Goal: Task Accomplishment & Management: Manage account settings

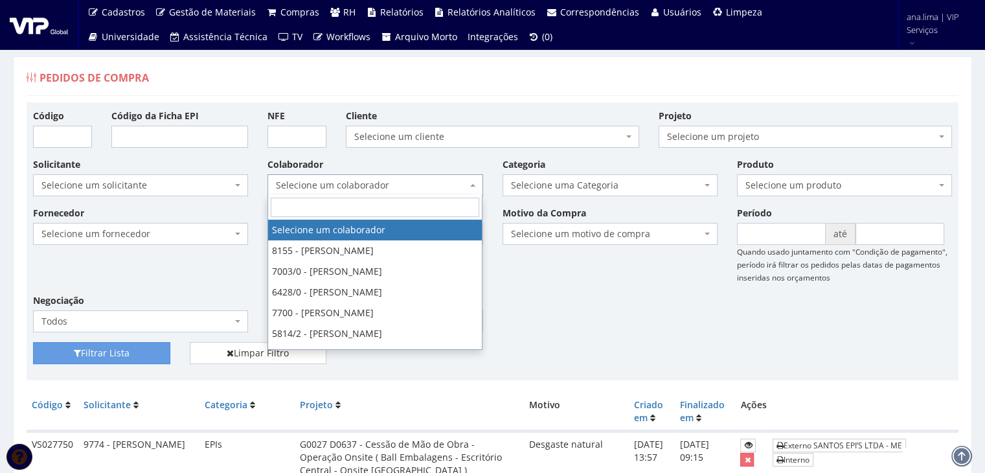
click at [357, 186] on span "Selecione um colaborador" at bounding box center [371, 185] width 190 height 13
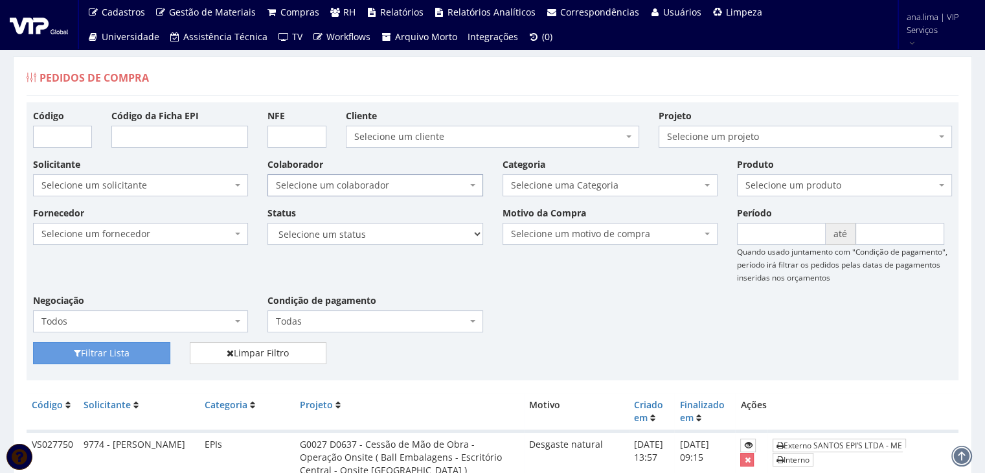
drag, startPoint x: 357, startPoint y: 186, endPoint x: 357, endPoint y: 200, distance: 13.6
click at [357, 186] on span "Selecione um colaborador" at bounding box center [371, 185] width 190 height 13
click at [356, 238] on select "Selecione um status Cancelado Aguardando Aprovação Diretoria Pedido Aprovado Ag…" at bounding box center [374, 234] width 215 height 22
select select "1"
click at [267, 223] on select "Selecione um status Cancelado Aguardando Aprovação Diretoria Pedido Aprovado Ag…" at bounding box center [374, 234] width 215 height 22
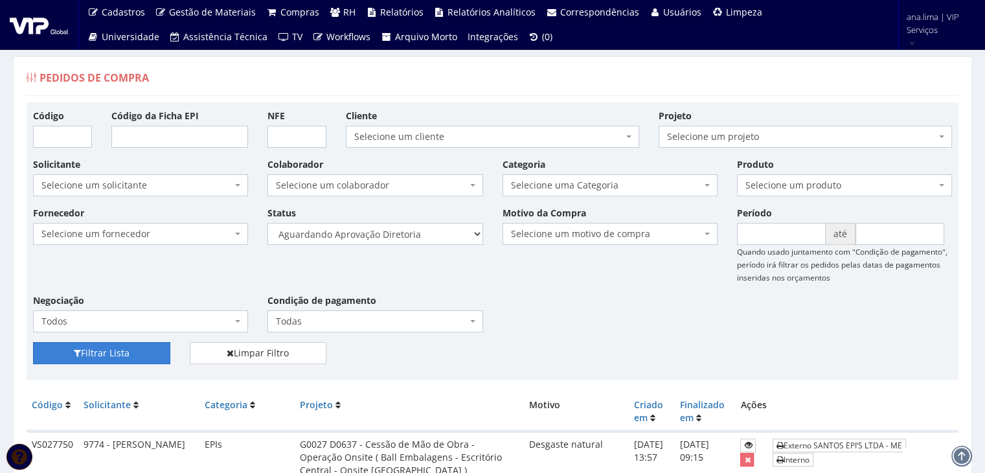
click at [144, 352] on button "Filtrar Lista" at bounding box center [101, 353] width 137 height 22
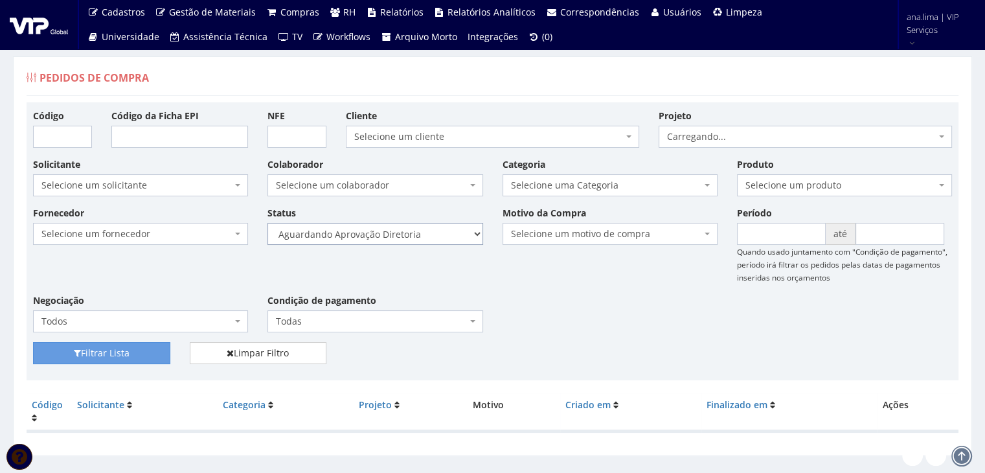
click at [388, 235] on select "Selecione um status Cancelado Aguardando Aprovação Diretoria Pedido Aprovado Ag…" at bounding box center [374, 234] width 215 height 22
select select "4"
click at [267, 223] on select "Selecione um status Cancelado Aguardando Aprovação Diretoria Pedido Aprovado Ag…" at bounding box center [374, 234] width 215 height 22
click at [158, 349] on button "Filtrar Lista" at bounding box center [101, 353] width 137 height 22
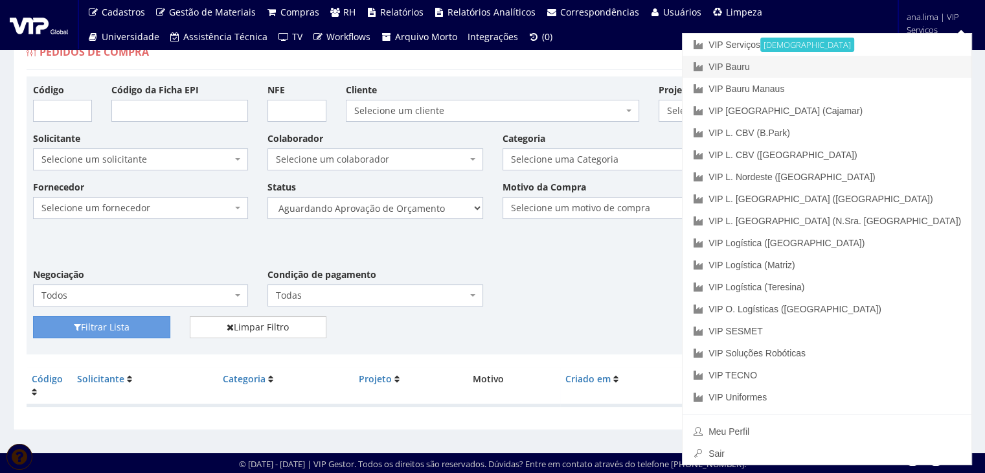
click at [913, 65] on link "VIP Bauru" at bounding box center [826, 67] width 289 height 22
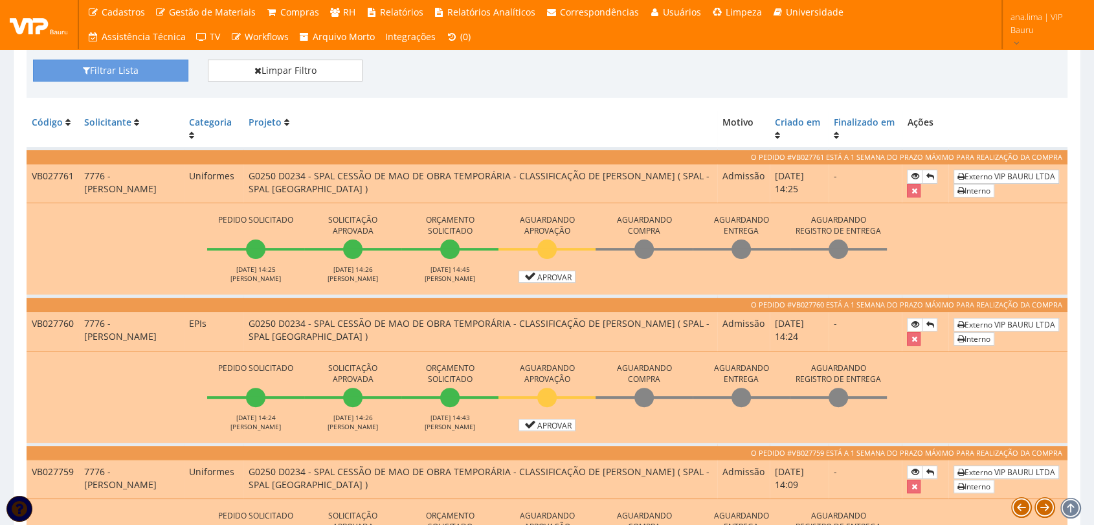
scroll to position [287, 0]
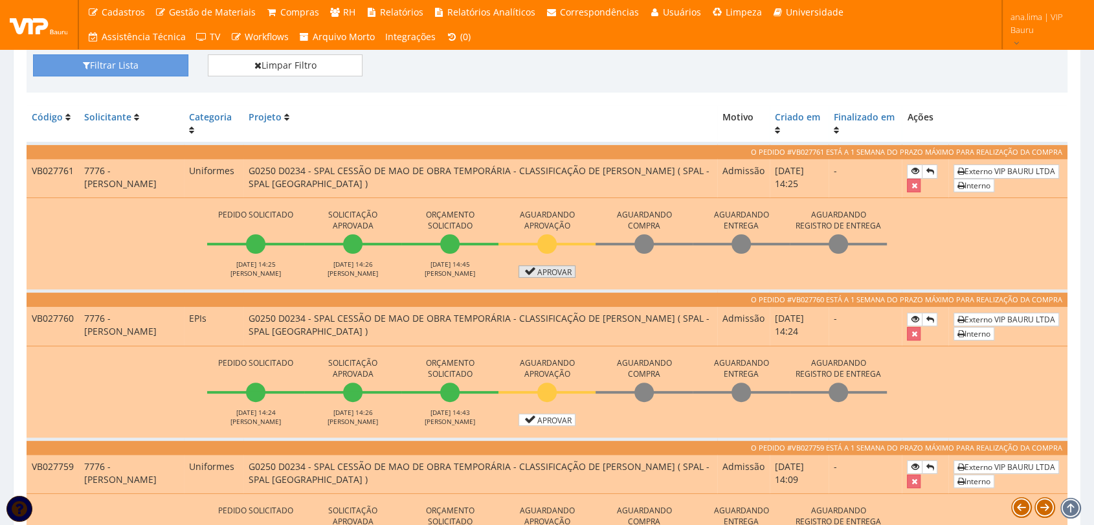
click at [559, 271] on link "Aprovar" at bounding box center [547, 271] width 57 height 12
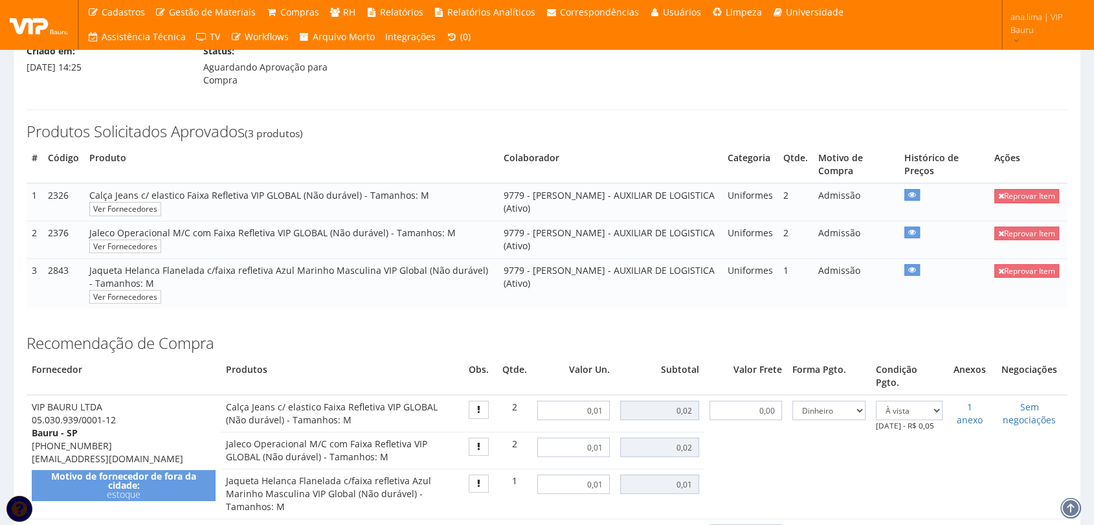
scroll to position [359, 0]
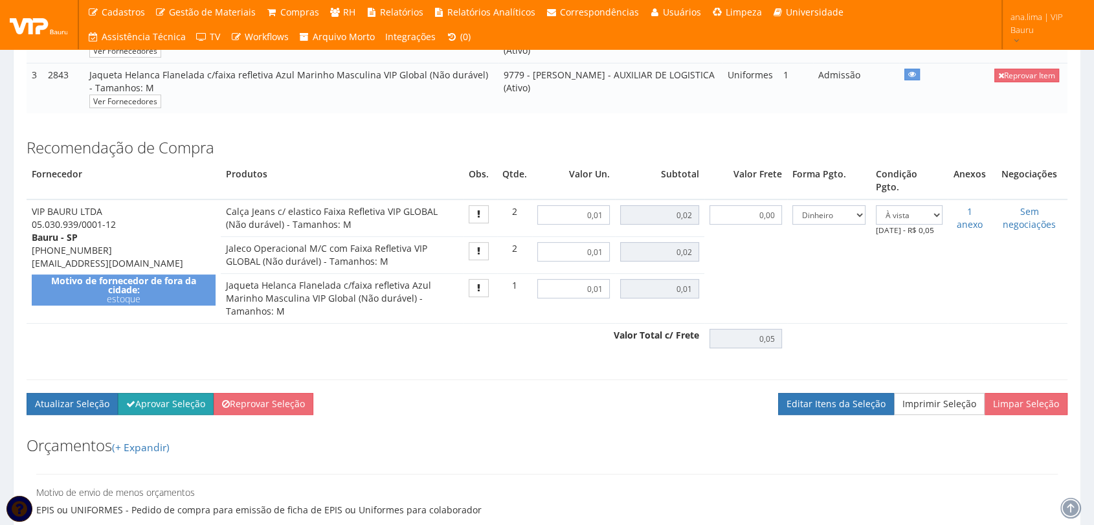
click at [140, 395] on button "Aprovar Seleção" at bounding box center [166, 404] width 96 height 22
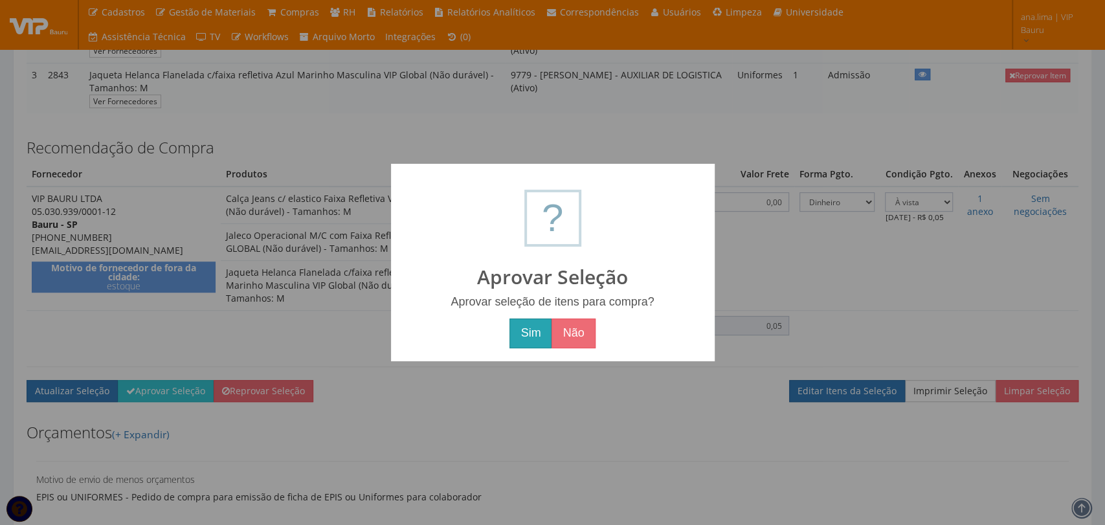
click at [524, 329] on button "Sim" at bounding box center [531, 334] width 42 height 30
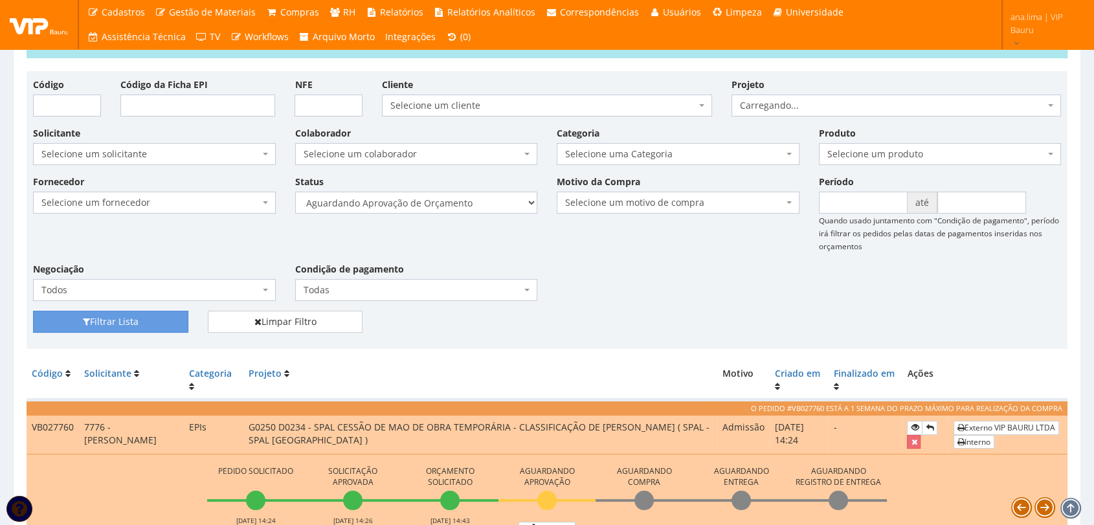
scroll to position [216, 0]
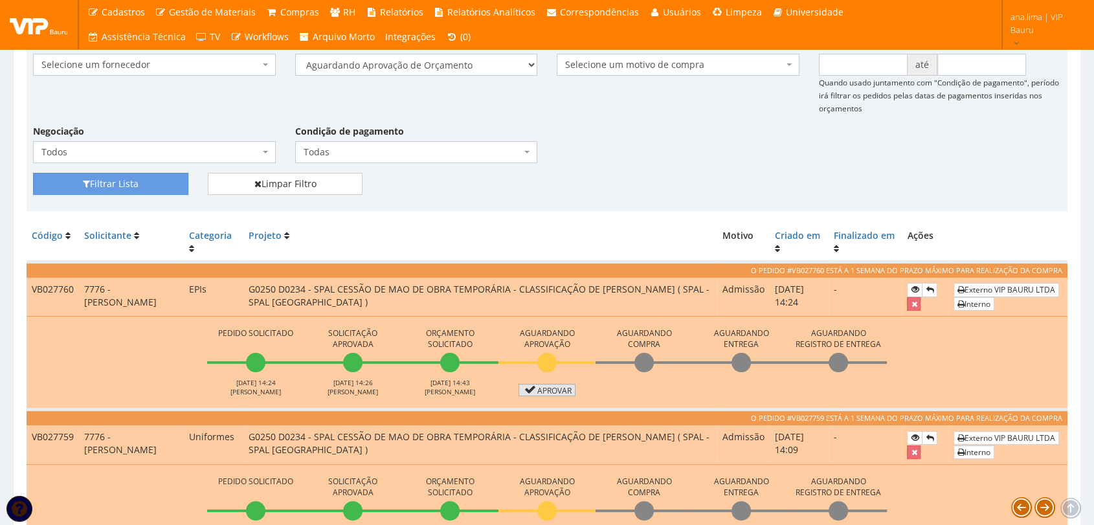
click at [557, 387] on link "Aprovar" at bounding box center [547, 390] width 57 height 12
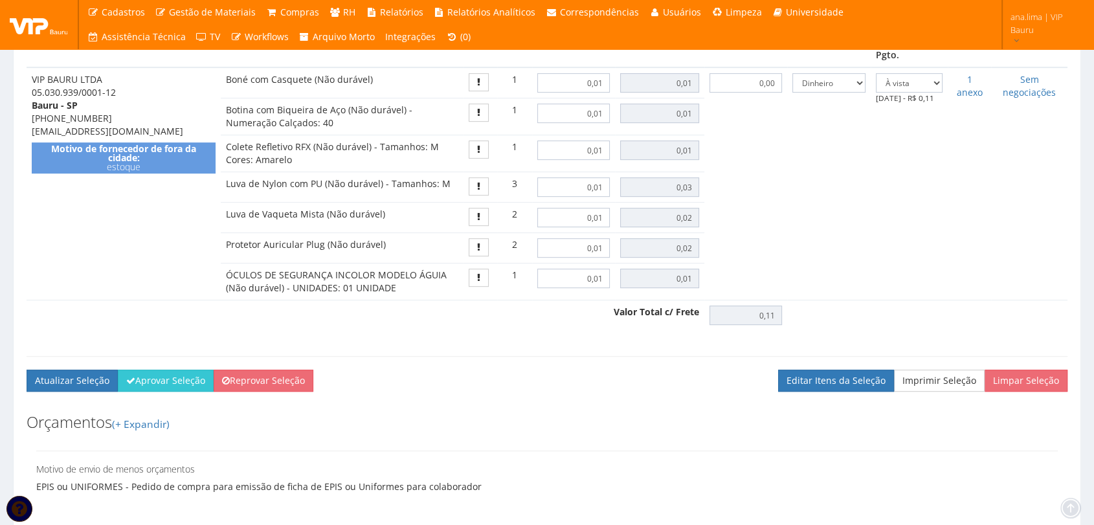
scroll to position [647, 0]
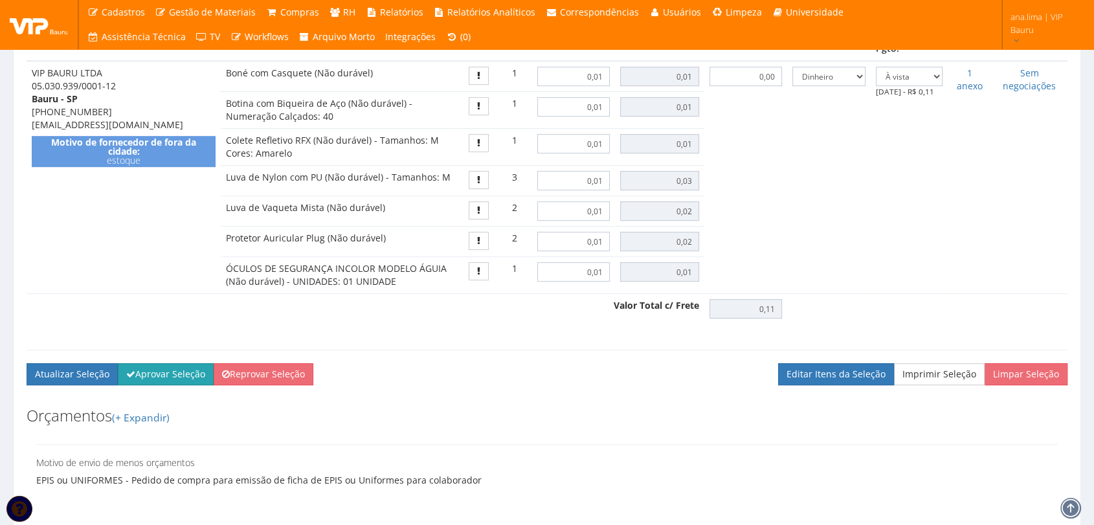
click at [163, 363] on button "Aprovar Seleção" at bounding box center [166, 374] width 96 height 22
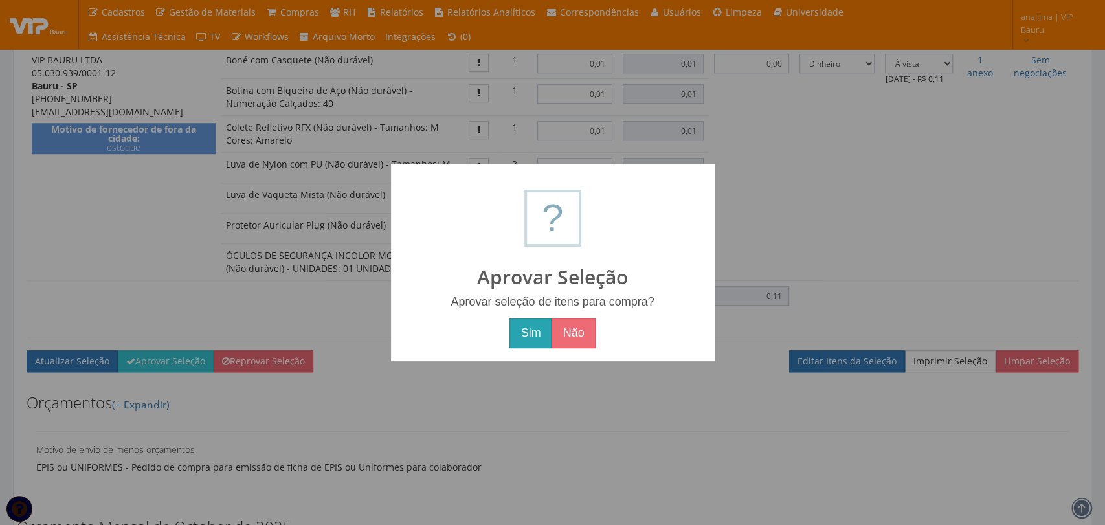
click at [524, 343] on button "Sim" at bounding box center [531, 334] width 42 height 30
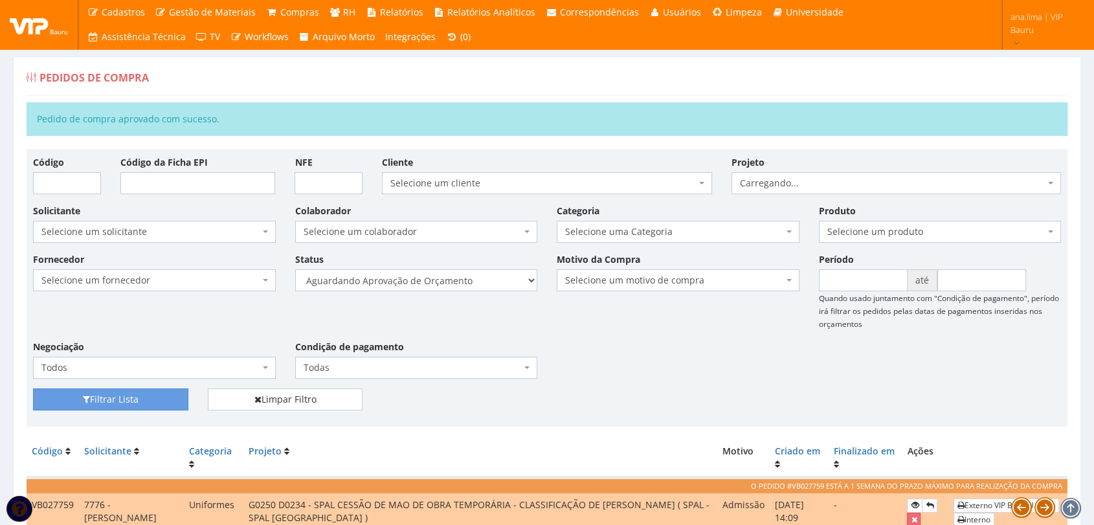
scroll to position [287, 0]
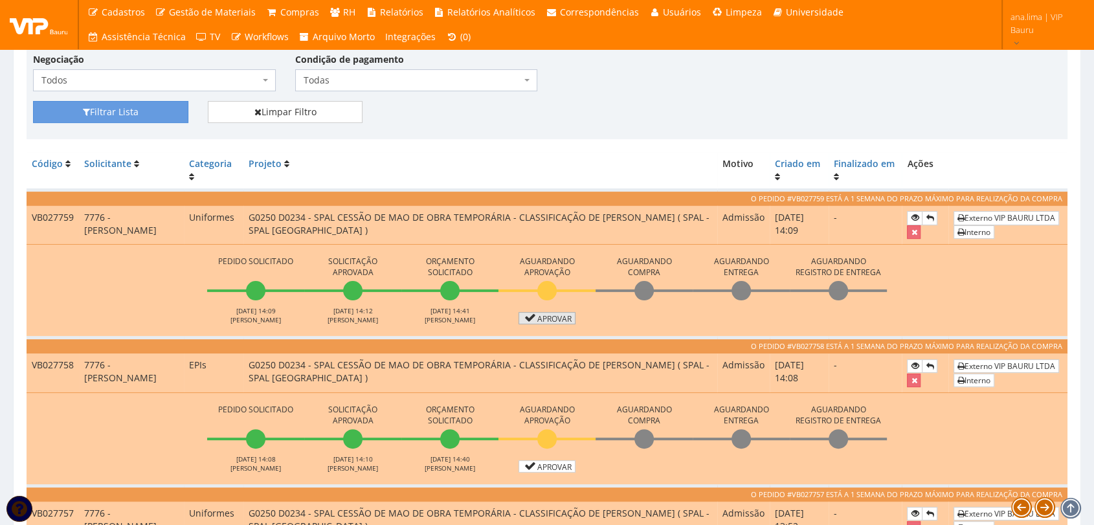
click at [561, 319] on link "Aprovar" at bounding box center [547, 318] width 57 height 12
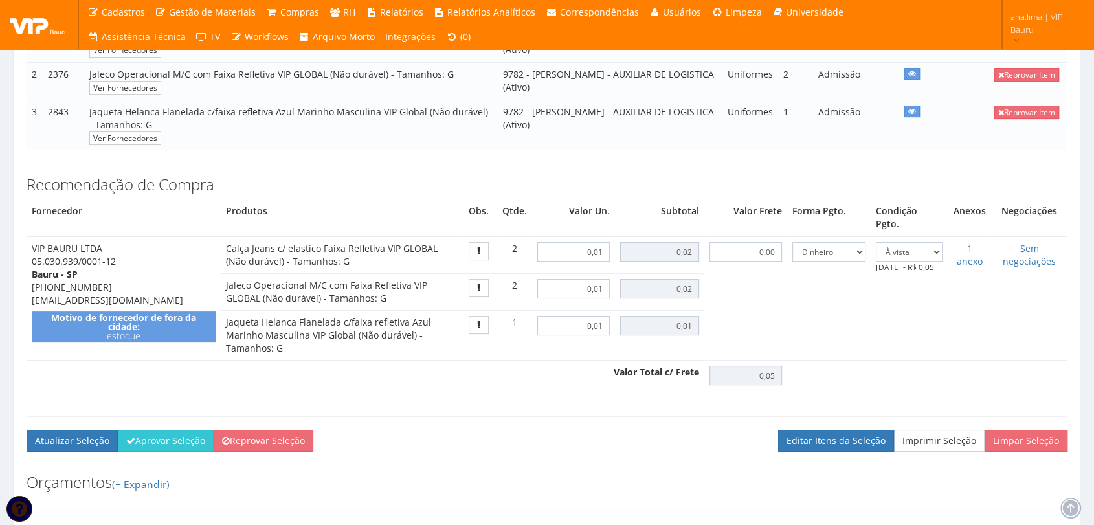
scroll to position [359, 0]
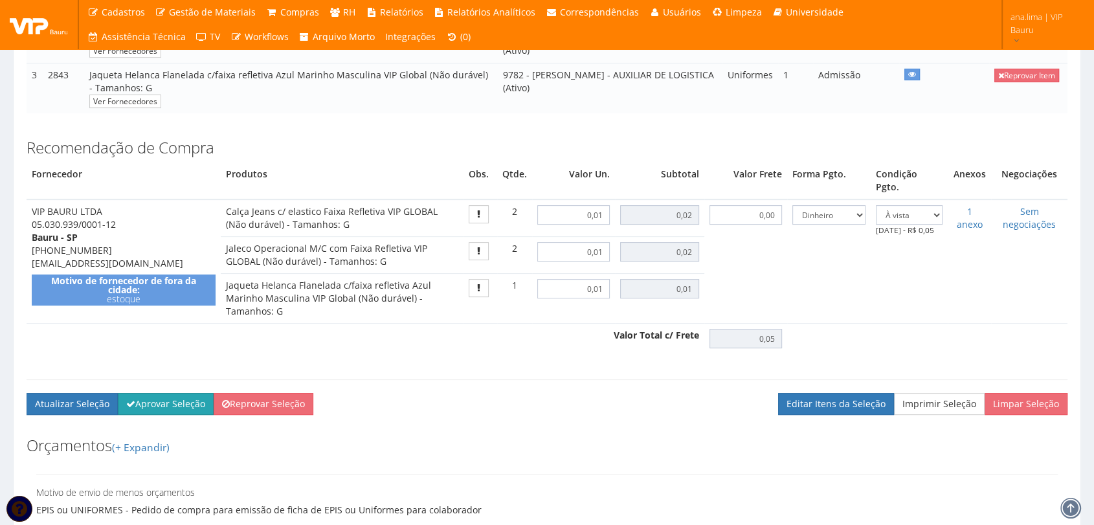
click at [185, 393] on button "Aprovar Seleção" at bounding box center [166, 404] width 96 height 22
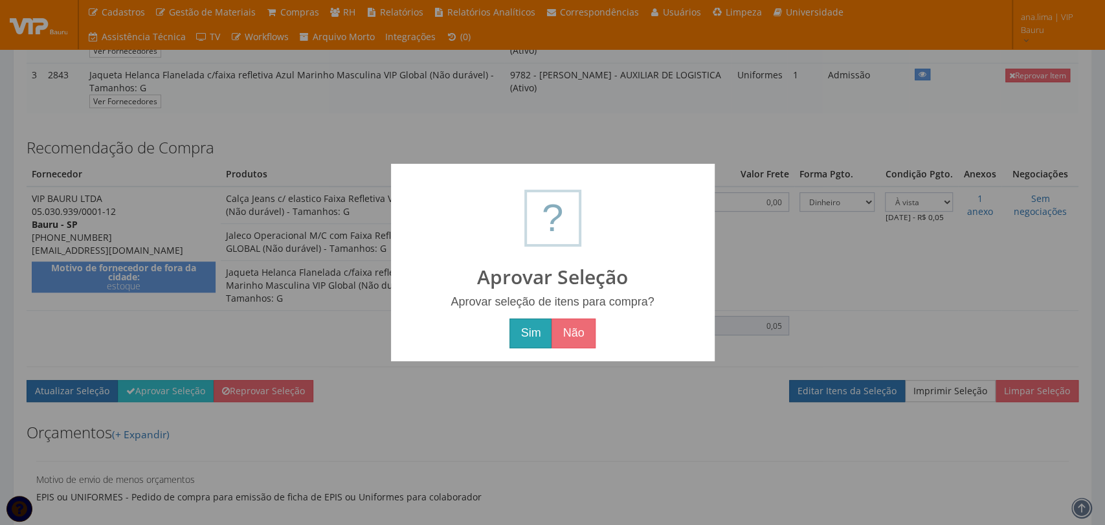
click at [511, 338] on button "Sim" at bounding box center [531, 334] width 42 height 30
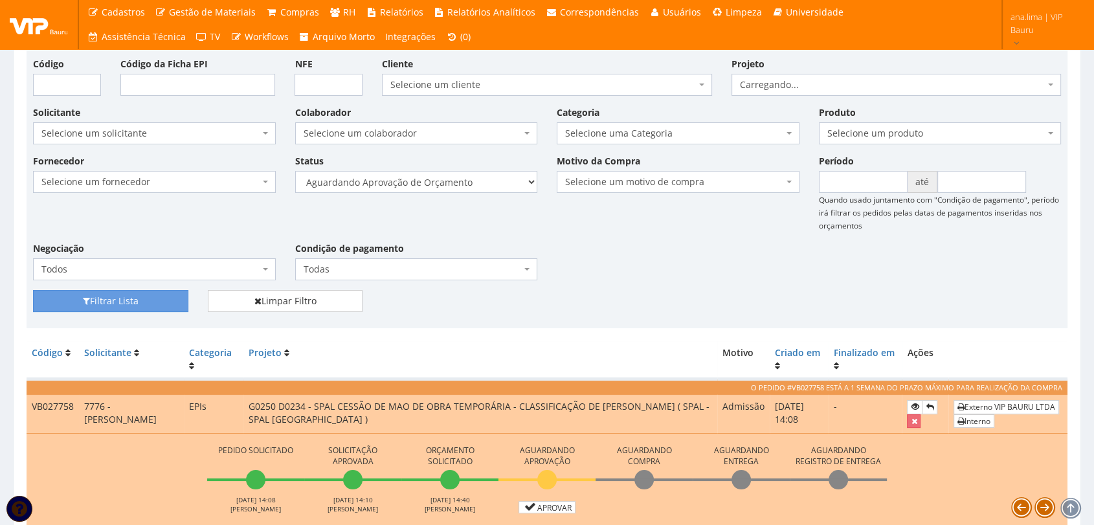
scroll to position [287, 0]
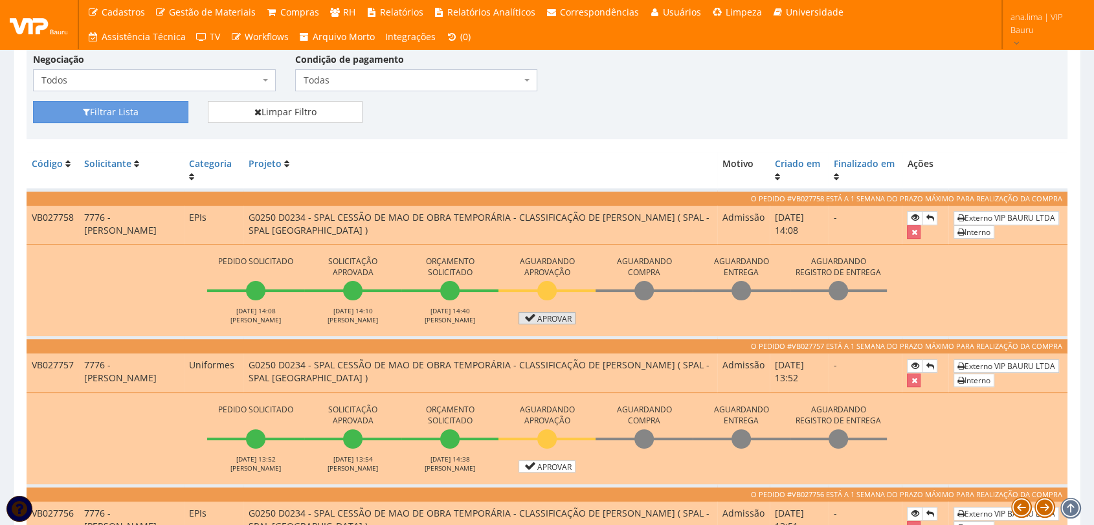
click at [524, 313] on icon at bounding box center [529, 317] width 15 height 9
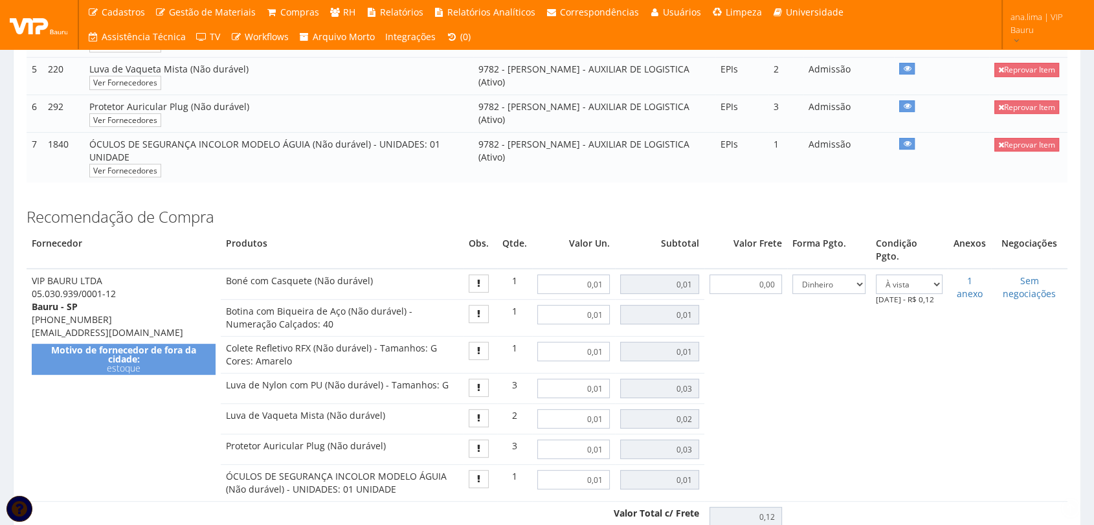
scroll to position [647, 0]
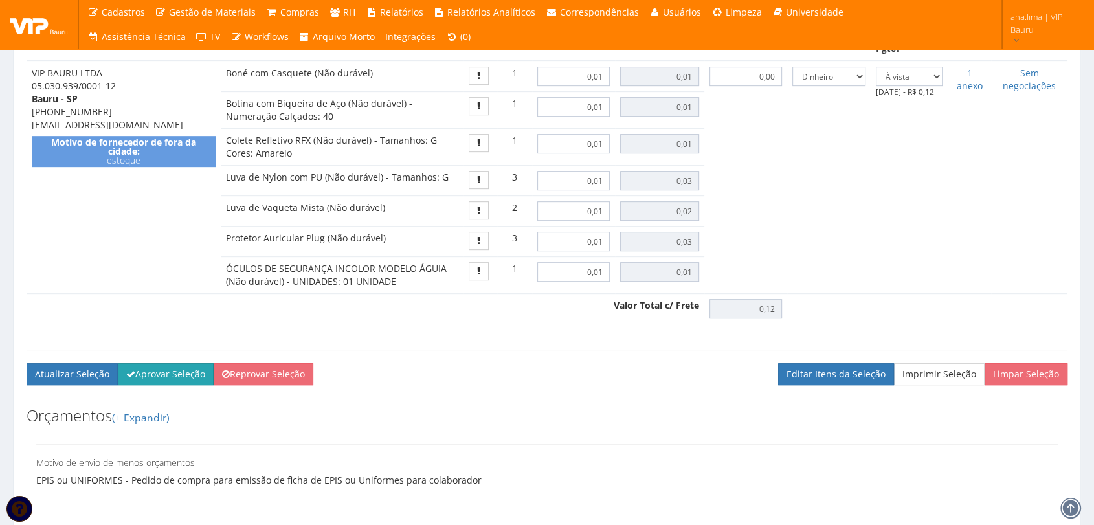
click at [161, 363] on button "Aprovar Seleção" at bounding box center [166, 374] width 96 height 22
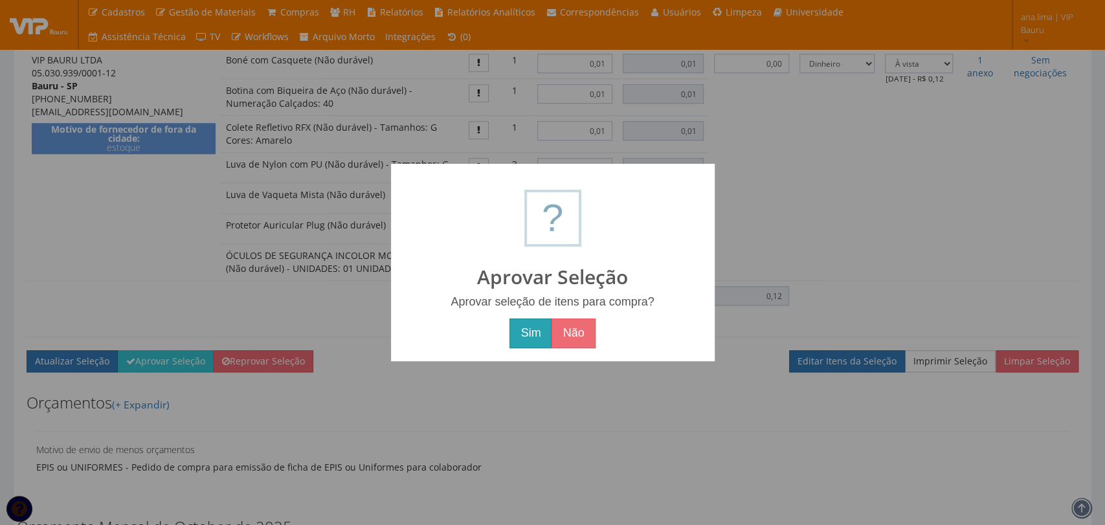
click at [524, 335] on button "Sim" at bounding box center [531, 334] width 42 height 30
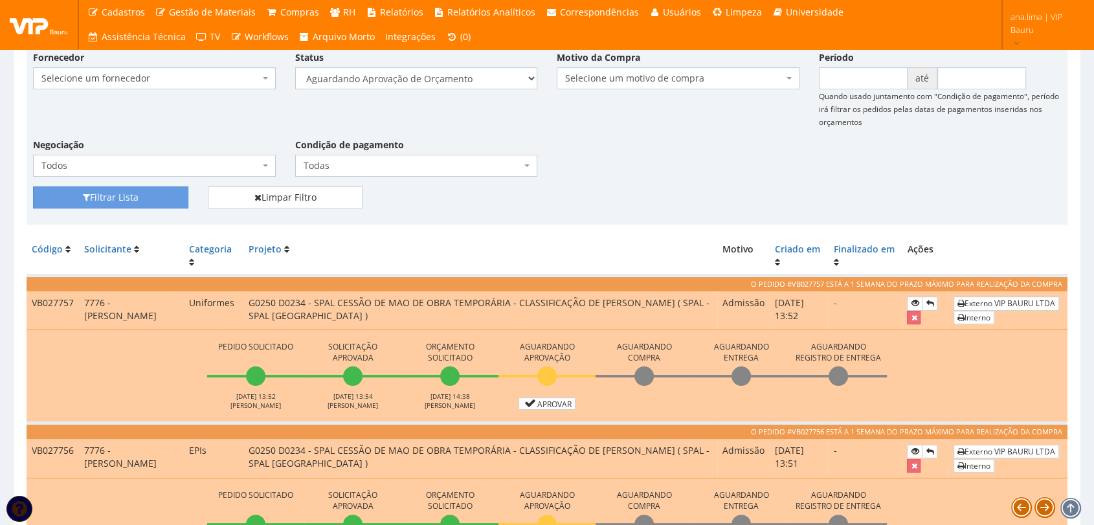
scroll to position [216, 0]
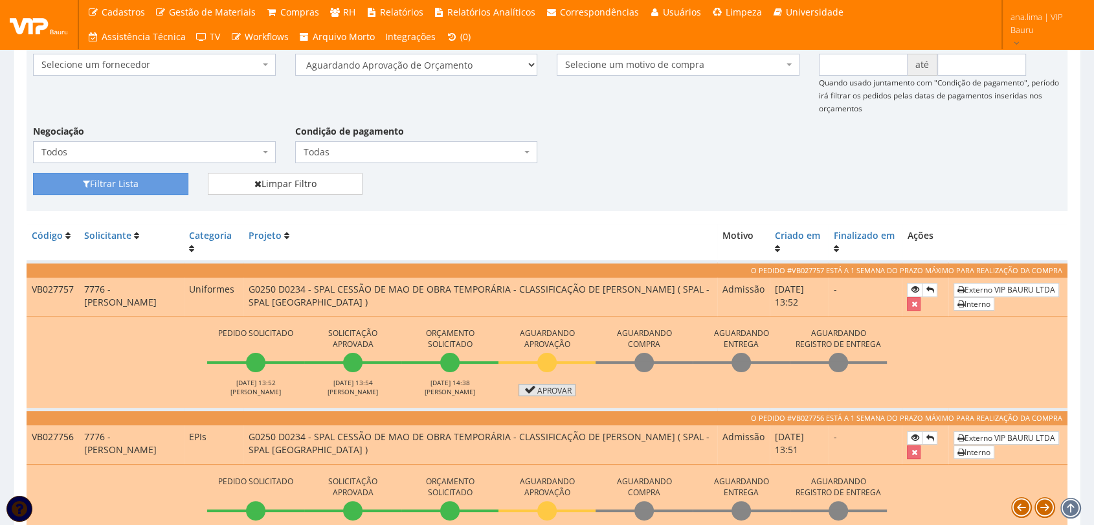
click at [550, 390] on link "Aprovar" at bounding box center [547, 390] width 57 height 12
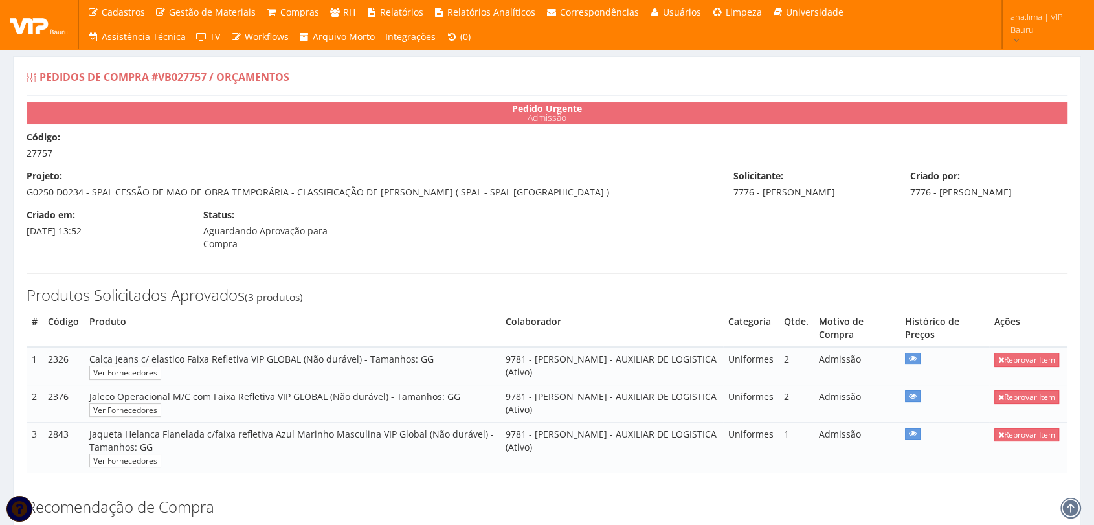
scroll to position [359, 0]
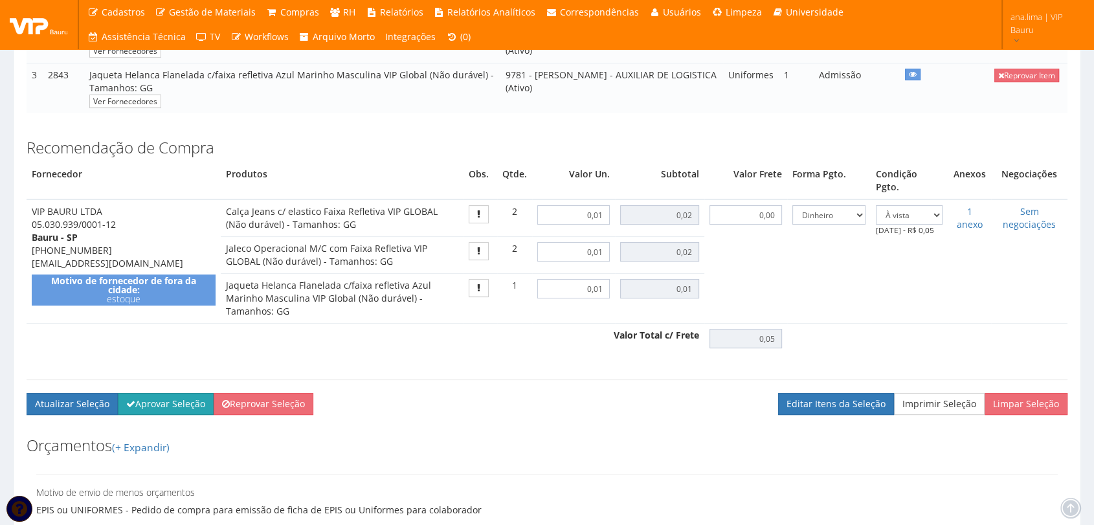
click at [161, 393] on button "Aprovar Seleção" at bounding box center [166, 404] width 96 height 22
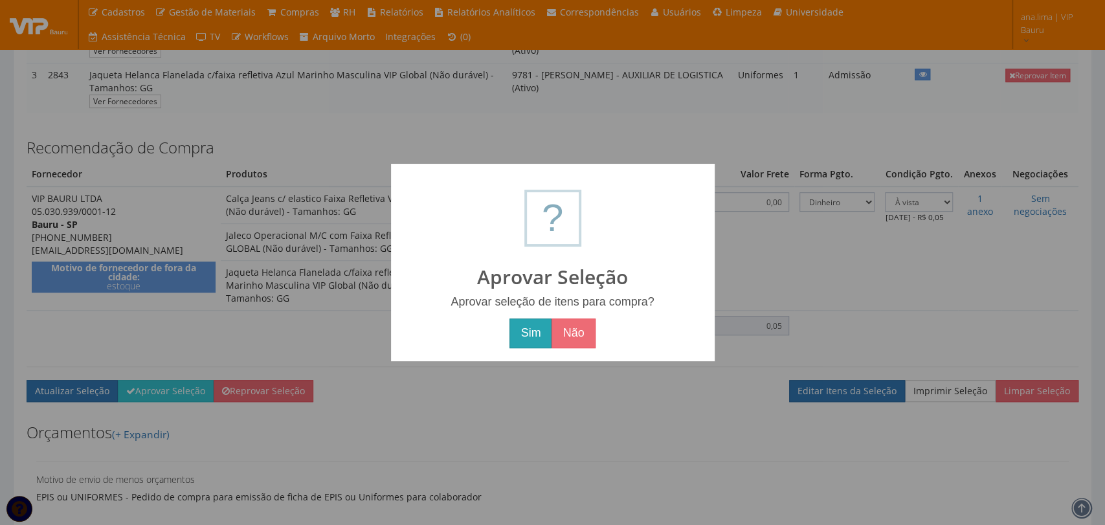
click at [517, 337] on button "Sim" at bounding box center [531, 334] width 42 height 30
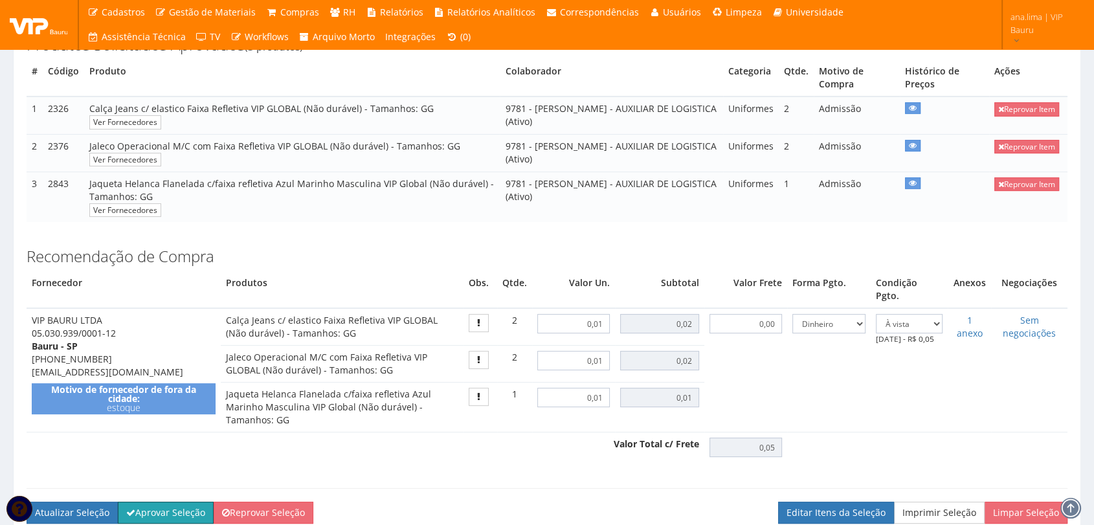
scroll to position [72, 0]
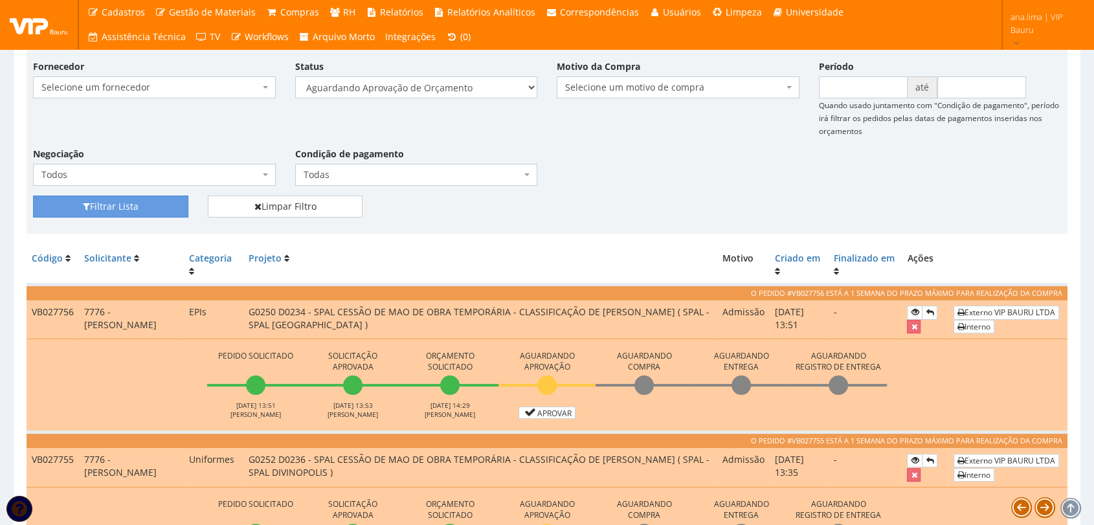
scroll to position [359, 0]
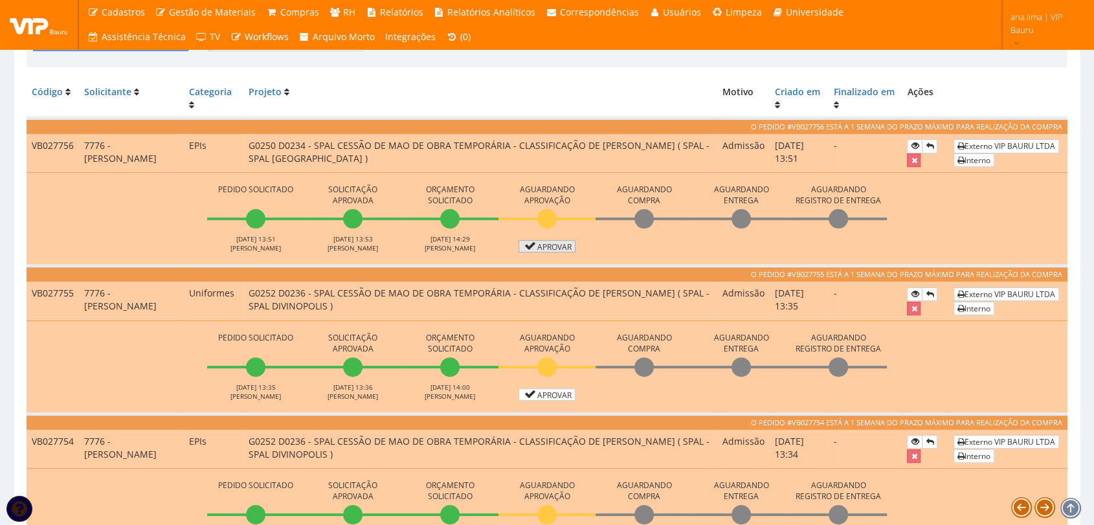
click at [557, 247] on link "Aprovar" at bounding box center [547, 246] width 57 height 12
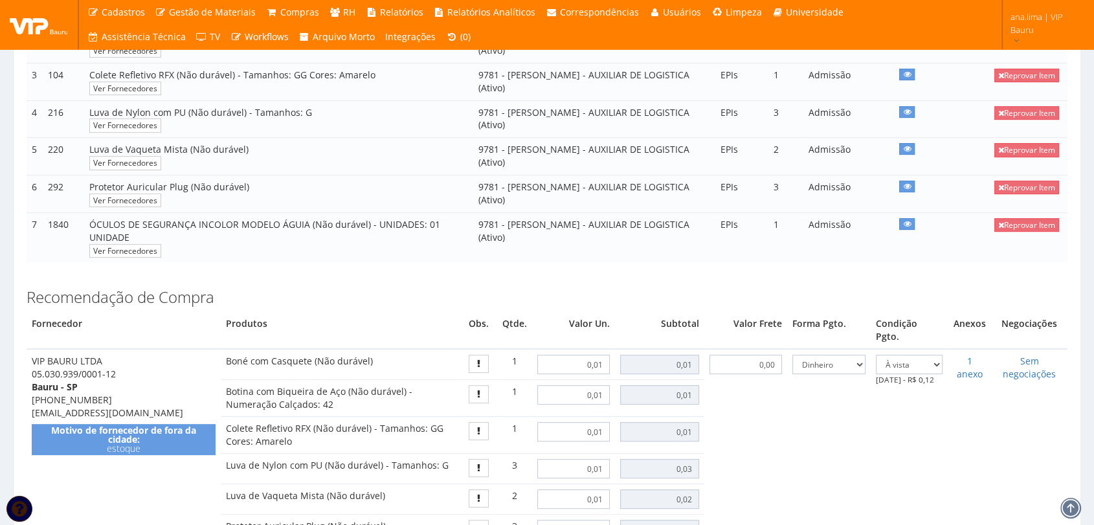
scroll to position [719, 0]
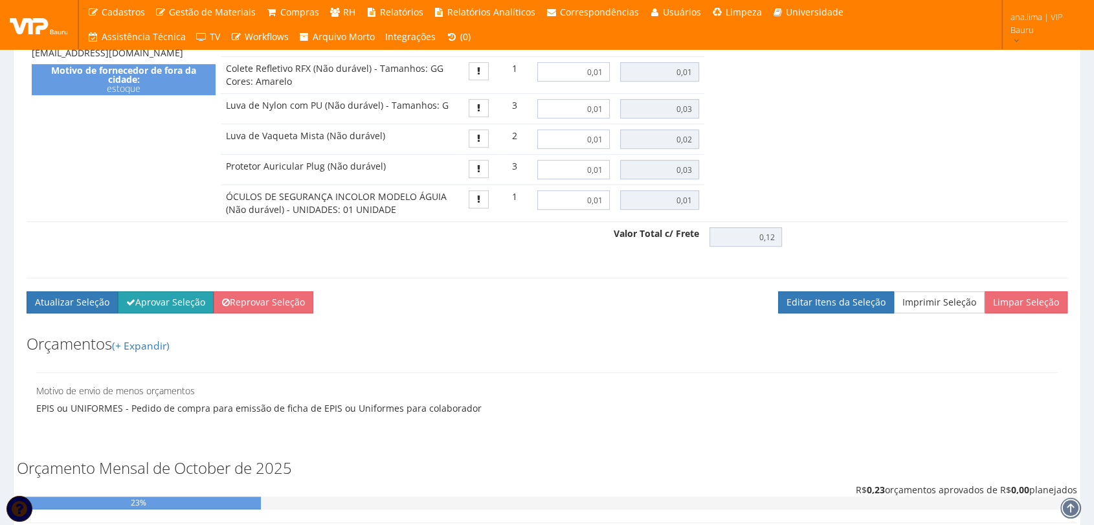
click at [174, 291] on button "Aprovar Seleção" at bounding box center [166, 302] width 96 height 22
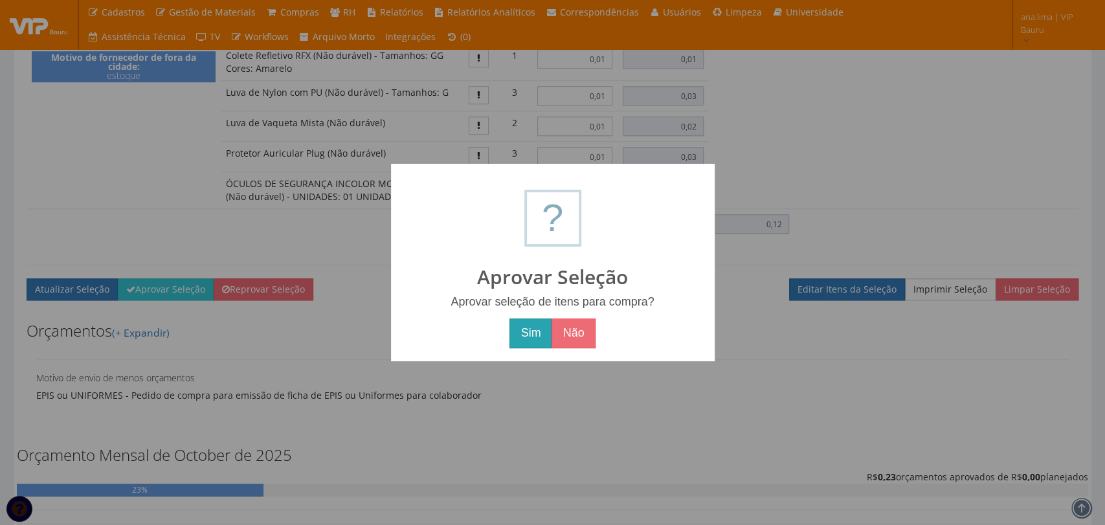
click at [529, 337] on button "Sim" at bounding box center [531, 334] width 42 height 30
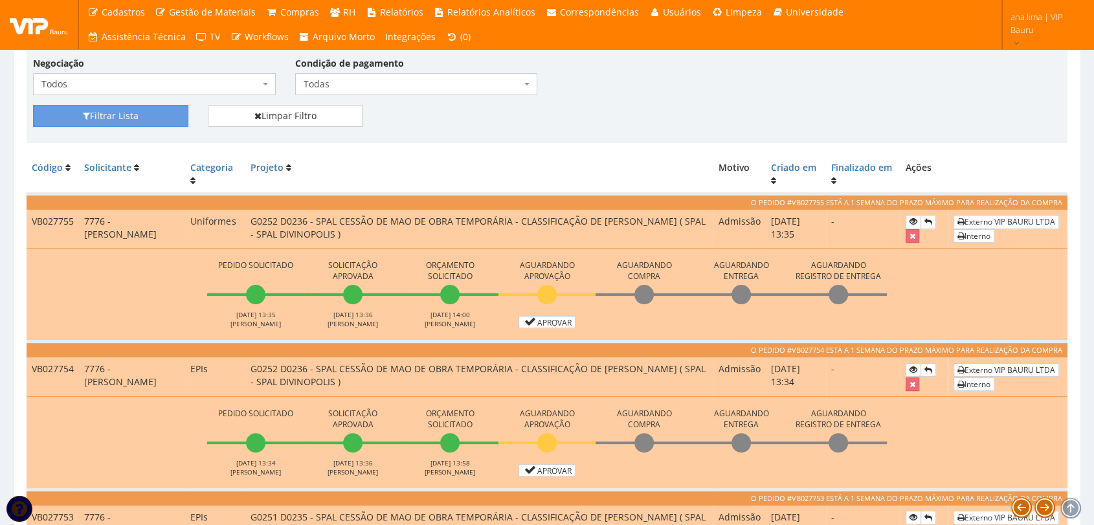
scroll to position [287, 0]
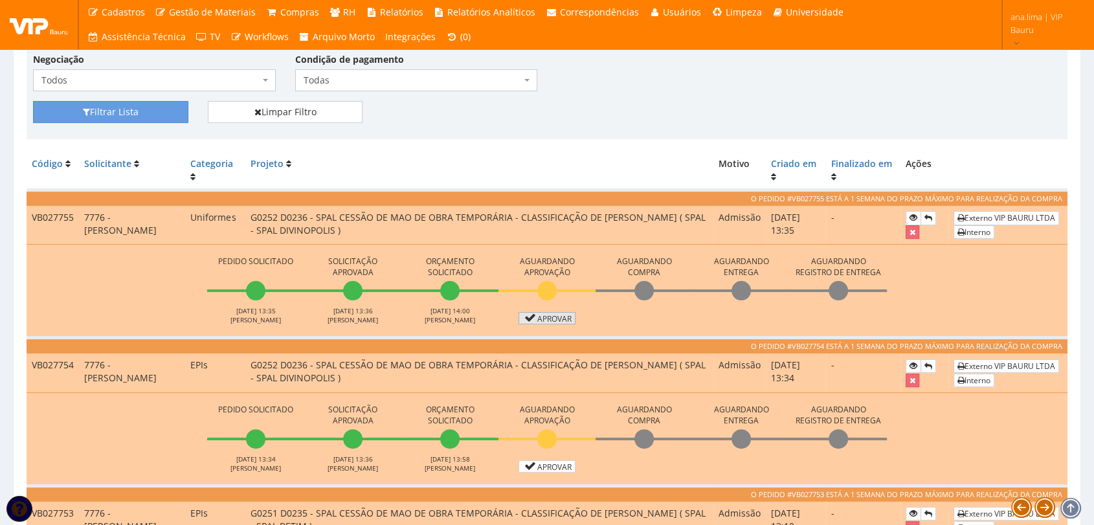
click at [533, 322] on link "Aprovar" at bounding box center [547, 318] width 57 height 12
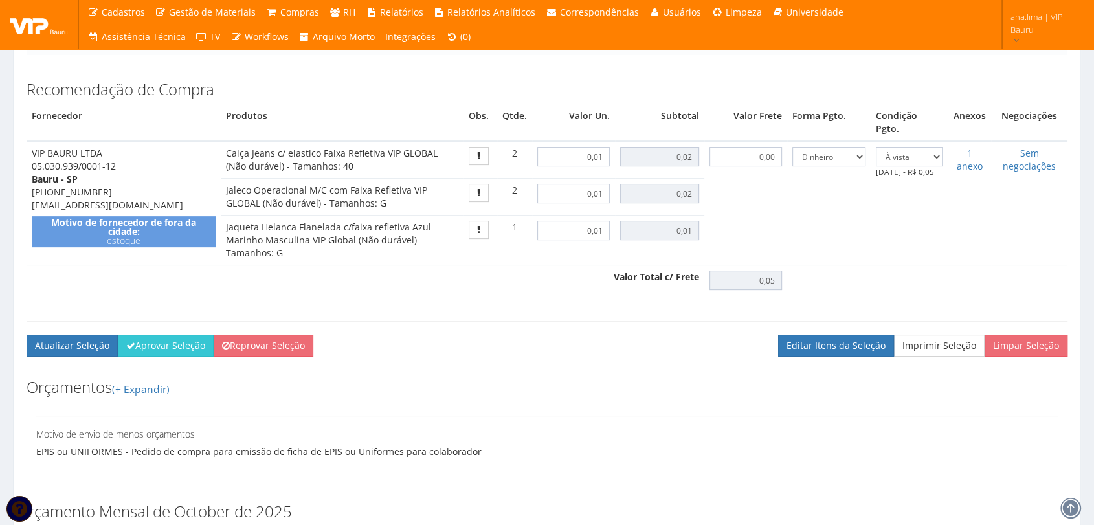
scroll to position [431, 0]
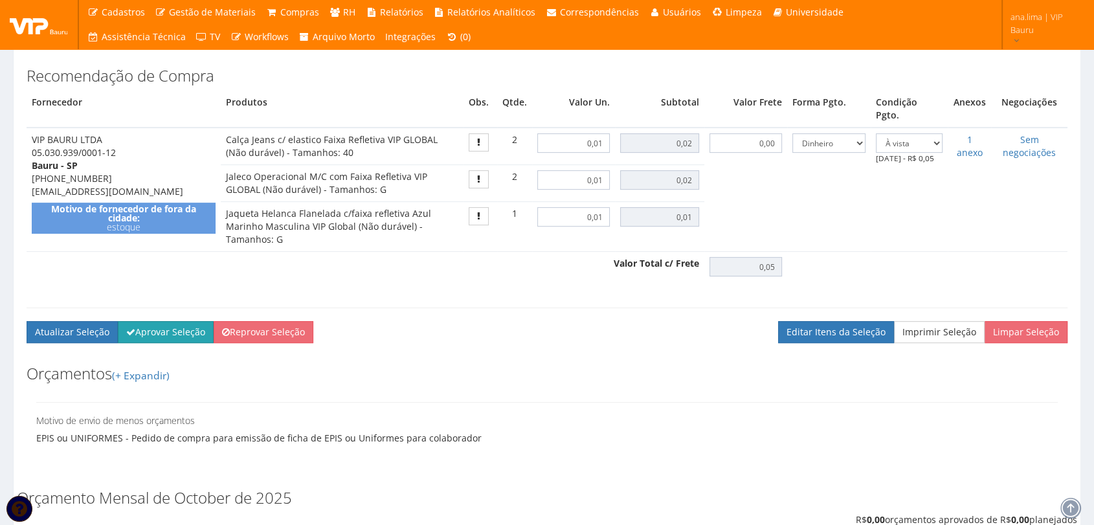
click at [186, 321] on button "Aprovar Seleção" at bounding box center [166, 332] width 96 height 22
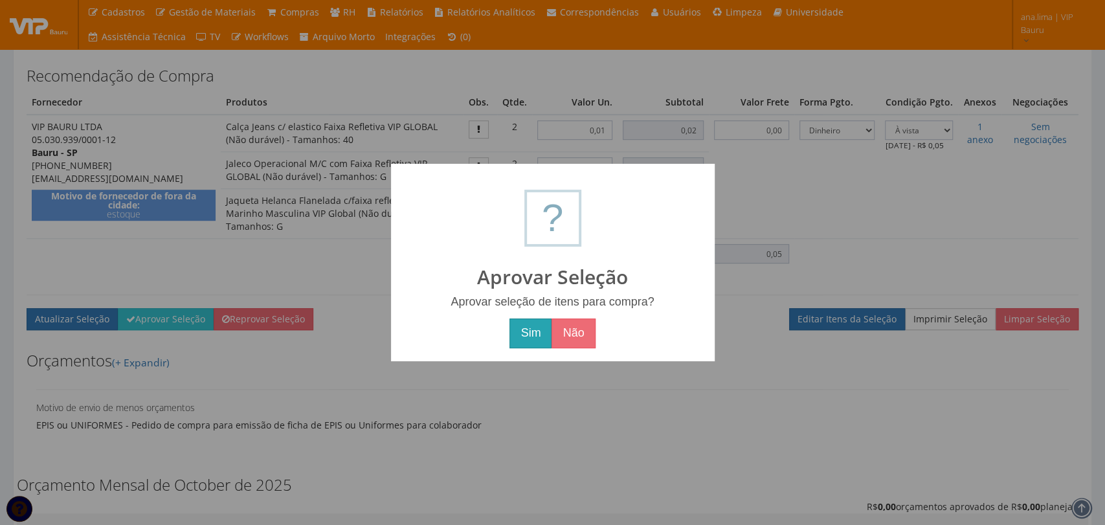
click at [537, 329] on button "Sim" at bounding box center [531, 334] width 42 height 30
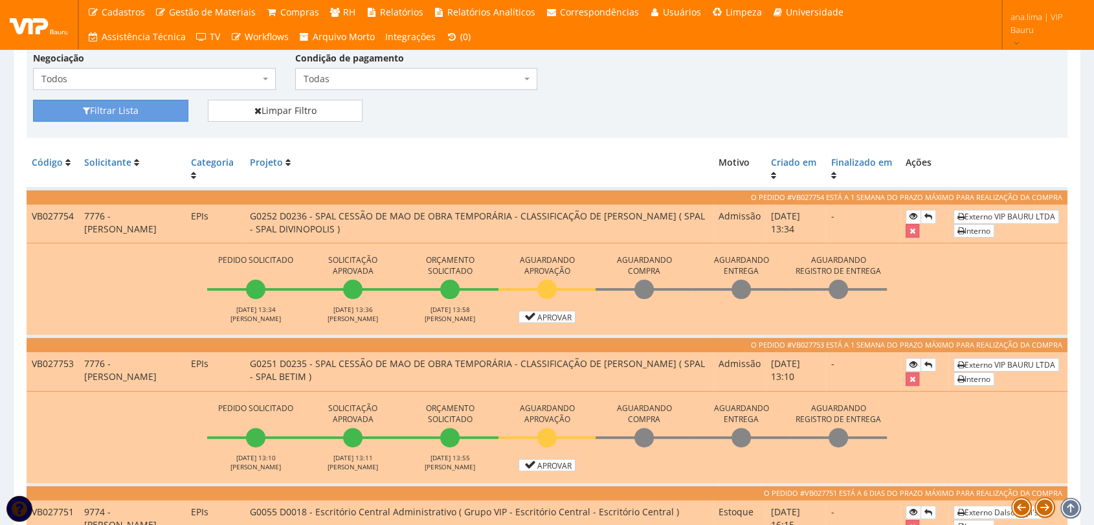
scroll to position [359, 0]
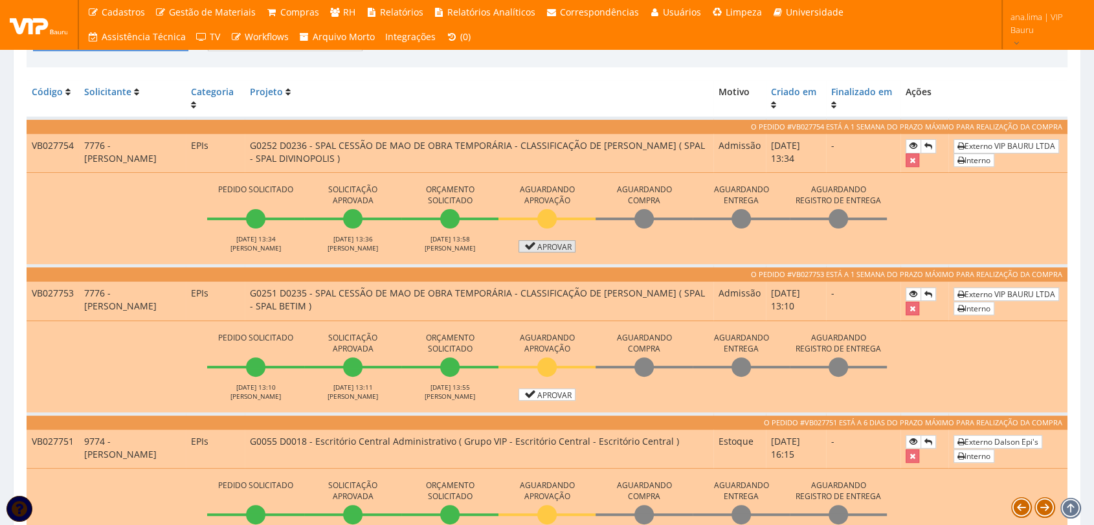
click at [536, 241] on link "Aprovar" at bounding box center [547, 246] width 57 height 12
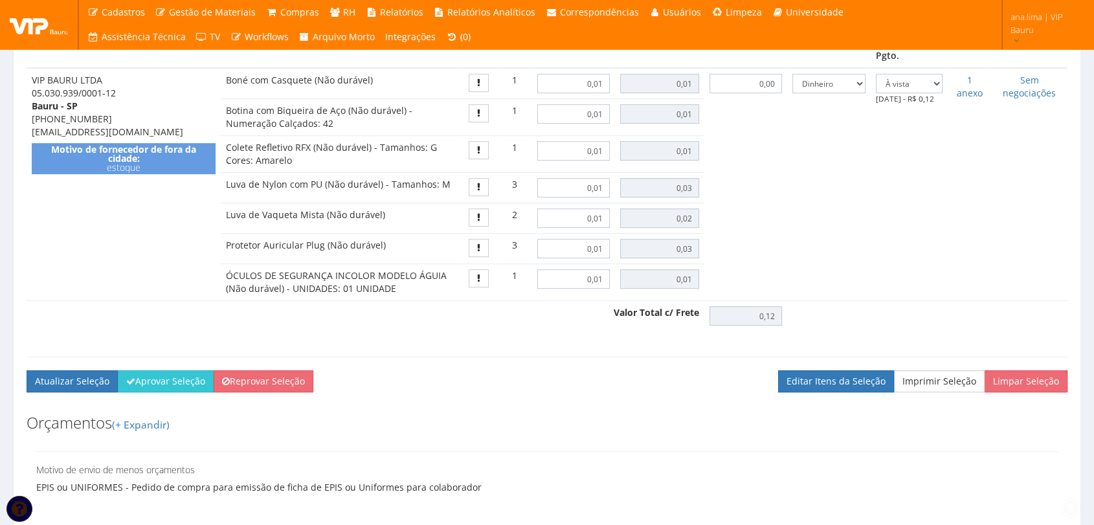
scroll to position [647, 0]
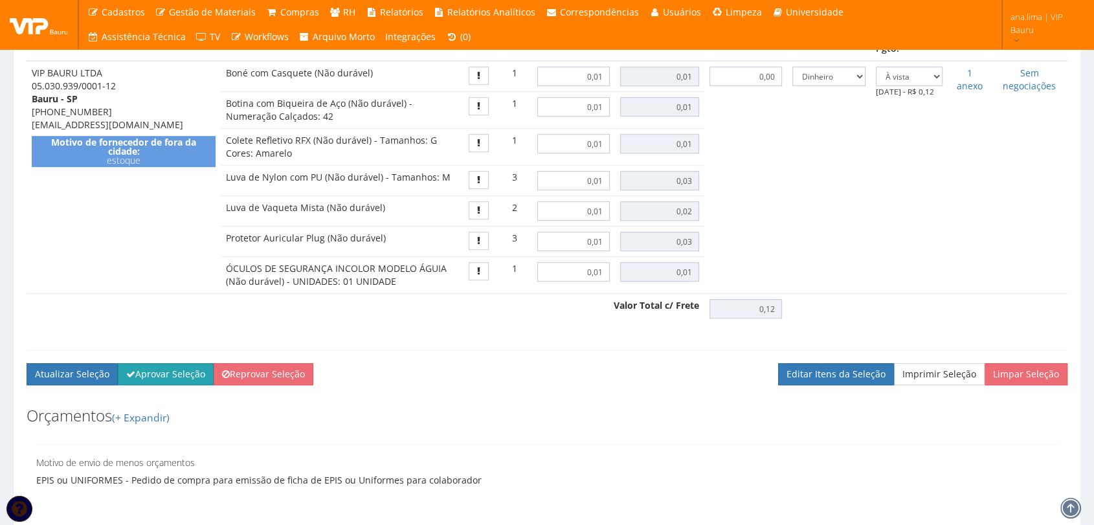
click at [186, 363] on button "Aprovar Seleção" at bounding box center [166, 374] width 96 height 22
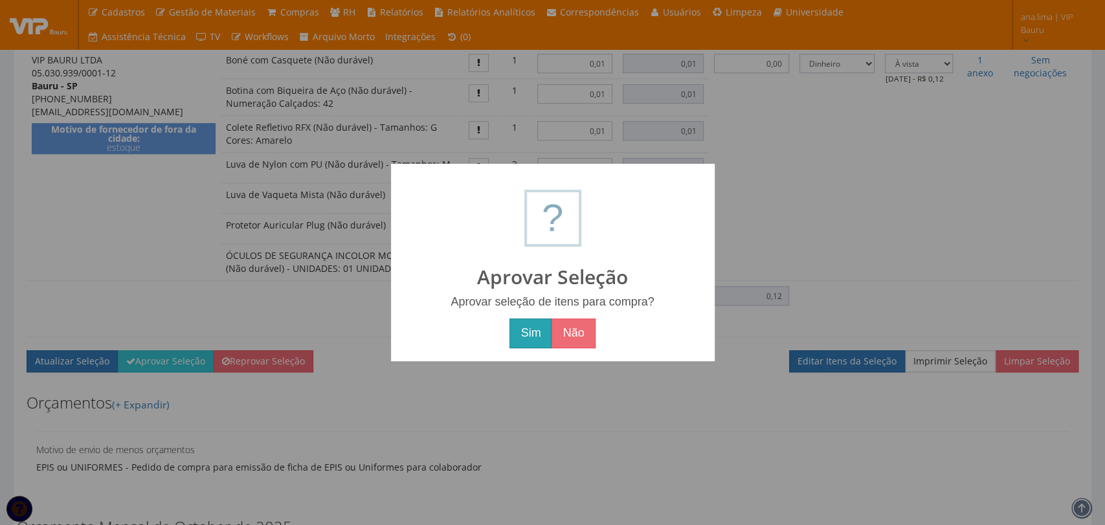
click at [540, 331] on button "Sim" at bounding box center [531, 334] width 42 height 30
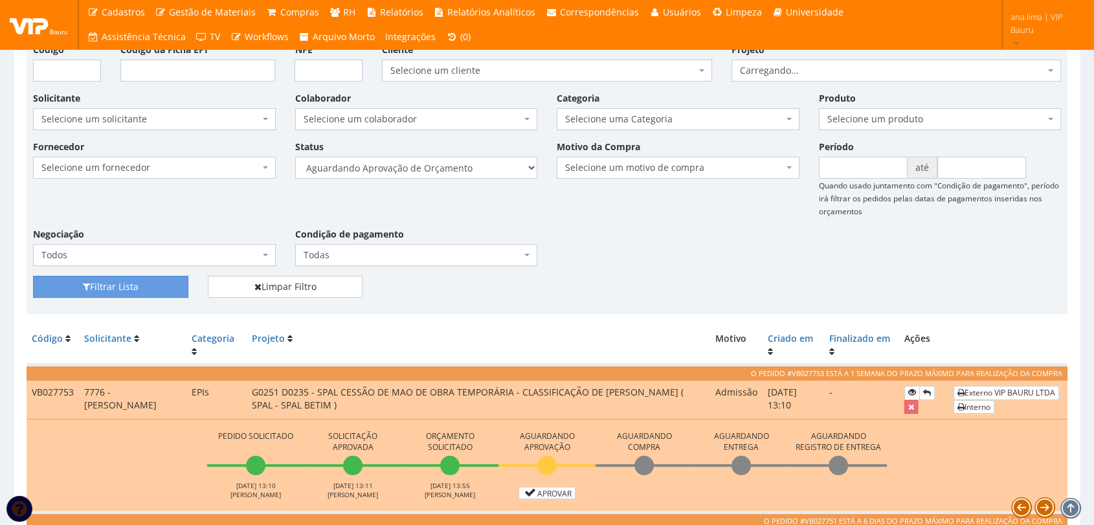
scroll to position [287, 0]
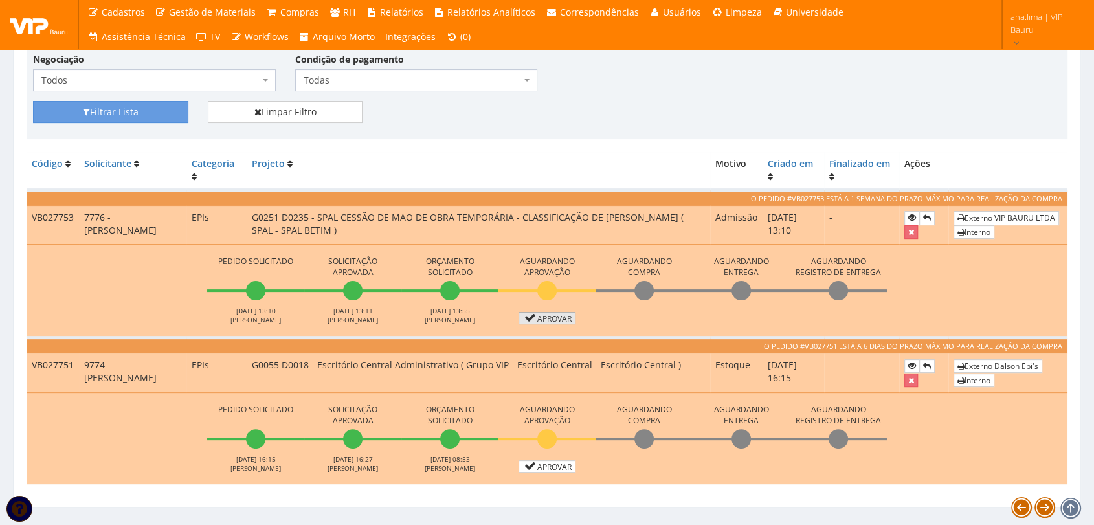
click at [539, 319] on link "Aprovar" at bounding box center [547, 318] width 57 height 12
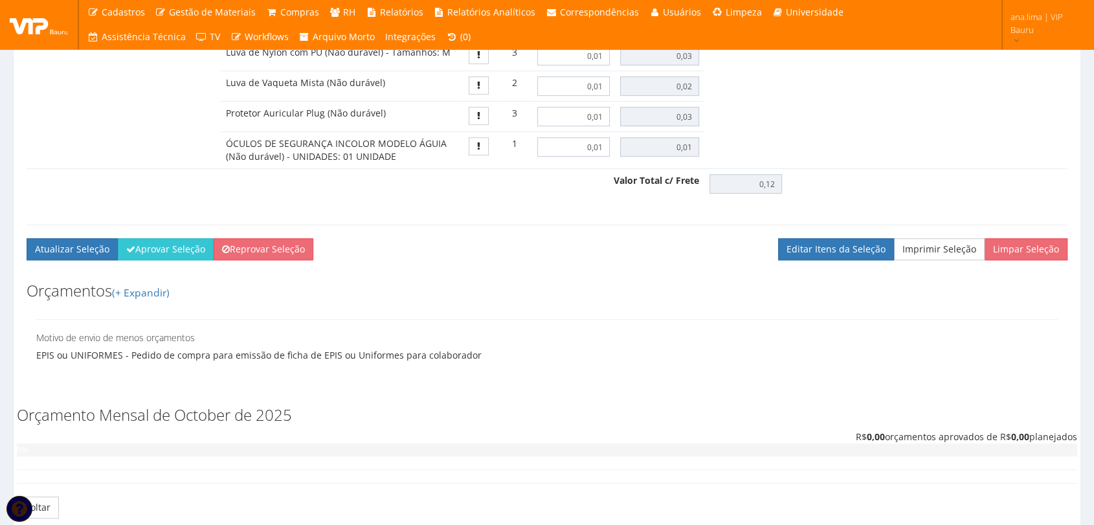
scroll to position [791, 0]
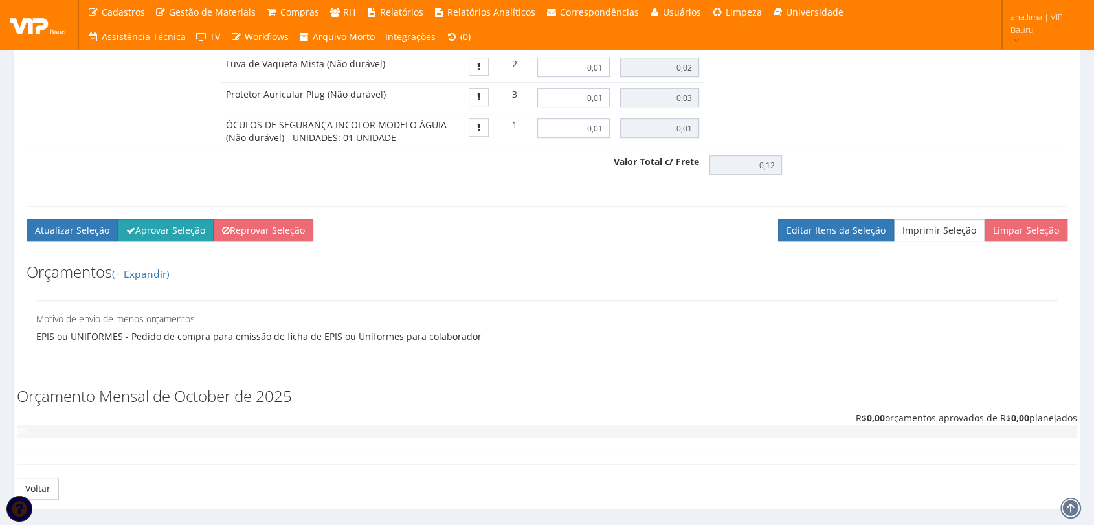
click at [170, 219] on button "Aprovar Seleção" at bounding box center [166, 230] width 96 height 22
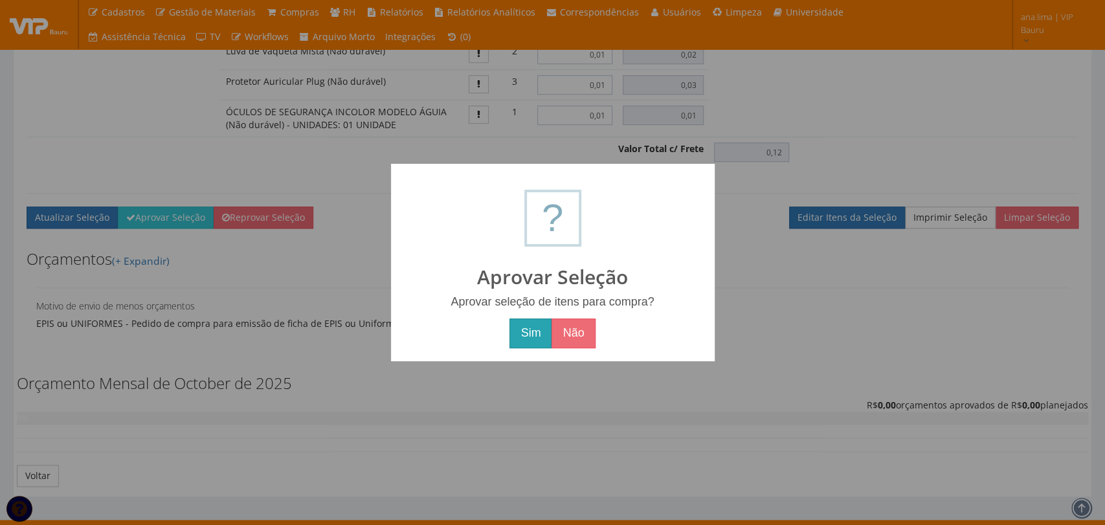
click at [543, 332] on button "Sim" at bounding box center [531, 334] width 42 height 30
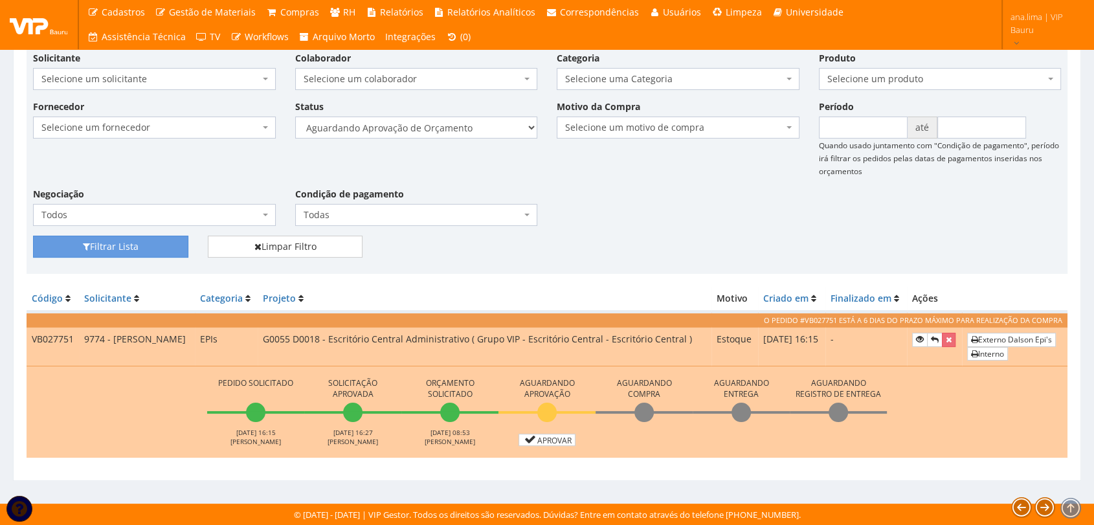
scroll to position [165, 0]
click at [564, 436] on link "Aprovar" at bounding box center [547, 440] width 57 height 12
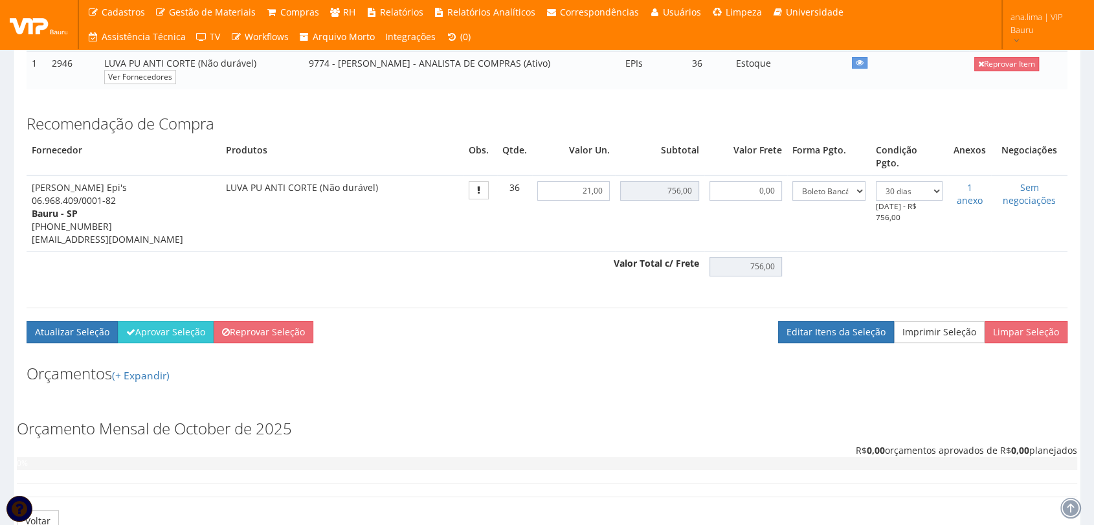
scroll to position [287, 0]
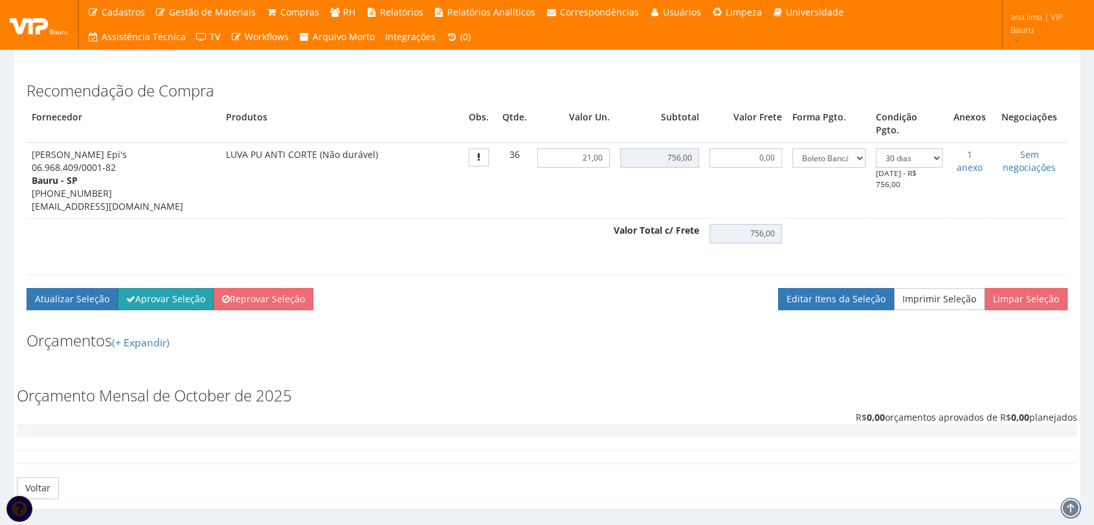
click at [172, 288] on button "Aprovar Seleção" at bounding box center [166, 299] width 96 height 22
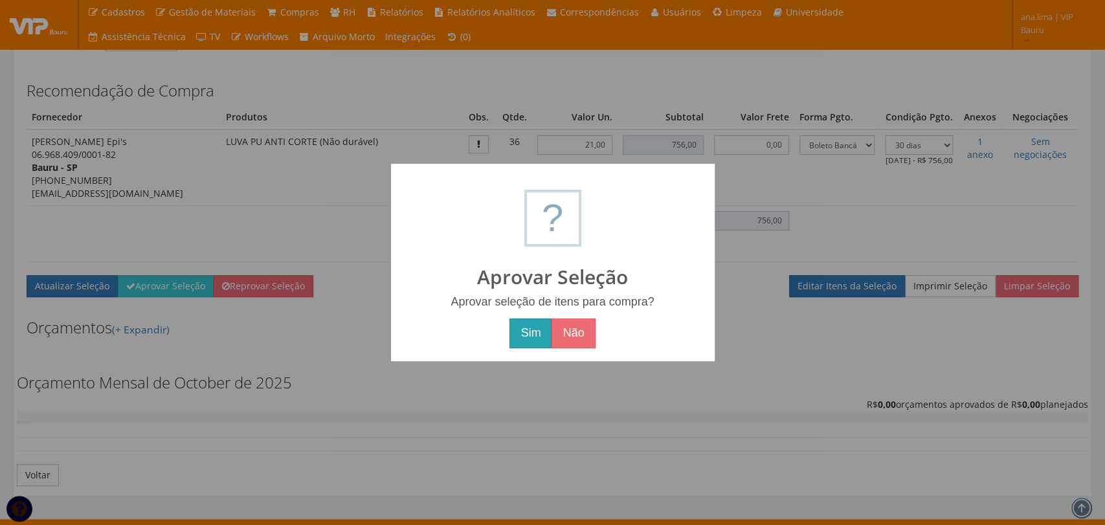
click at [532, 335] on button "Sim" at bounding box center [531, 334] width 42 height 30
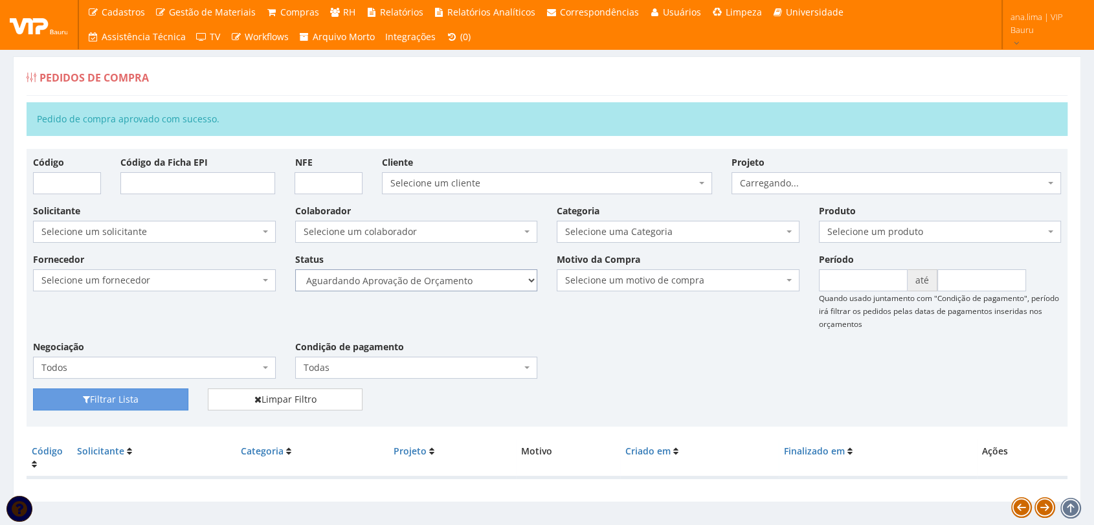
click at [482, 279] on select "Selecione um status Cancelado Aguardando Aprovação Diretoria Pedido Aprovado Ag…" at bounding box center [416, 280] width 243 height 22
select select "1"
click at [295, 269] on select "Selecione um status Cancelado Aguardando Aprovação Diretoria Pedido Aprovado Ag…" at bounding box center [416, 280] width 243 height 22
click at [155, 399] on button "Filtrar Lista" at bounding box center [110, 399] width 155 height 22
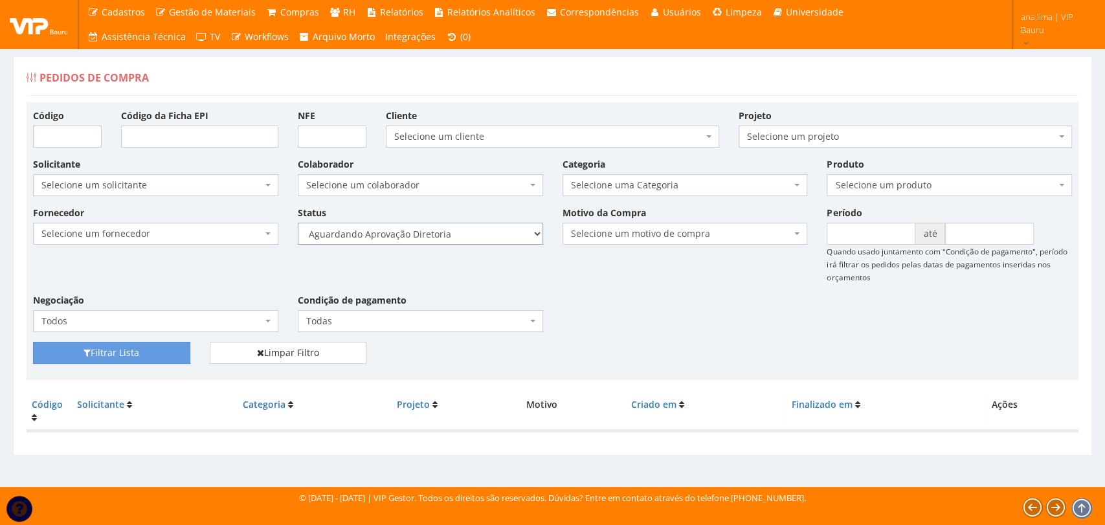
click at [487, 230] on select "Selecione um status Cancelado Aguardando Aprovação Diretoria Pedido Aprovado Ag…" at bounding box center [420, 234] width 245 height 22
select select "4"
click at [298, 223] on select "Selecione um status Cancelado Aguardando Aprovação Diretoria Pedido Aprovado Ag…" at bounding box center [420, 234] width 245 height 22
click at [123, 356] on button "Filtrar Lista" at bounding box center [111, 353] width 157 height 22
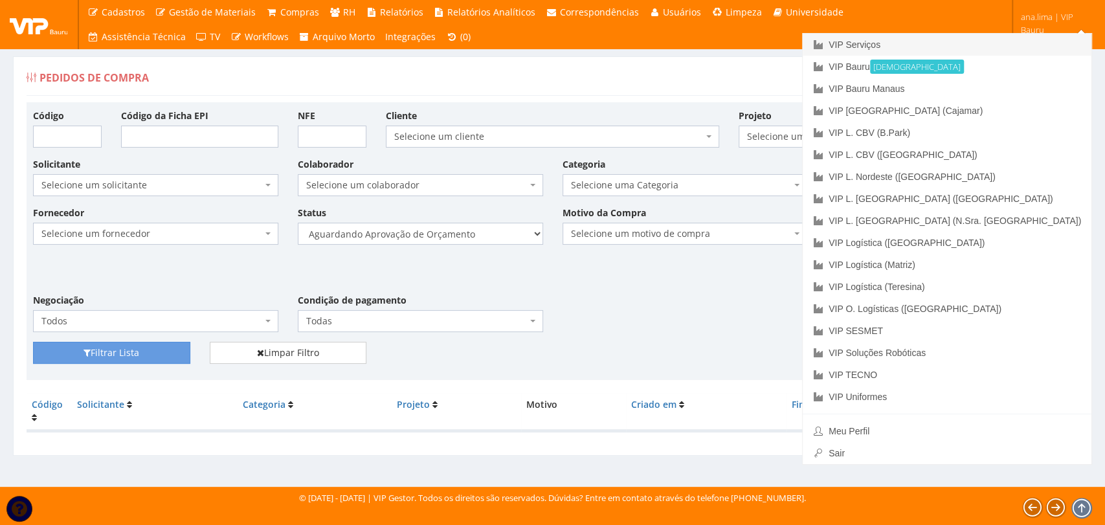
click at [978, 39] on link "VIP Serviços" at bounding box center [947, 45] width 289 height 22
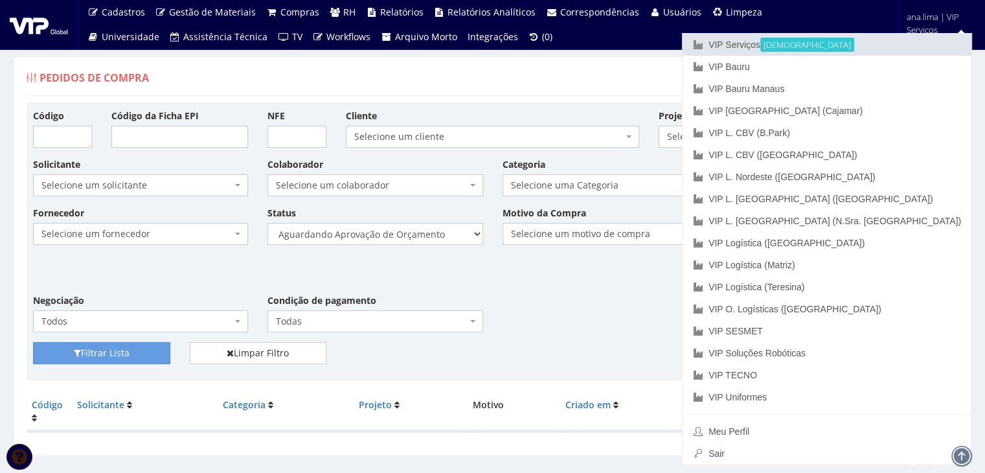
drag, startPoint x: 864, startPoint y: 45, endPoint x: 856, endPoint y: 47, distance: 8.0
click at [864, 45] on link "VIP Serviços Ativa" at bounding box center [826, 45] width 289 height 22
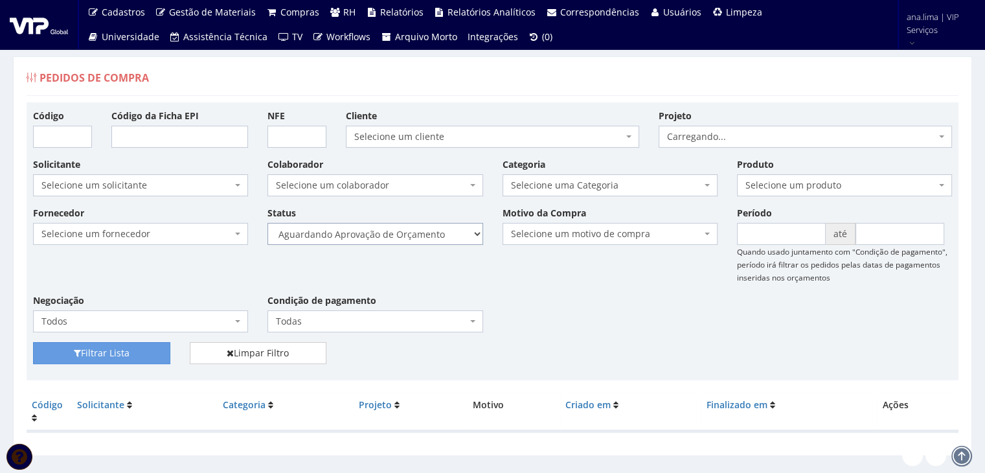
click at [417, 237] on select "Selecione um status Cancelado Aguardando Aprovação Diretoria Pedido Aprovado Ag…" at bounding box center [374, 234] width 215 height 22
select select "1"
click at [267, 223] on select "Selecione um status Cancelado Aguardando Aprovação Diretoria Pedido Aprovado Ag…" at bounding box center [374, 234] width 215 height 22
click at [129, 353] on button "Filtrar Lista" at bounding box center [101, 353] width 137 height 22
click at [392, 235] on select "Selecione um status Cancelado Aguardando Aprovação Diretoria Pedido Aprovado Ag…" at bounding box center [374, 234] width 215 height 22
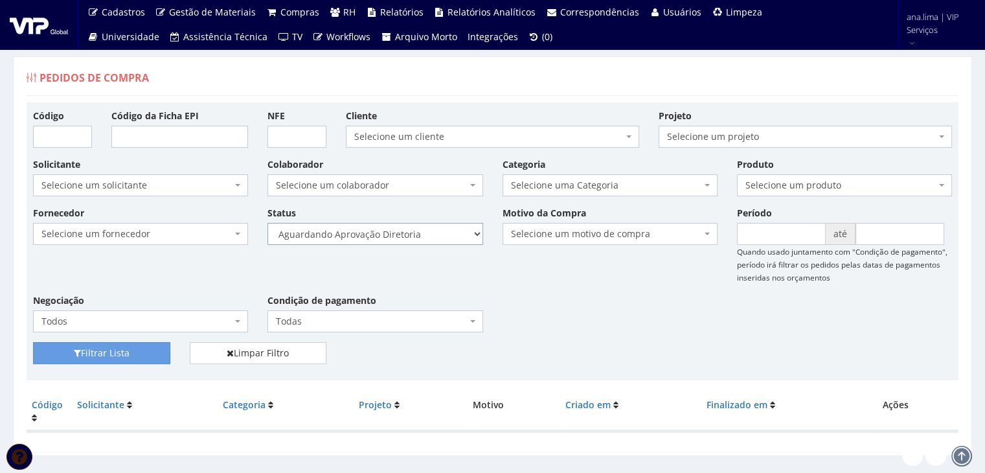
select select "4"
click at [267, 223] on select "Selecione um status Cancelado Aguardando Aprovação Diretoria Pedido Aprovado Ag…" at bounding box center [374, 234] width 215 height 22
click at [131, 354] on button "Filtrar Lista" at bounding box center [101, 353] width 137 height 22
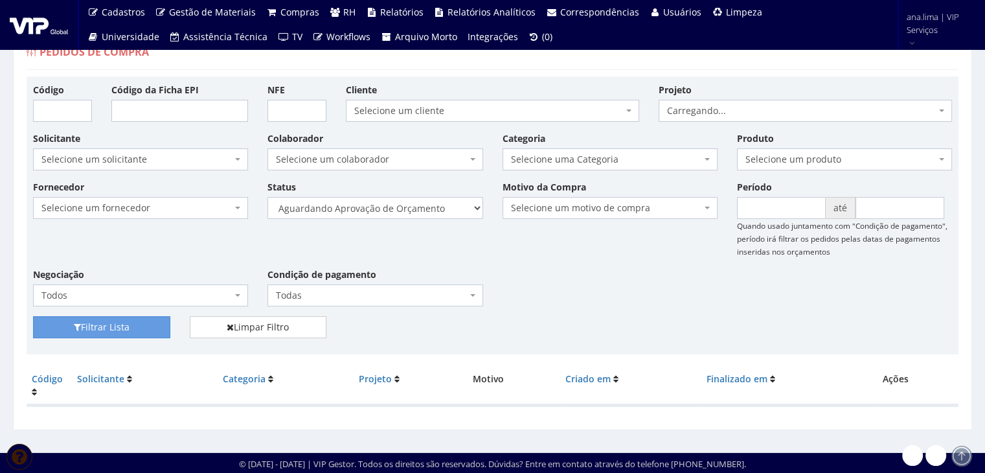
scroll to position [26, 0]
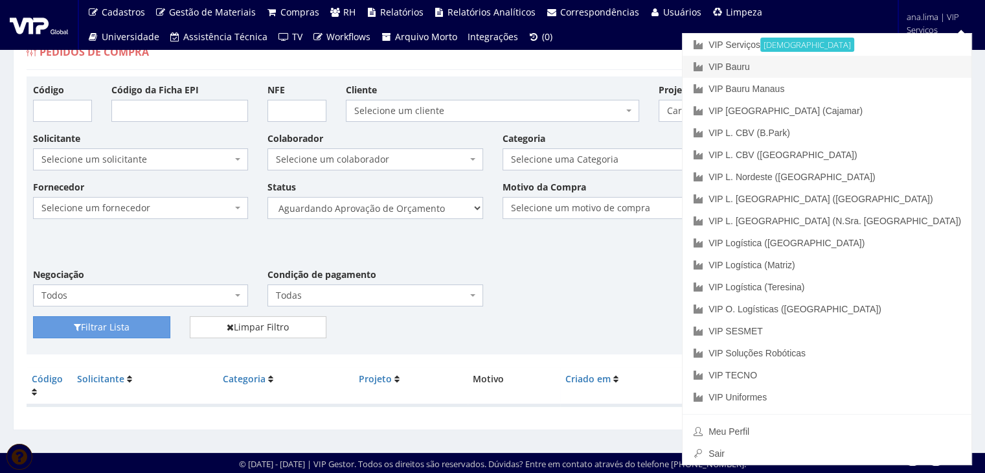
click at [908, 63] on link "VIP Bauru" at bounding box center [826, 67] width 289 height 22
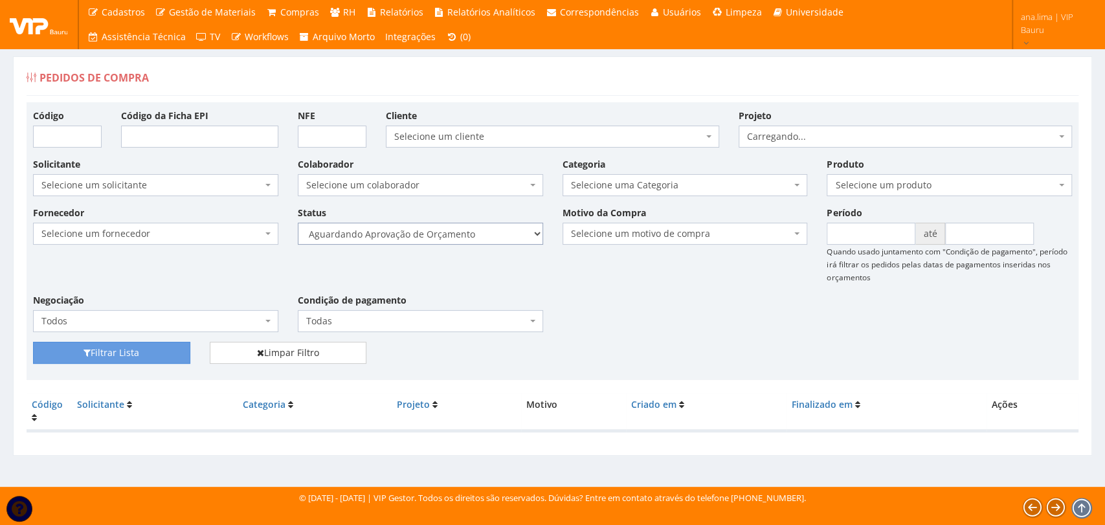
drag, startPoint x: 508, startPoint y: 232, endPoint x: 503, endPoint y: 241, distance: 10.7
click at [508, 232] on select "Selecione um status Cancelado Aguardando Aprovação Diretoria Pedido Aprovado Ag…" at bounding box center [420, 234] width 245 height 22
select select "1"
click at [298, 223] on select "Selecione um status Cancelado Aguardando Aprovação Diretoria Pedido Aprovado Ag…" at bounding box center [420, 234] width 245 height 22
click at [146, 355] on button "Filtrar Lista" at bounding box center [111, 353] width 157 height 22
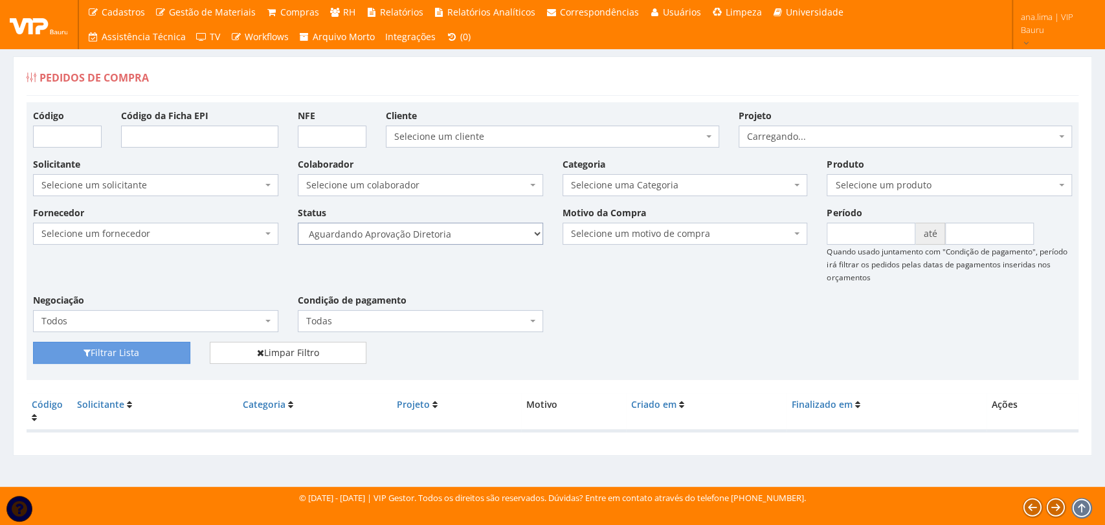
click at [453, 228] on select "Selecione um status Cancelado Aguardando Aprovação Diretoria Pedido Aprovado Ag…" at bounding box center [420, 234] width 245 height 22
select select "4"
click at [298, 223] on select "Selecione um status Cancelado Aguardando Aprovação Diretoria Pedido Aprovado Ag…" at bounding box center [420, 234] width 245 height 22
drag, startPoint x: 177, startPoint y: 348, endPoint x: 207, endPoint y: 334, distance: 33.0
click at [178, 347] on button "Filtrar Lista" at bounding box center [111, 353] width 157 height 22
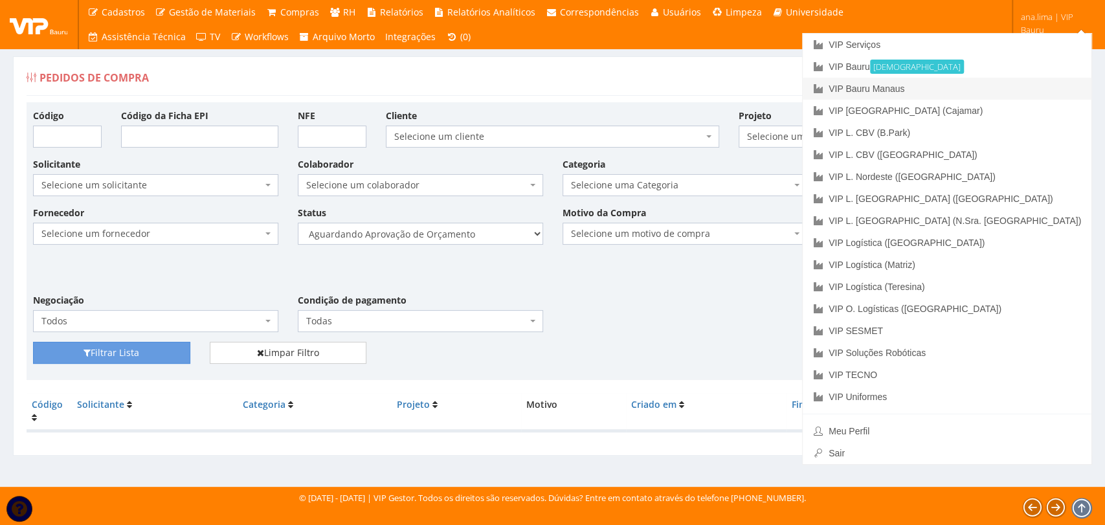
click at [1019, 89] on link "VIP Bauru Manaus" at bounding box center [947, 89] width 289 height 22
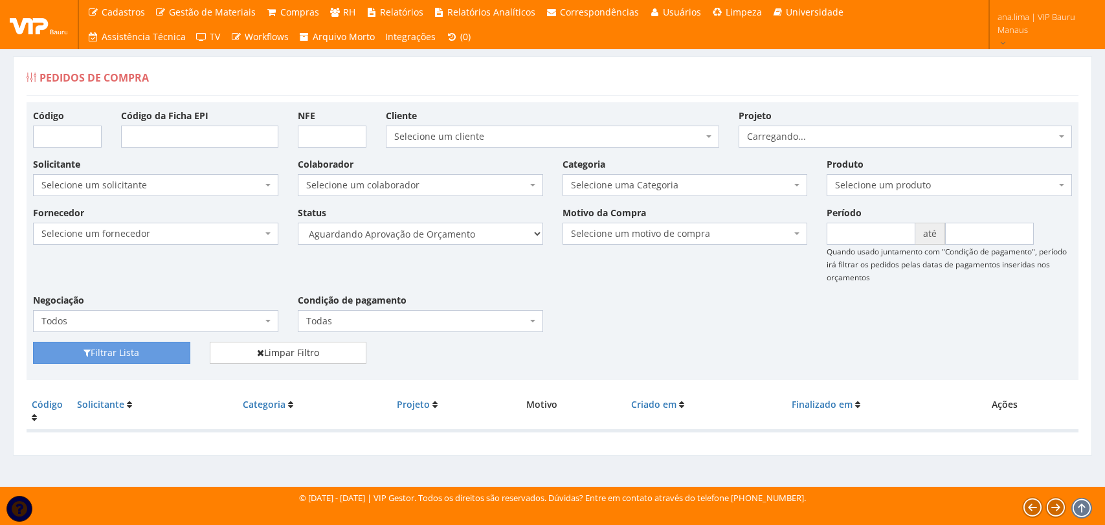
click at [466, 238] on select "Selecione um status Cancelado Aguardando Aprovação Diretoria Pedido Aprovado Ag…" at bounding box center [420, 234] width 245 height 22
select select "1"
click at [298, 223] on select "Selecione um status Cancelado Aguardando Aprovação Diretoria Pedido Aprovado Ag…" at bounding box center [420, 234] width 245 height 22
click at [133, 349] on button "Filtrar Lista" at bounding box center [111, 353] width 157 height 22
click at [435, 236] on select "Selecione um status Cancelado Aguardando Aprovação Diretoria Pedido Aprovado Ag…" at bounding box center [420, 234] width 245 height 22
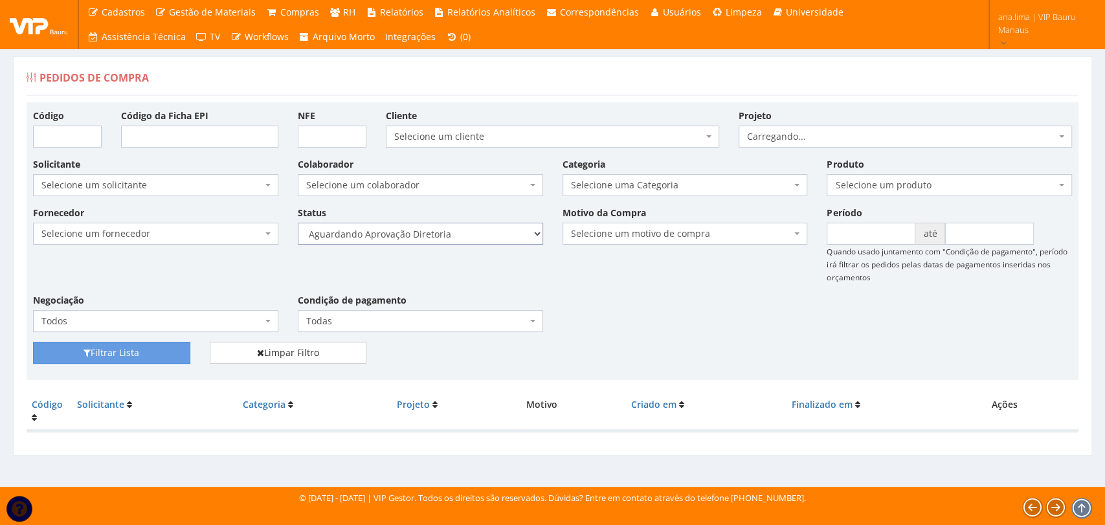
select select "4"
click at [298, 223] on select "Selecione um status Cancelado Aguardando Aprovação Diretoria Pedido Aprovado Ag…" at bounding box center [420, 234] width 245 height 22
click at [133, 356] on button "Filtrar Lista" at bounding box center [111, 353] width 157 height 22
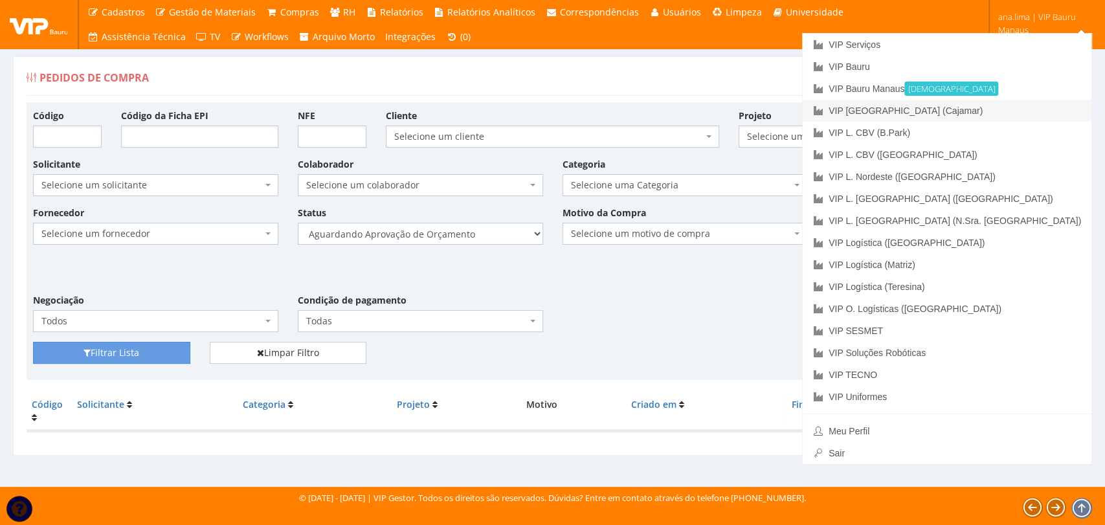
click at [1001, 106] on link "VIP [GEOGRAPHIC_DATA] (Cajamar)" at bounding box center [947, 111] width 289 height 22
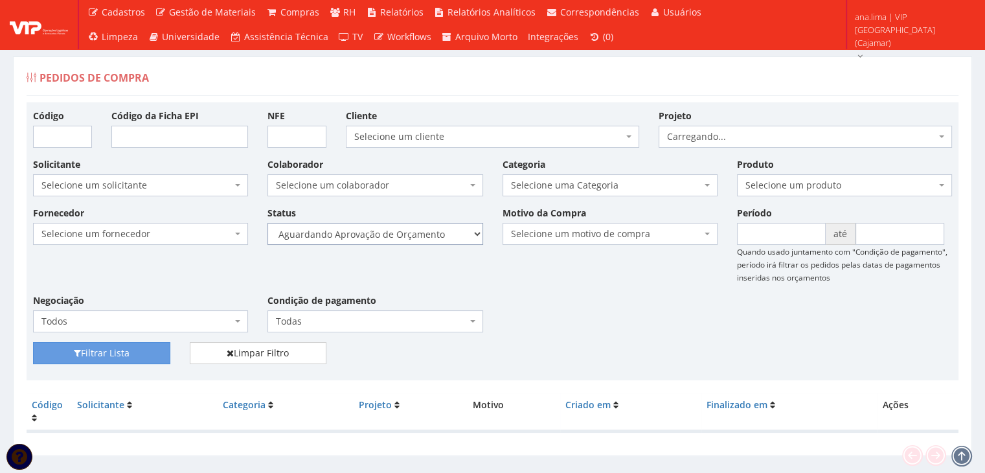
drag, startPoint x: 431, startPoint y: 228, endPoint x: 427, endPoint y: 239, distance: 11.9
click at [431, 228] on select "Selecione um status Cancelado Aguardando Aprovação Diretoria Pedido Aprovado Ag…" at bounding box center [374, 234] width 215 height 22
select select "1"
click at [267, 223] on select "Selecione um status Cancelado Aguardando Aprovação Diretoria Pedido Aprovado Ag…" at bounding box center [374, 234] width 215 height 22
click at [128, 358] on button "Filtrar Lista" at bounding box center [101, 353] width 137 height 22
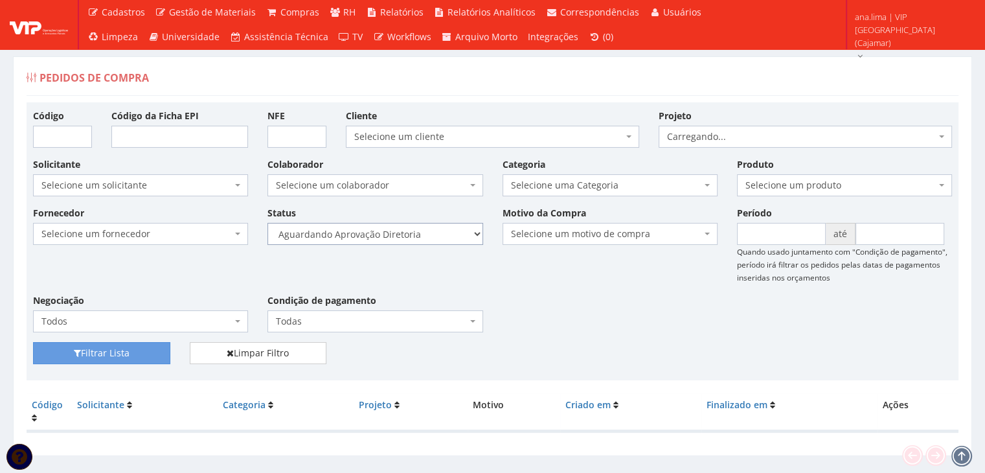
drag, startPoint x: 0, startPoint y: 0, endPoint x: 392, endPoint y: 236, distance: 457.1
click at [392, 236] on select "Selecione um status Cancelado Aguardando Aprovação Diretoria Pedido Aprovado Ag…" at bounding box center [374, 234] width 215 height 22
select select "4"
click at [267, 223] on select "Selecione um status Cancelado Aguardando Aprovação Diretoria Pedido Aprovado Ag…" at bounding box center [374, 234] width 215 height 22
click at [146, 353] on button "Filtrar Lista" at bounding box center [101, 353] width 137 height 22
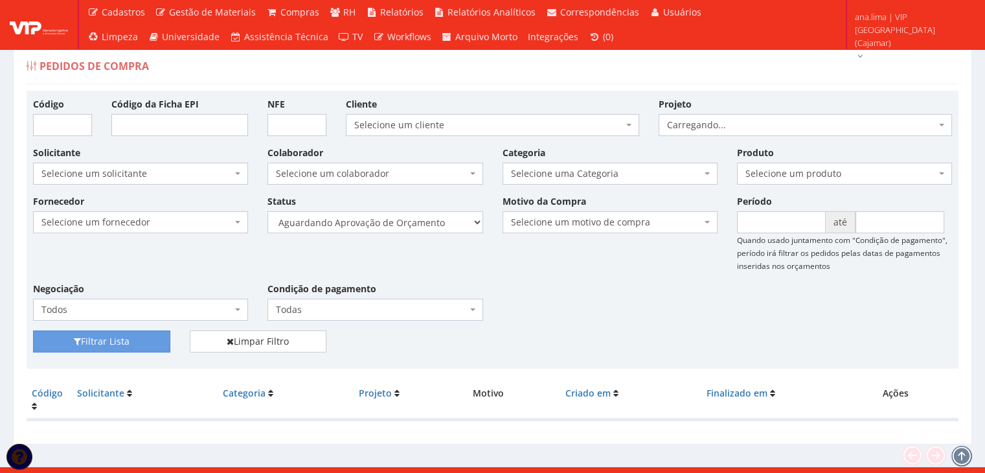
scroll to position [26, 0]
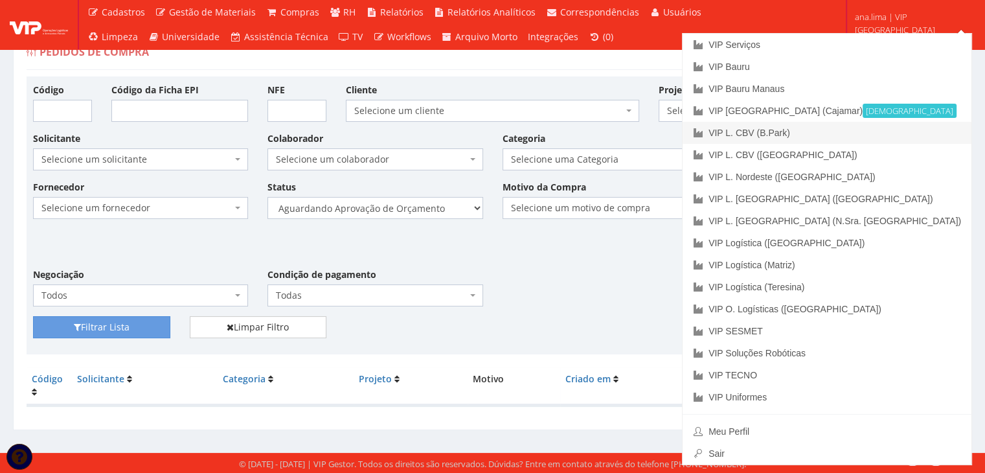
click at [913, 135] on link "VIP L. CBV (B.Park)" at bounding box center [826, 133] width 289 height 22
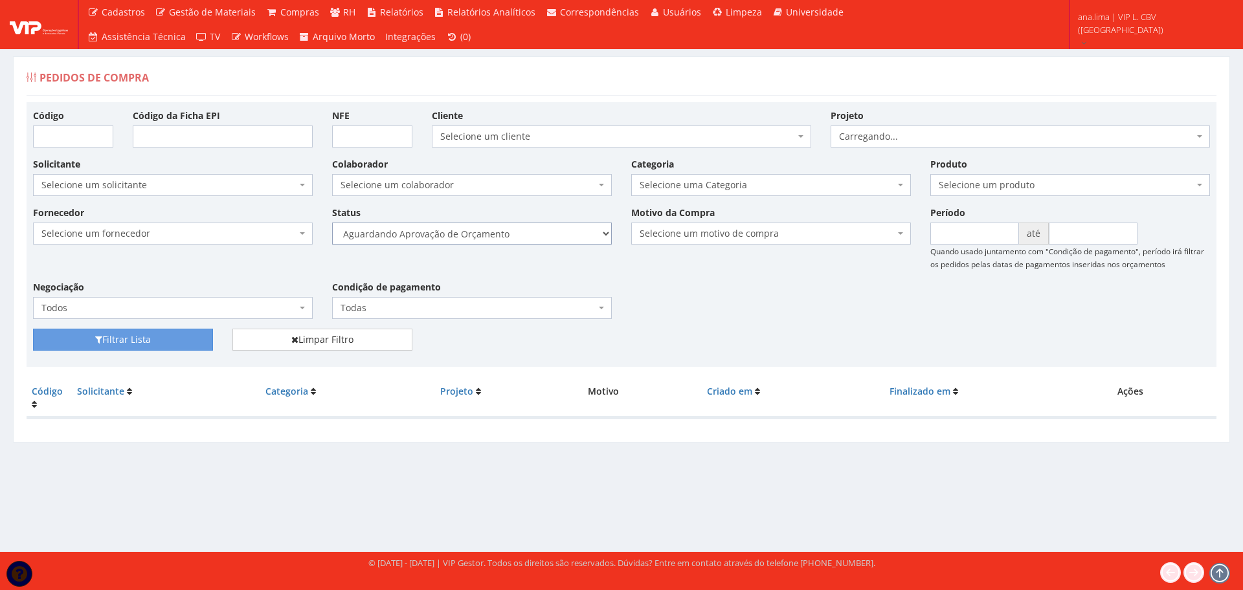
drag, startPoint x: 542, startPoint y: 235, endPoint x: 541, endPoint y: 243, distance: 8.5
click at [542, 235] on select "Selecione um status Cancelado Aguardando Aprovação Diretoria Pedido Aprovado Ag…" at bounding box center [472, 234] width 280 height 22
select select "1"
click at [332, 223] on select "Selecione um status Cancelado Aguardando Aprovação Diretoria Pedido Aprovado Ag…" at bounding box center [472, 234] width 280 height 22
click at [185, 337] on button "Filtrar Lista" at bounding box center [123, 340] width 180 height 22
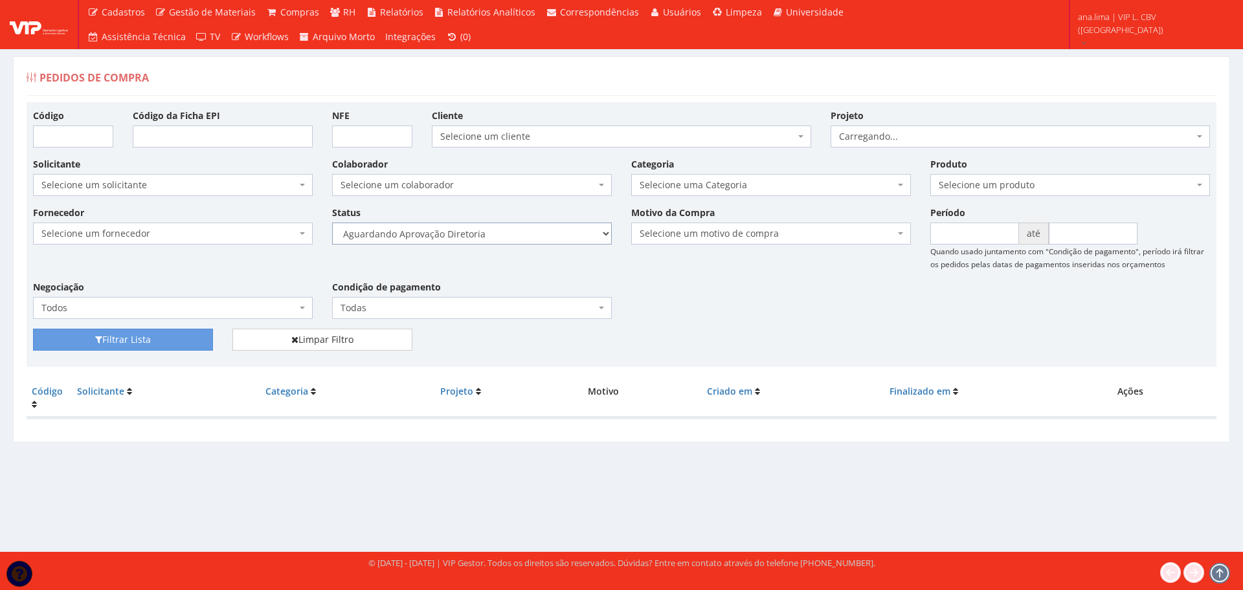
drag, startPoint x: 0, startPoint y: 0, endPoint x: 452, endPoint y: 235, distance: 509.4
click at [452, 235] on select "Selecione um status Cancelado Aguardando Aprovação Diretoria Pedido Aprovado Ag…" at bounding box center [472, 234] width 280 height 22
select select "4"
click at [332, 223] on select "Selecione um status Cancelado Aguardando Aprovação Diretoria Pedido Aprovado Ag…" at bounding box center [472, 234] width 280 height 22
click at [166, 343] on button "Filtrar Lista" at bounding box center [123, 340] width 180 height 22
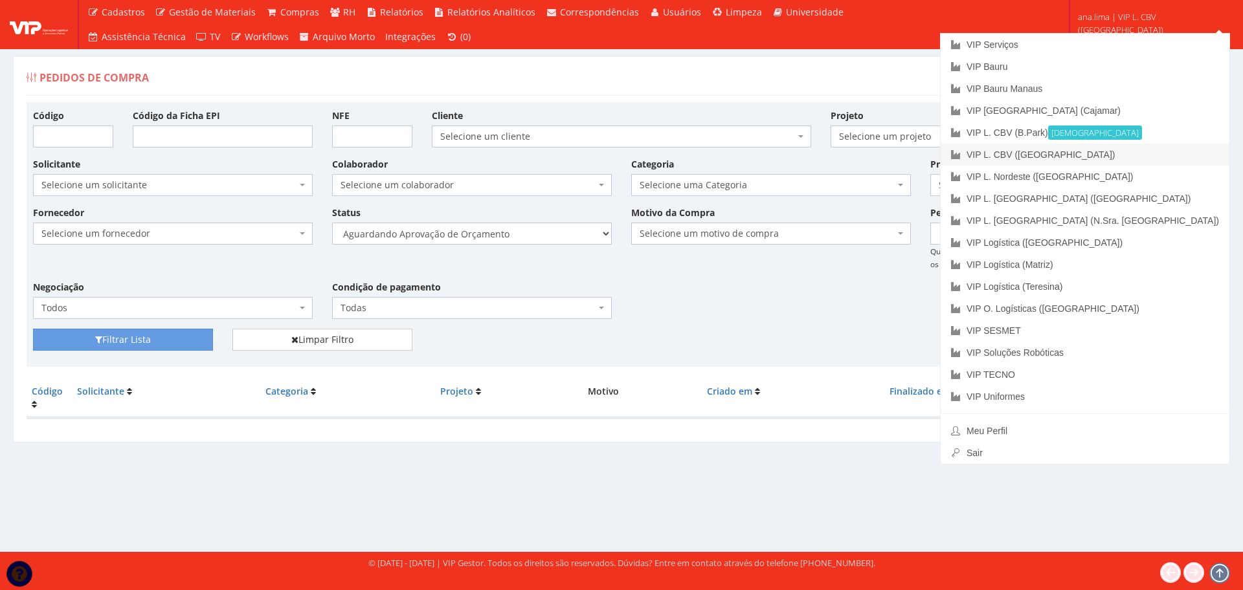
click at [1172, 153] on link "VIP L. CBV ([GEOGRAPHIC_DATA])" at bounding box center [1085, 155] width 289 height 22
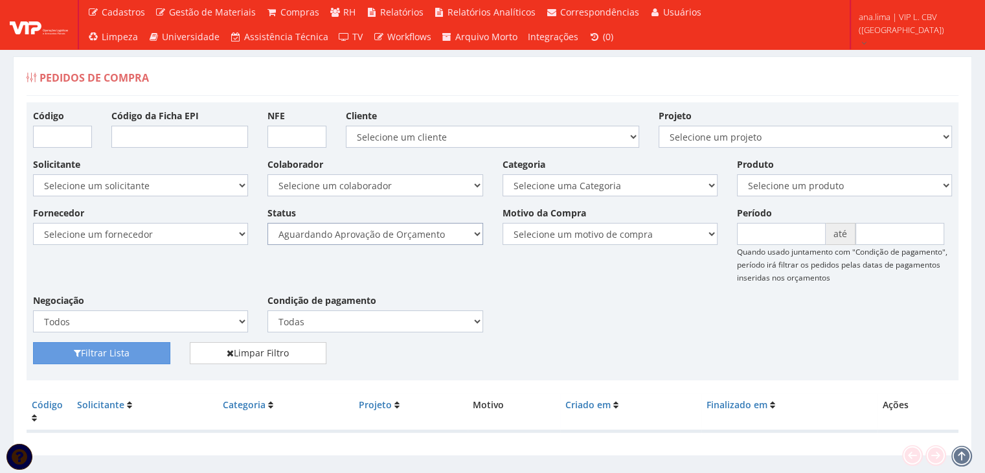
drag, startPoint x: 0, startPoint y: 0, endPoint x: 398, endPoint y: 240, distance: 465.0
click at [398, 238] on select "Selecione um status Cancelado Aguardando Aprovação Diretoria Pedido Aprovado Ag…" at bounding box center [374, 234] width 215 height 22
select select "1"
click at [267, 223] on select "Selecione um status Cancelado Aguardando Aprovação Diretoria Pedido Aprovado Ag…" at bounding box center [374, 234] width 215 height 22
click at [82, 351] on button "Filtrar Lista" at bounding box center [101, 353] width 137 height 22
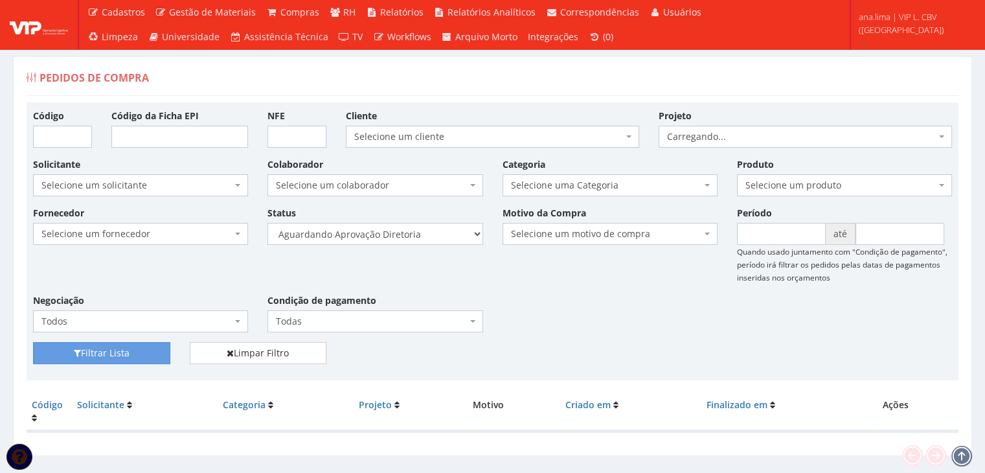
select select "4"
click at [267, 223] on select "Selecione um status Cancelado Aguardando Aprovação Diretoria Pedido Aprovado Ag…" at bounding box center [374, 234] width 215 height 22
click at [131, 358] on button "Filtrar Lista" at bounding box center [101, 353] width 137 height 22
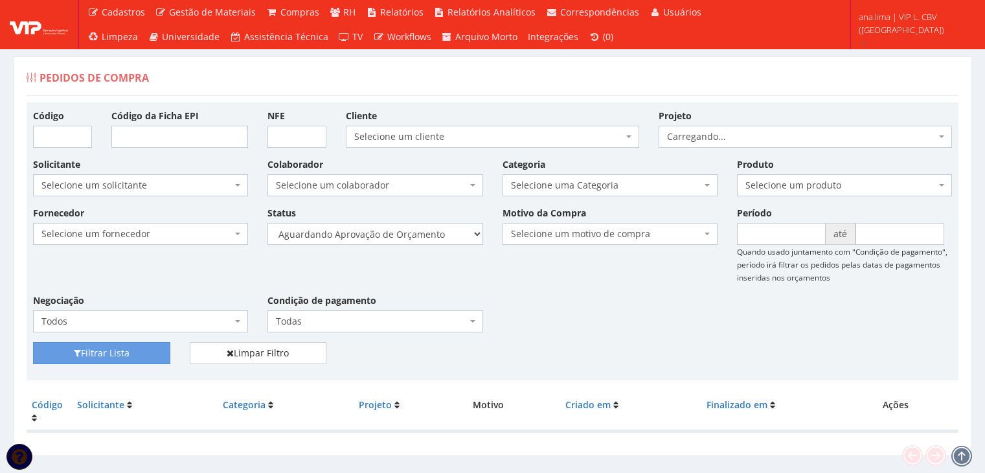
scroll to position [26, 0]
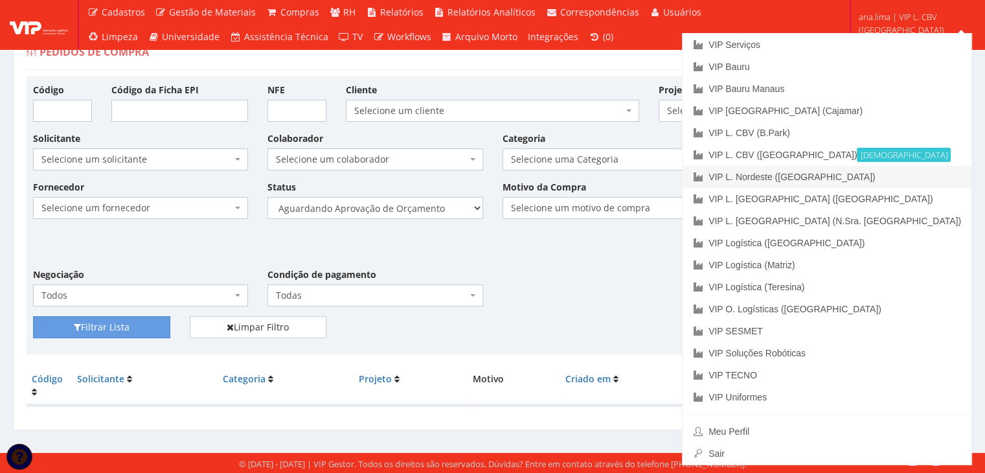
click at [929, 170] on link "VIP L. Nordeste ([GEOGRAPHIC_DATA])" at bounding box center [826, 177] width 289 height 22
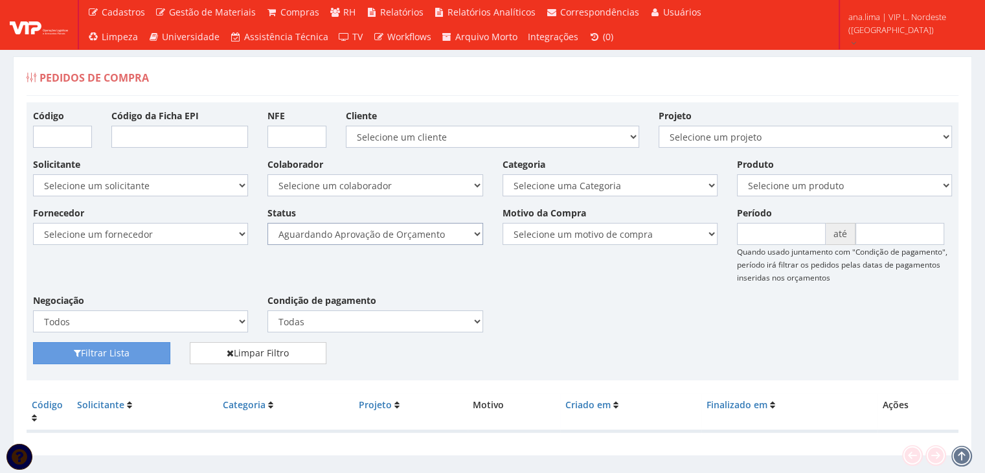
click at [453, 236] on select "Selecione um status Cancelado Aguardando Aprovação Diretoria Pedido Aprovado Ag…" at bounding box center [374, 234] width 215 height 22
select select "1"
click at [267, 223] on select "Selecione um status Cancelado Aguardando Aprovação Diretoria Pedido Aprovado Ag…" at bounding box center [374, 234] width 215 height 22
click at [129, 352] on button "Filtrar Lista" at bounding box center [101, 353] width 137 height 22
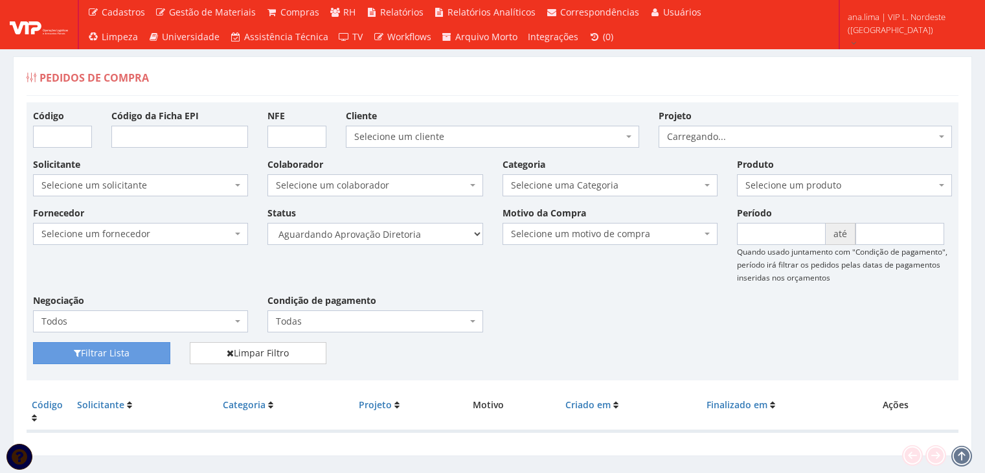
click at [429, 232] on select "Selecione um status Cancelado Aguardando Aprovação Diretoria Pedido Aprovado Ag…" at bounding box center [374, 234] width 215 height 22
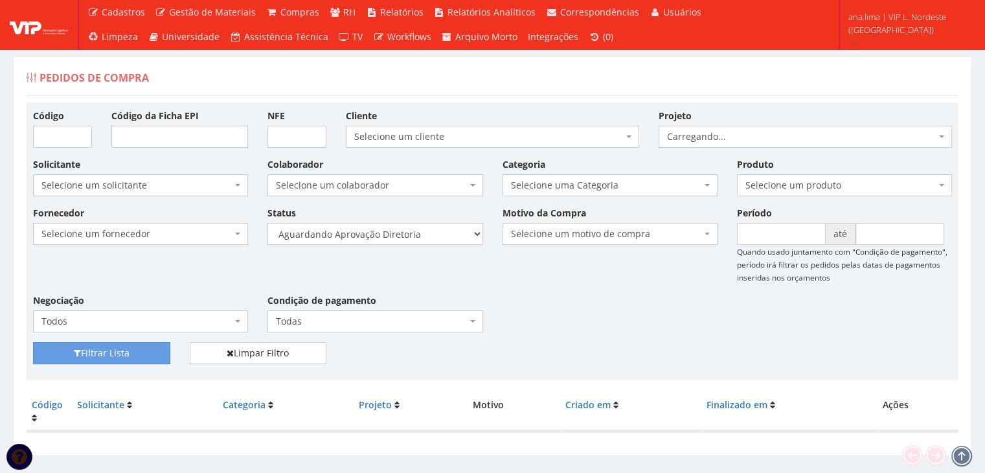
select select "4"
click at [267, 223] on select "Selecione um status Cancelado Aguardando Aprovação Diretoria Pedido Aprovado Ag…" at bounding box center [374, 234] width 215 height 22
click at [111, 350] on button "Filtrar Lista" at bounding box center [101, 353] width 137 height 22
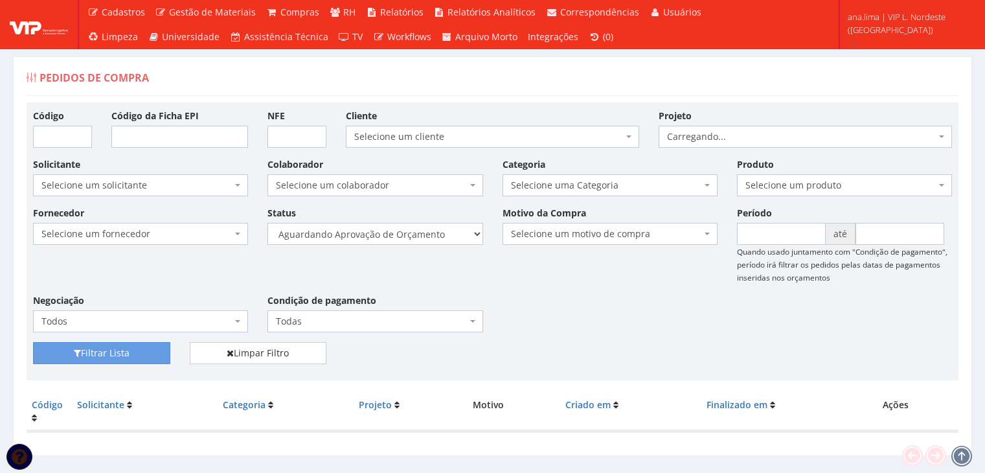
scroll to position [26, 0]
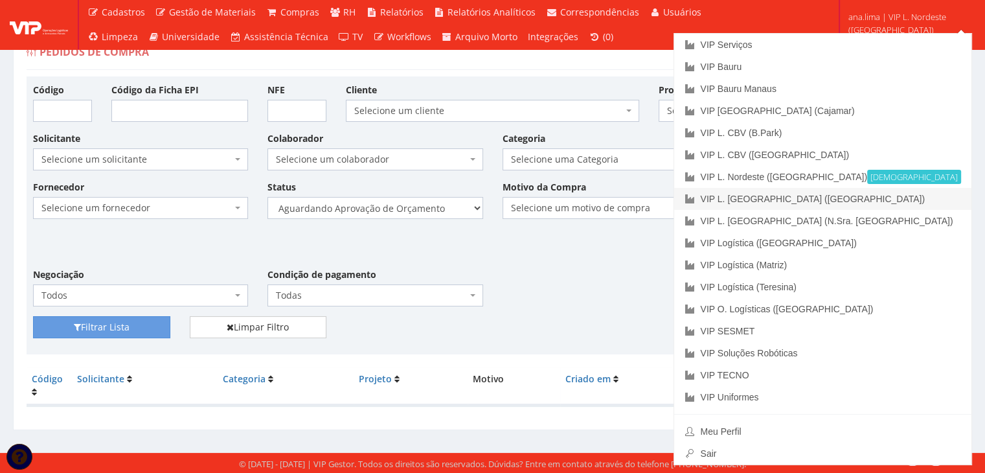
click at [904, 197] on link "VIP L. [GEOGRAPHIC_DATA] ([GEOGRAPHIC_DATA])" at bounding box center [822, 199] width 297 height 22
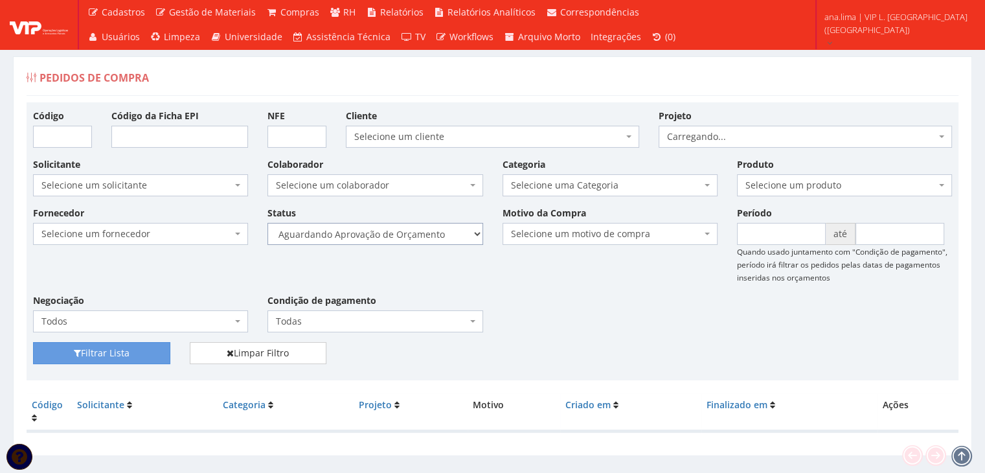
click at [407, 230] on select "Selecione um status Cancelado Aguardando Aprovação Diretoria Pedido Aprovado Ag…" at bounding box center [374, 234] width 215 height 22
select select "1"
click at [267, 223] on select "Selecione um status Cancelado Aguardando Aprovação Diretoria Pedido Aprovado Ag…" at bounding box center [374, 234] width 215 height 22
click at [135, 355] on button "Filtrar Lista" at bounding box center [101, 353] width 137 height 22
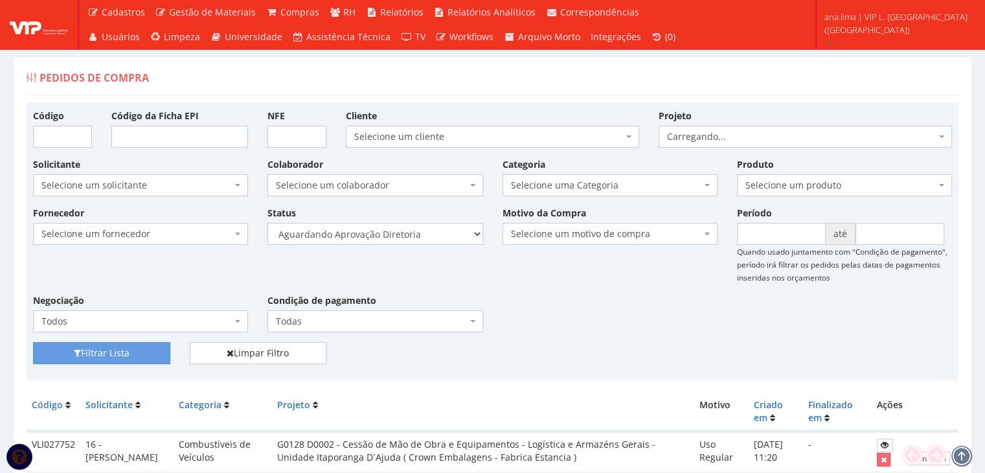
scroll to position [157, 0]
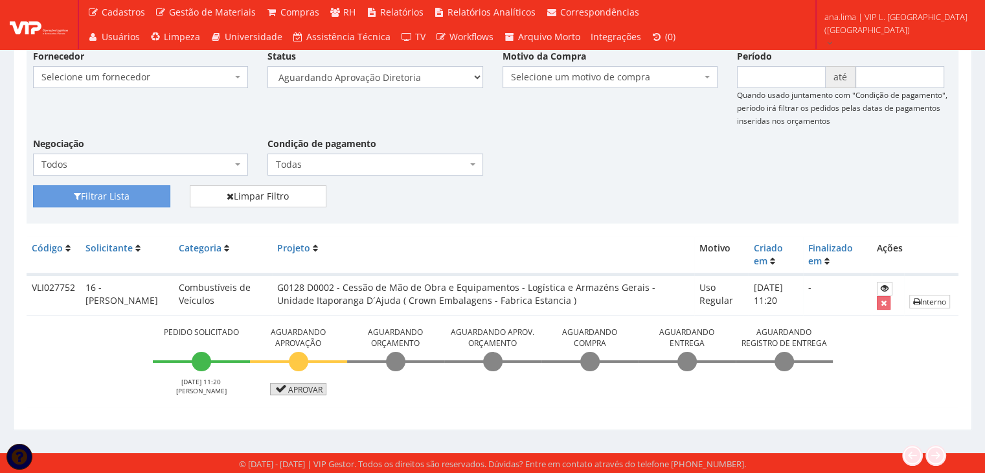
click at [308, 389] on link "Aprovar" at bounding box center [298, 389] width 57 height 12
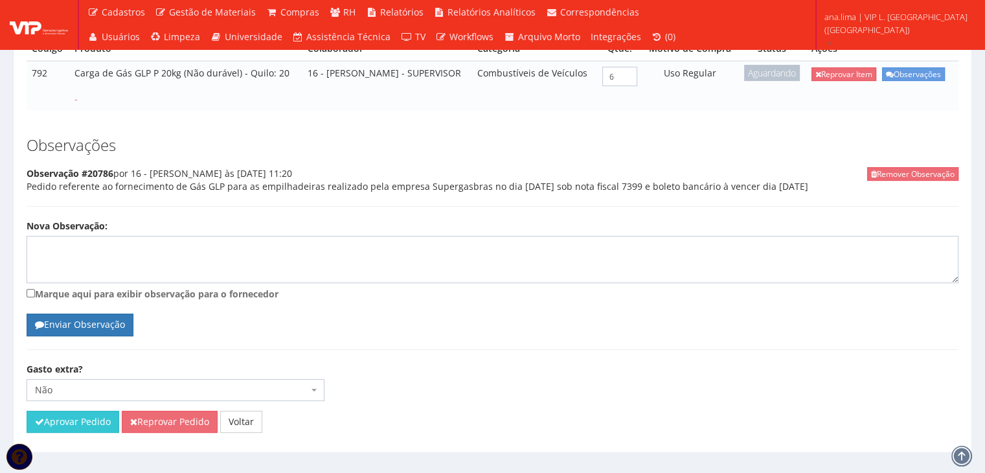
scroll to position [293, 0]
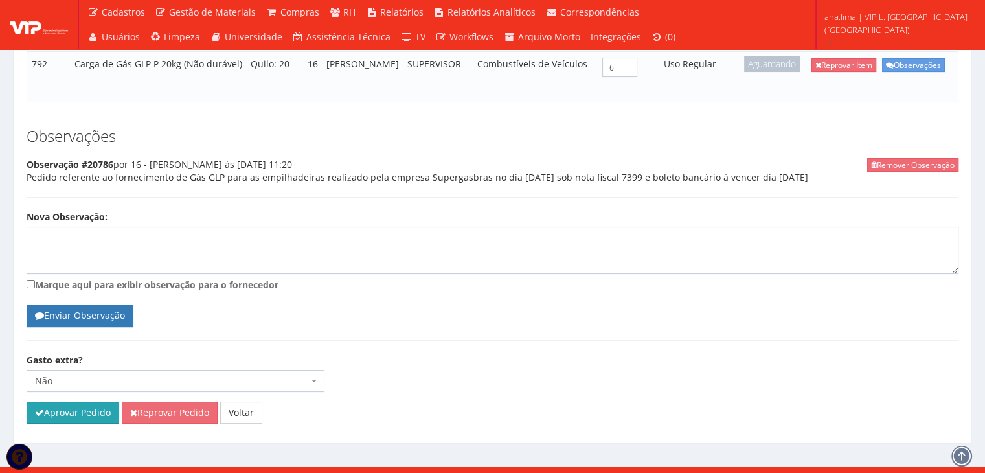
drag, startPoint x: 67, startPoint y: 399, endPoint x: 539, endPoint y: 68, distance: 576.8
click at [67, 401] on button "Aprovar Pedido" at bounding box center [73, 412] width 93 height 22
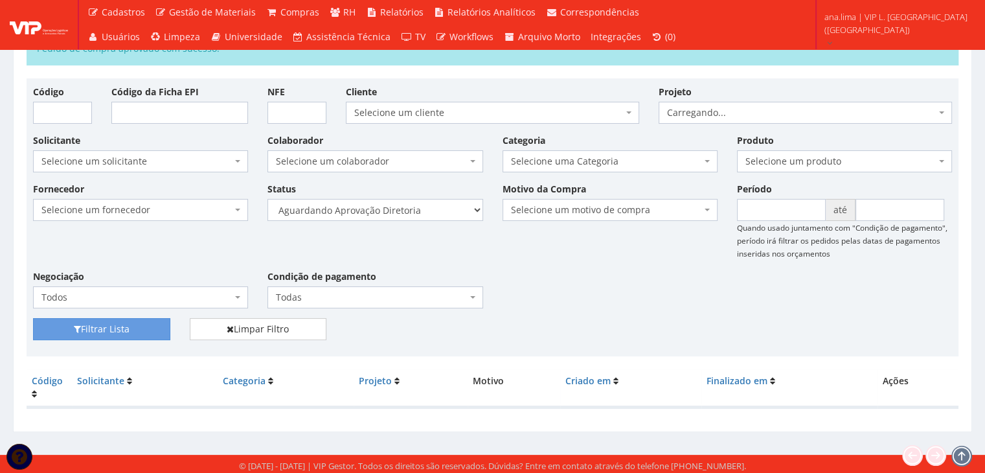
scroll to position [73, 0]
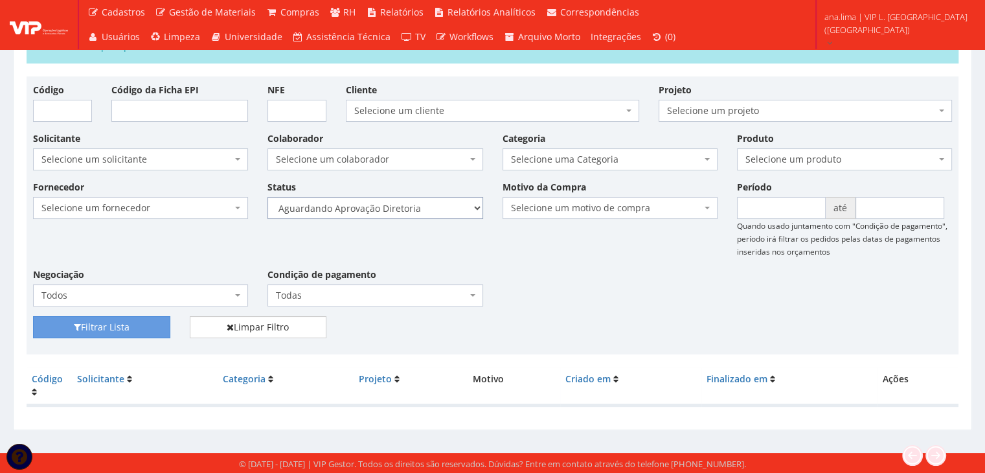
click at [423, 210] on select "Selecione um status Cancelado Aguardando Aprovação Diretoria Pedido Aprovado Ag…" at bounding box center [374, 208] width 215 height 22
click at [267, 197] on select "Selecione um status Cancelado Aguardando Aprovação Diretoria Pedido Aprovado Ag…" at bounding box center [374, 208] width 215 height 22
click at [143, 333] on button "Filtrar Lista" at bounding box center [101, 327] width 137 height 22
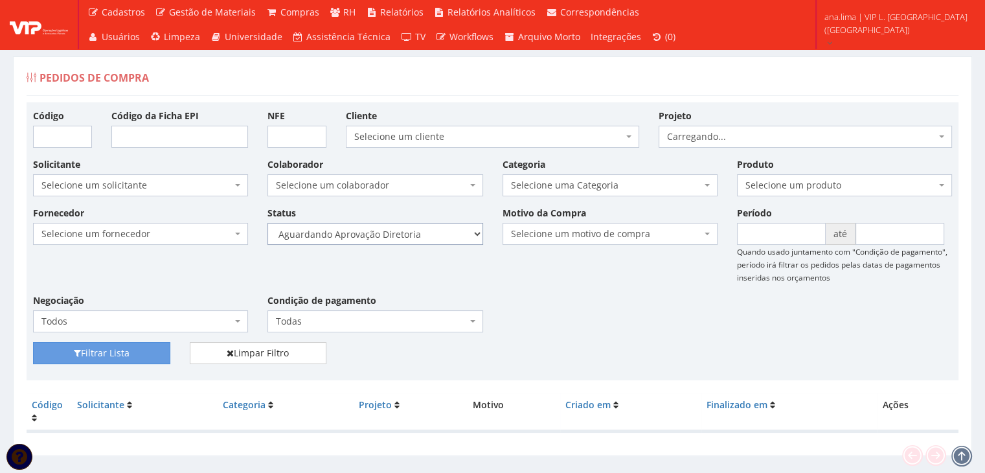
drag, startPoint x: 433, startPoint y: 231, endPoint x: 433, endPoint y: 241, distance: 10.4
click at [433, 231] on select "Selecione um status Cancelado Aguardando Aprovação Diretoria Pedido Aprovado Ag…" at bounding box center [374, 234] width 215 height 22
select select "4"
click at [267, 223] on select "Selecione um status Cancelado Aguardando Aprovação Diretoria Pedido Aprovado Ag…" at bounding box center [374, 234] width 215 height 22
drag, startPoint x: 87, startPoint y: 350, endPoint x: 342, endPoint y: 306, distance: 258.9
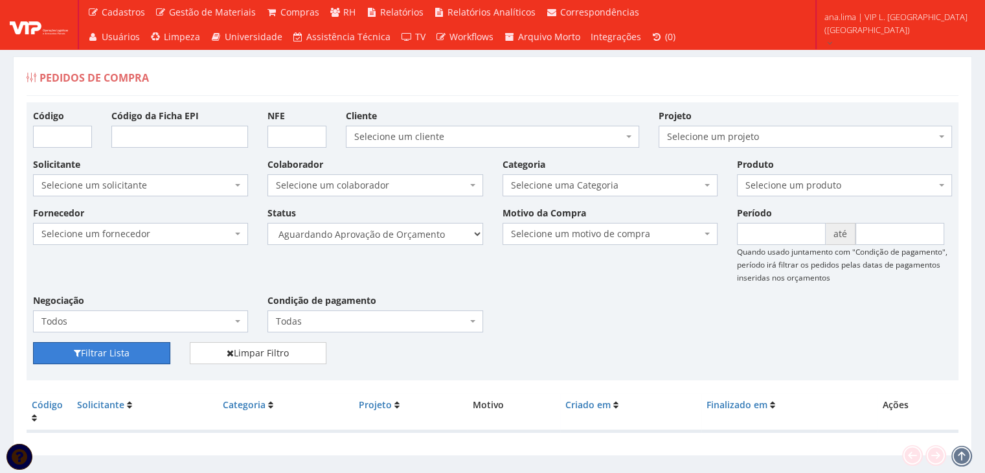
click at [88, 350] on button "Filtrar Lista" at bounding box center [101, 353] width 137 height 22
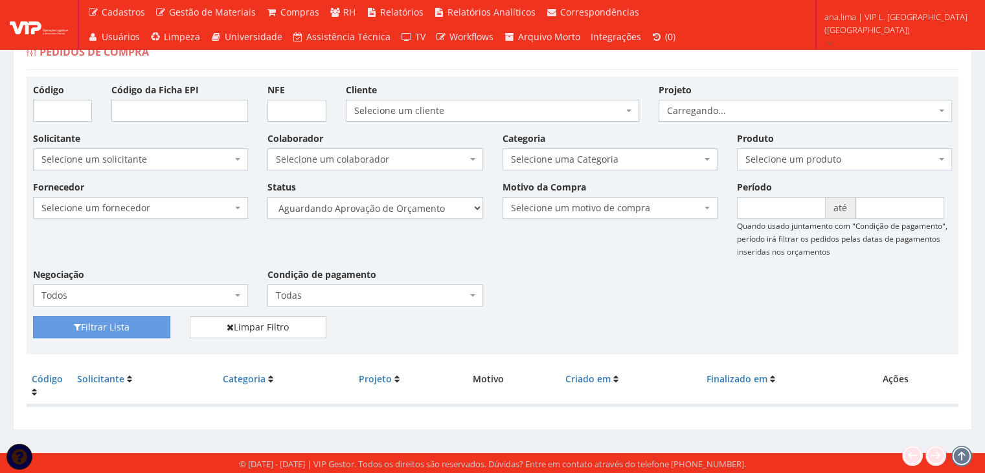
scroll to position [26, 0]
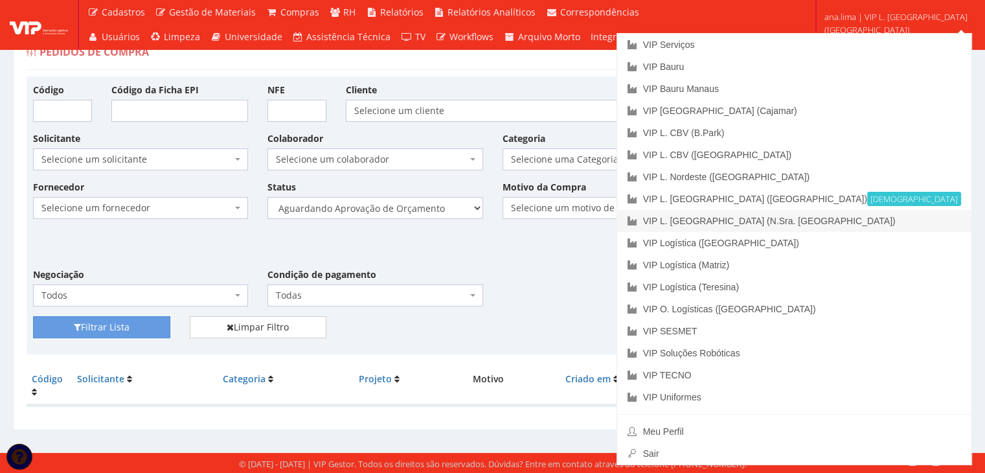
click at [893, 216] on link "VIP L. [GEOGRAPHIC_DATA] (N.Sra. [GEOGRAPHIC_DATA])" at bounding box center [794, 221] width 354 height 22
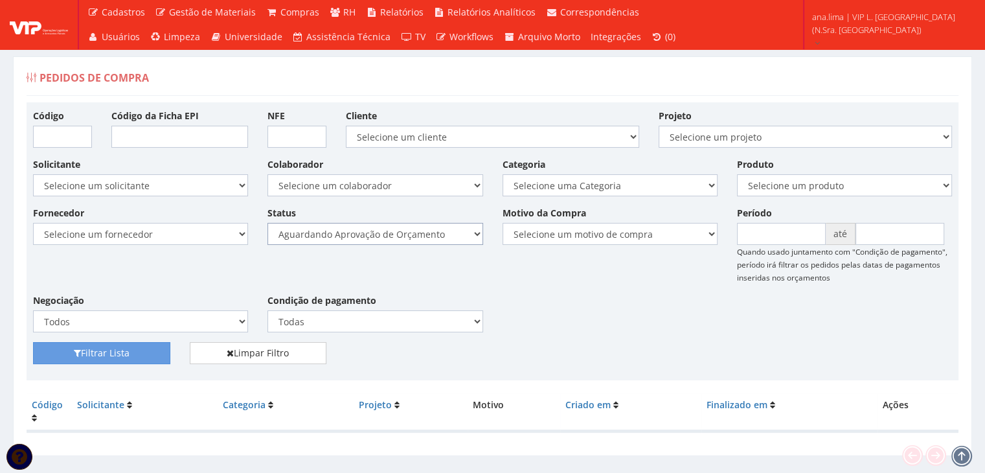
click at [434, 239] on select "Selecione um status Cancelado Aguardando Aprovação Diretoria Pedido Aprovado Ag…" at bounding box center [374, 234] width 215 height 22
select select "1"
click at [267, 223] on select "Selecione um status Cancelado Aguardando Aprovação Diretoria Pedido Aprovado Ag…" at bounding box center [374, 234] width 215 height 22
click at [126, 354] on button "Filtrar Lista" at bounding box center [101, 353] width 137 height 22
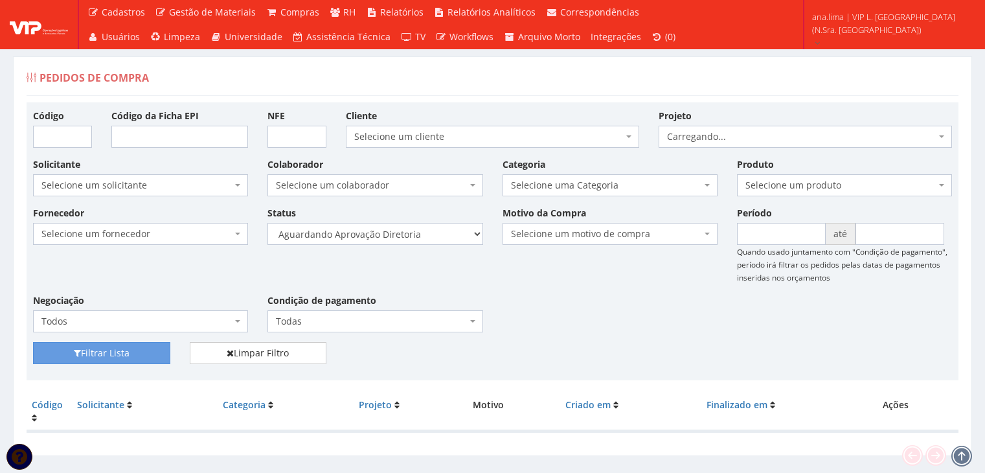
click at [418, 239] on select "Selecione um status Cancelado Aguardando Aprovação Diretoria Pedido Aprovado Ag…" at bounding box center [374, 234] width 215 height 22
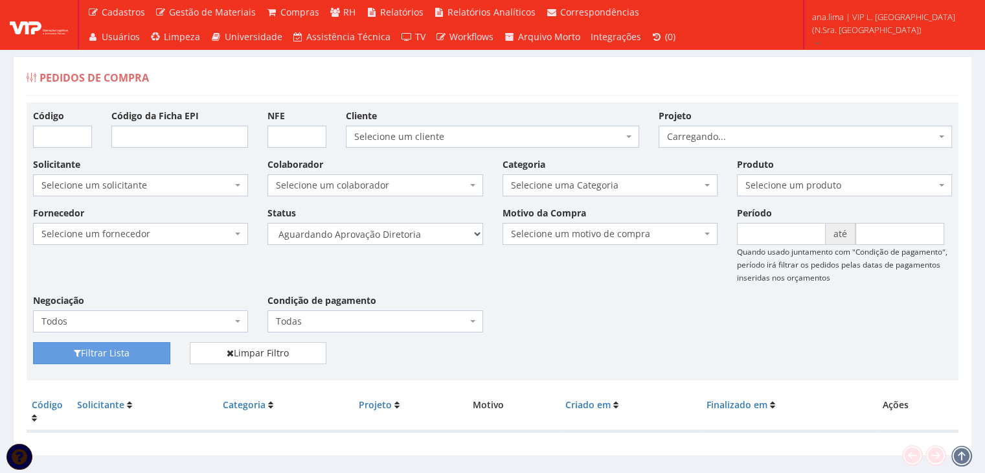
select select "4"
click at [267, 223] on select "Selecione um status Cancelado Aguardando Aprovação Diretoria Pedido Aprovado Ag…" at bounding box center [374, 234] width 215 height 22
click at [155, 349] on button "Filtrar Lista" at bounding box center [101, 353] width 137 height 22
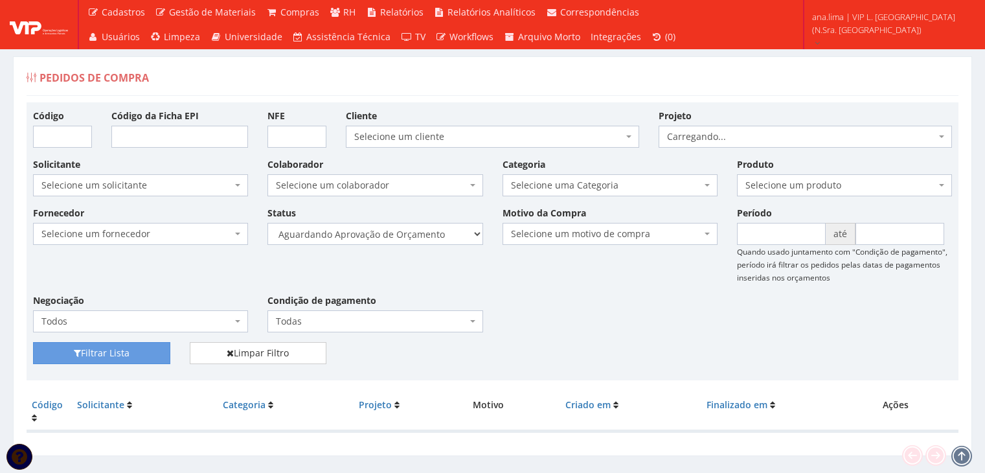
scroll to position [26, 0]
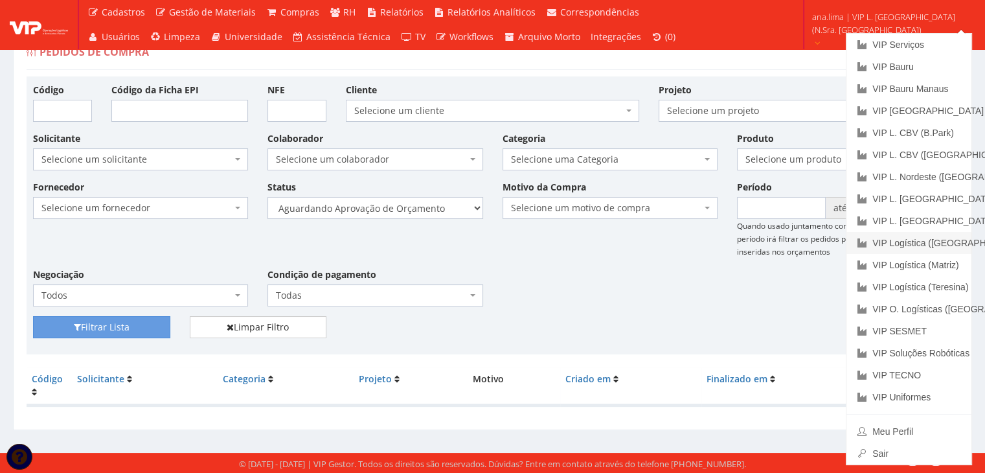
click at [932, 245] on link "VIP Logística ([GEOGRAPHIC_DATA])" at bounding box center [908, 243] width 125 height 22
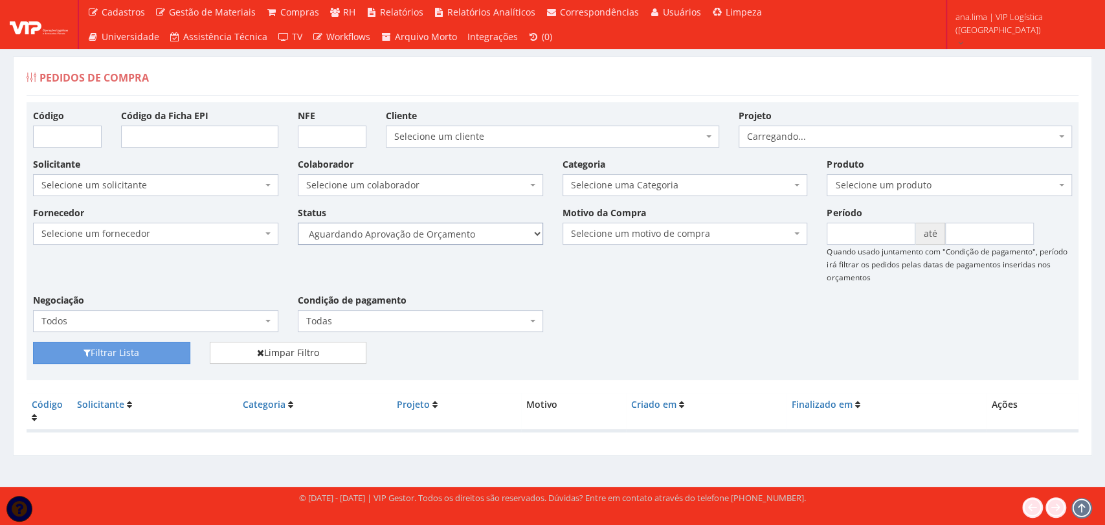
click at [474, 236] on select "Selecione um status Cancelado Aguardando Aprovação Diretoria Pedido Aprovado Ag…" at bounding box center [420, 234] width 245 height 22
select select "1"
click at [298, 223] on select "Selecione um status Cancelado Aguardando Aprovação Diretoria Pedido Aprovado Ag…" at bounding box center [420, 234] width 245 height 22
click at [120, 352] on button "Filtrar Lista" at bounding box center [111, 353] width 157 height 22
drag, startPoint x: 0, startPoint y: 0, endPoint x: 464, endPoint y: 240, distance: 521.8
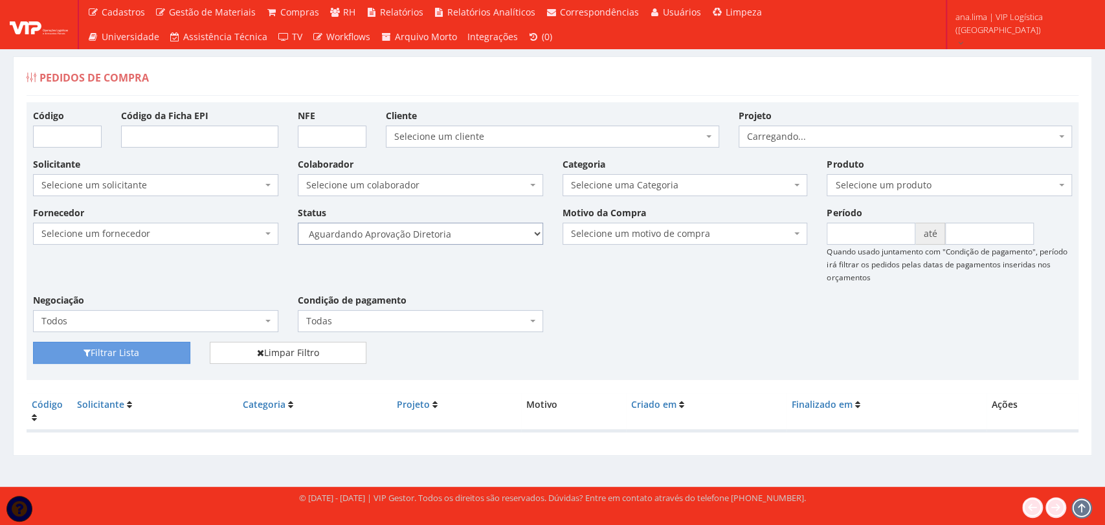
click at [464, 240] on select "Selecione um status Cancelado Aguardando Aprovação Diretoria Pedido Aprovado Ag…" at bounding box center [420, 234] width 245 height 22
select select "4"
click at [298, 223] on select "Selecione um status Cancelado Aguardando Aprovação Diretoria Pedido Aprovado Ag…" at bounding box center [420, 234] width 245 height 22
click at [157, 355] on button "Filtrar Lista" at bounding box center [111, 353] width 157 height 22
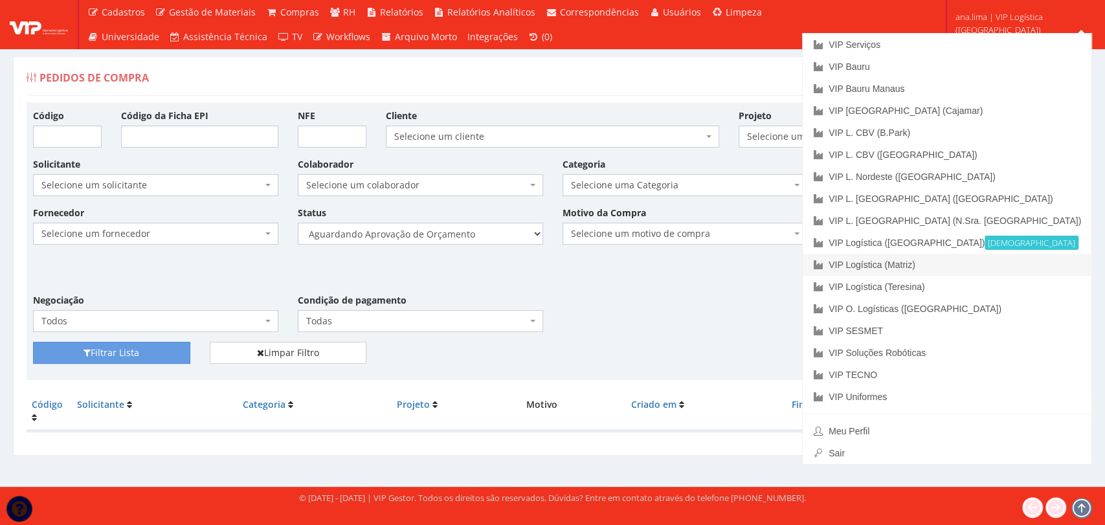
click at [1008, 256] on link "VIP Logística (Matriz)" at bounding box center [947, 265] width 289 height 22
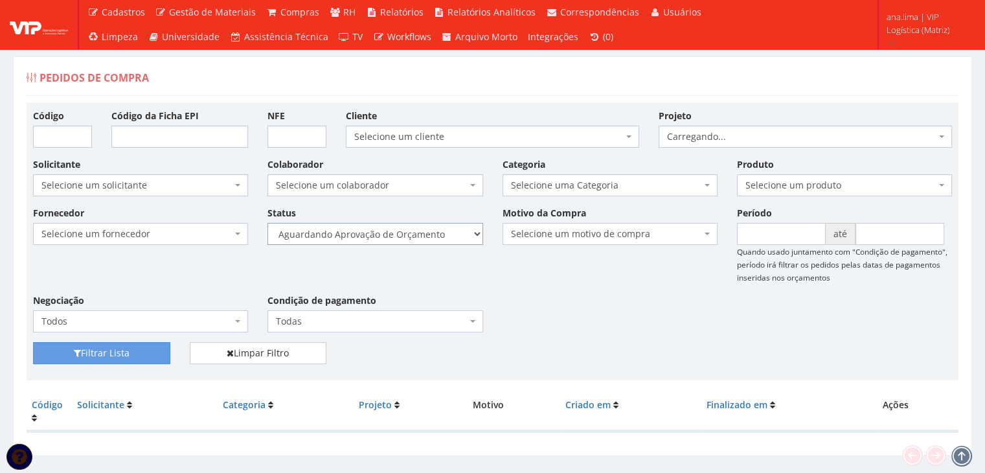
drag, startPoint x: 0, startPoint y: 0, endPoint x: 458, endPoint y: 243, distance: 518.2
click at [458, 227] on select "Selecione um status Cancelado Aguardando Aprovação Diretoria Pedido Aprovado Ag…" at bounding box center [374, 234] width 215 height 22
select select "1"
click at [267, 223] on select "Selecione um status Cancelado Aguardando Aprovação Diretoria Pedido Aprovado Ag…" at bounding box center [374, 234] width 215 height 22
click at [125, 353] on button "Filtrar Lista" at bounding box center [101, 353] width 137 height 22
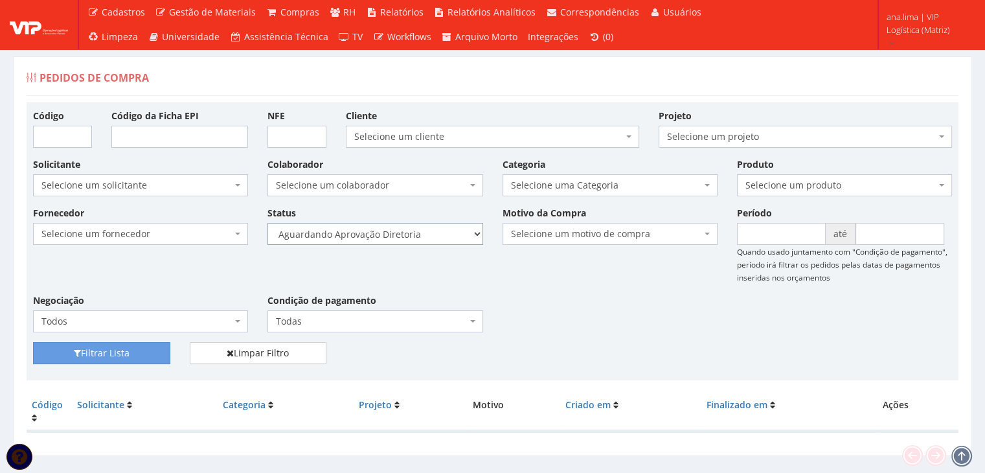
click at [402, 238] on select "Selecione um status Cancelado Aguardando Aprovação Diretoria Pedido Aprovado Ag…" at bounding box center [374, 234] width 215 height 22
click at [267, 223] on select "Selecione um status Cancelado Aguardando Aprovação Diretoria Pedido Aprovado Ag…" at bounding box center [374, 234] width 215 height 22
drag, startPoint x: 147, startPoint y: 352, endPoint x: 253, endPoint y: 330, distance: 108.4
click at [147, 351] on button "Filtrar Lista" at bounding box center [101, 353] width 137 height 22
click at [417, 225] on select "Selecione um status Cancelado Aguardando Aprovação Diretoria Pedido Aprovado Ag…" at bounding box center [374, 234] width 215 height 22
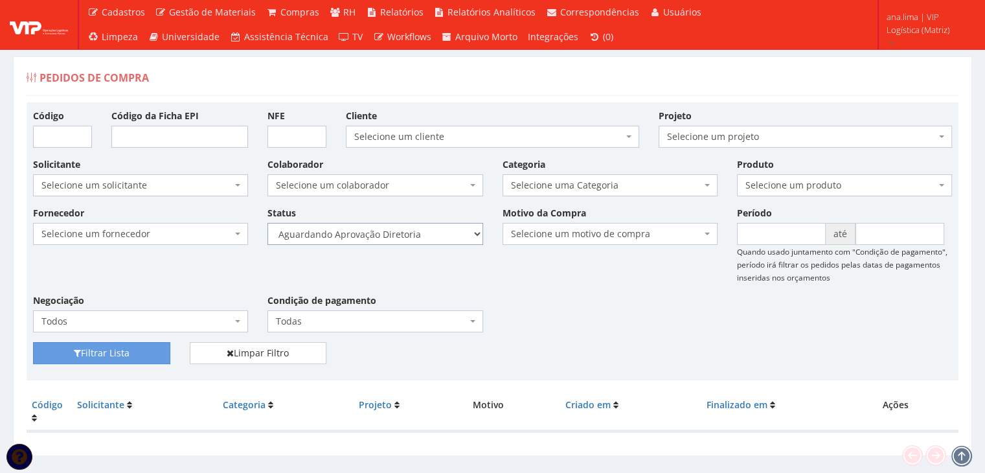
select select "4"
click at [267, 223] on select "Selecione um status Cancelado Aguardando Aprovação Diretoria Pedido Aprovado Ag…" at bounding box center [374, 234] width 215 height 22
click at [129, 345] on button "Filtrar Lista" at bounding box center [101, 353] width 137 height 22
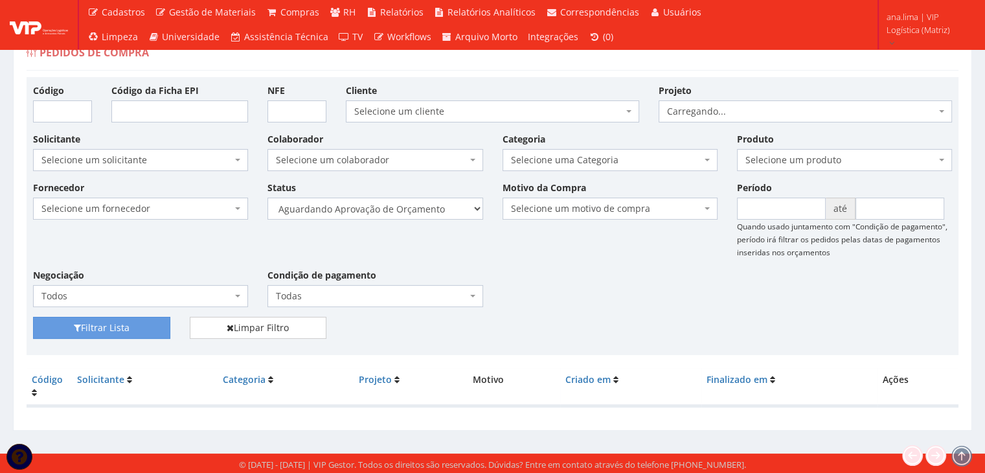
scroll to position [26, 0]
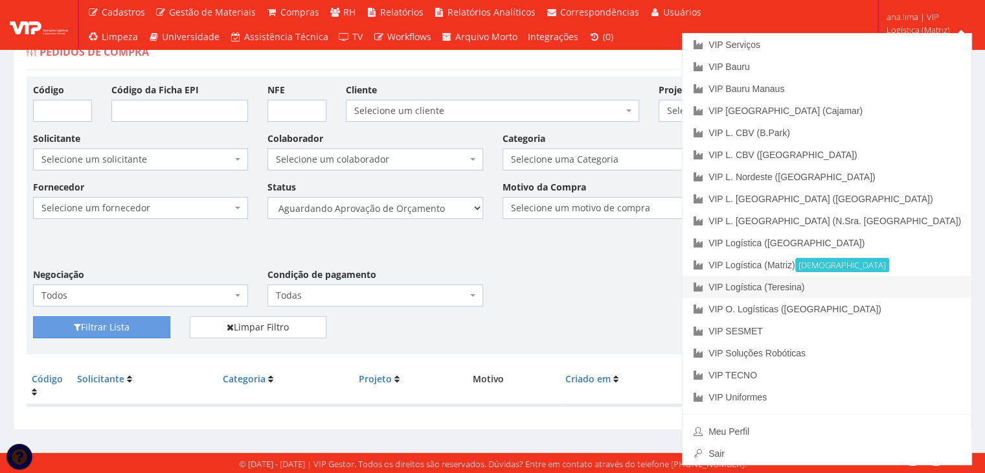
click at [901, 285] on link "VIP Logística (Teresina)" at bounding box center [826, 287] width 289 height 22
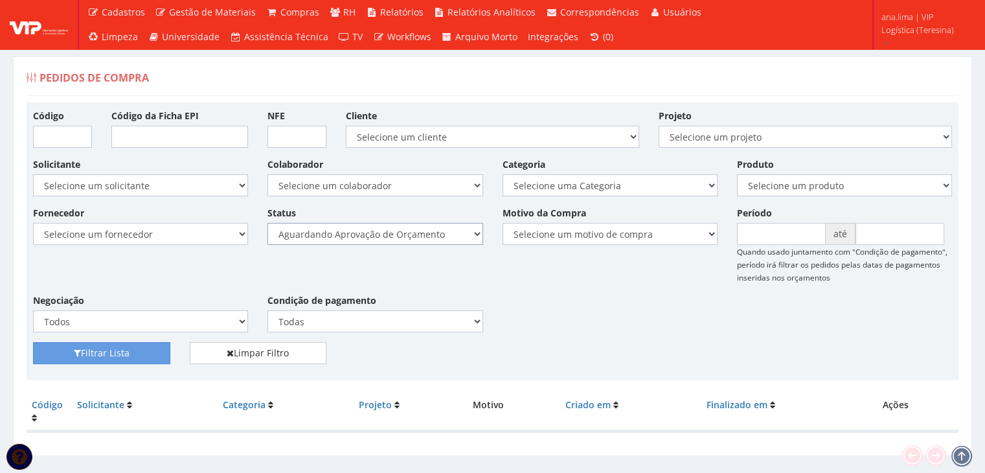
click at [435, 234] on select "Selecione um status Cancelado Aguardando Aprovação Diretoria Pedido Aprovado Ag…" at bounding box center [374, 234] width 215 height 22
select select "1"
click at [267, 223] on select "Selecione um status Cancelado Aguardando Aprovação Diretoria Pedido Aprovado Ag…" at bounding box center [374, 234] width 215 height 22
click at [157, 350] on button "Filtrar Lista" at bounding box center [101, 353] width 137 height 22
click at [414, 234] on select "Selecione um status Cancelado Aguardando Aprovação Diretoria Pedido Aprovado Ag…" at bounding box center [374, 234] width 215 height 22
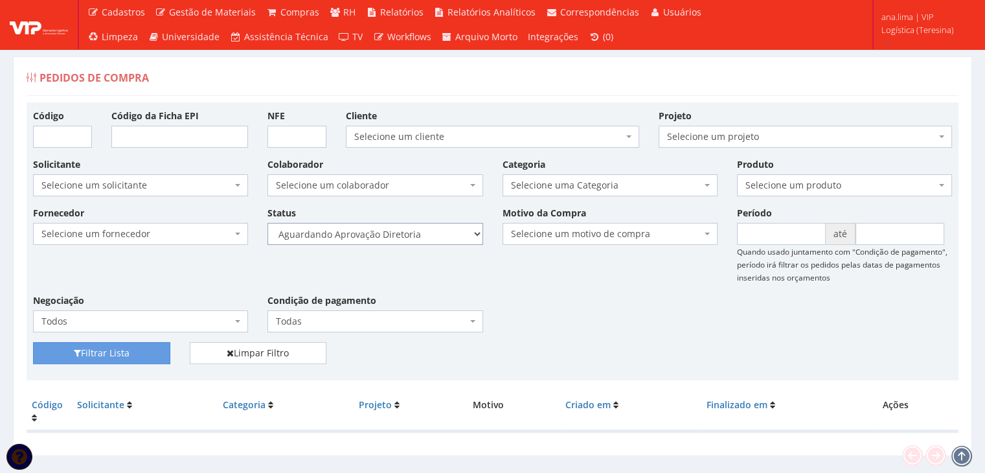
select select "4"
click at [267, 223] on select "Selecione um status Cancelado Aguardando Aprovação Diretoria Pedido Aprovado Ag…" at bounding box center [374, 234] width 215 height 22
click at [146, 356] on button "Filtrar Lista" at bounding box center [101, 353] width 137 height 22
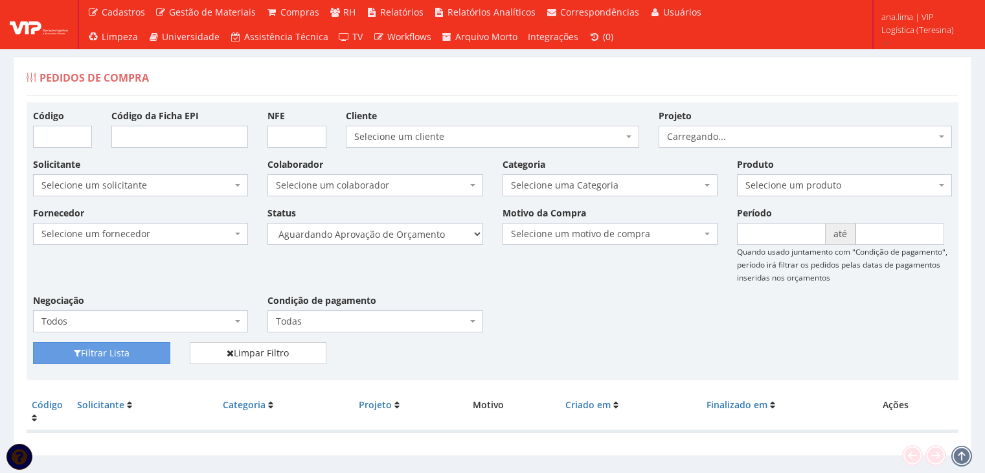
scroll to position [26, 0]
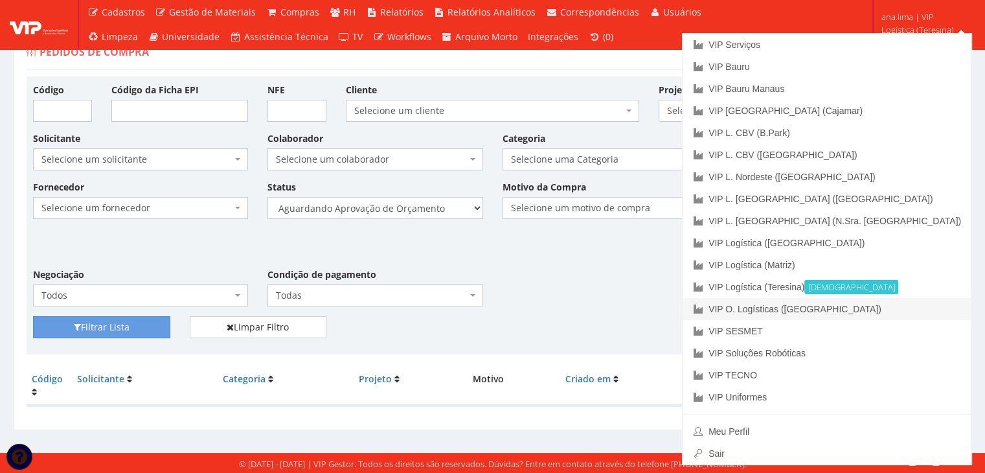
click at [912, 308] on link "VIP O. Logísticas ([GEOGRAPHIC_DATA])" at bounding box center [826, 309] width 289 height 22
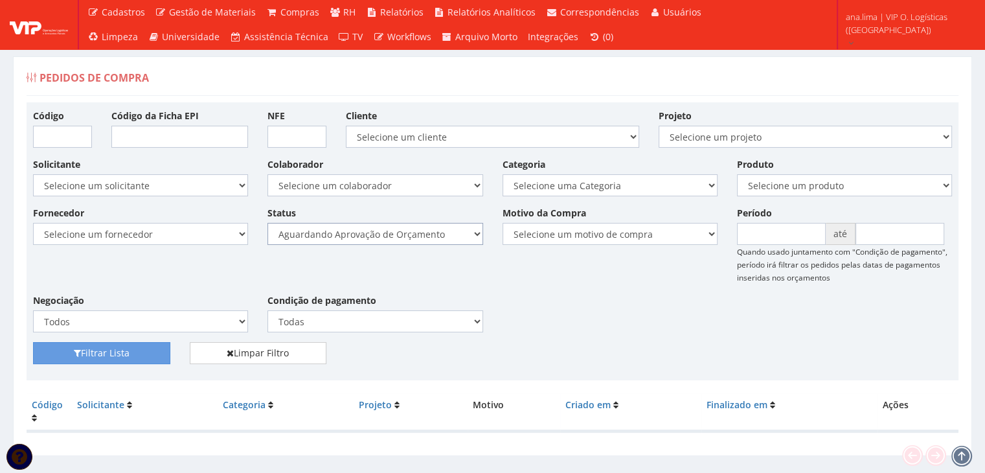
click at [441, 231] on select "Selecione um status Cancelado Aguardando Aprovação Diretoria Pedido Aprovado Ag…" at bounding box center [374, 234] width 215 height 22
select select "1"
click at [267, 223] on select "Selecione um status Cancelado Aguardando Aprovação Diretoria Pedido Aprovado Ag…" at bounding box center [374, 234] width 215 height 22
click at [147, 353] on button "Filtrar Lista" at bounding box center [101, 353] width 137 height 22
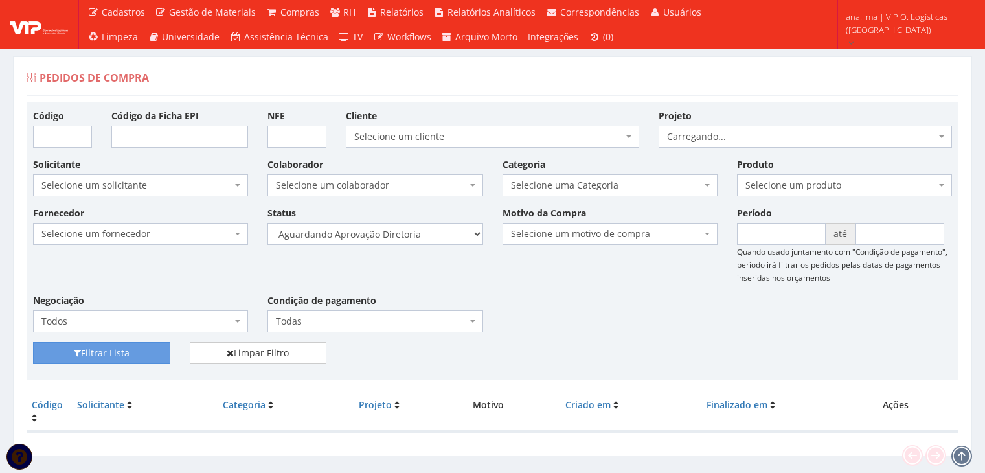
scroll to position [26, 0]
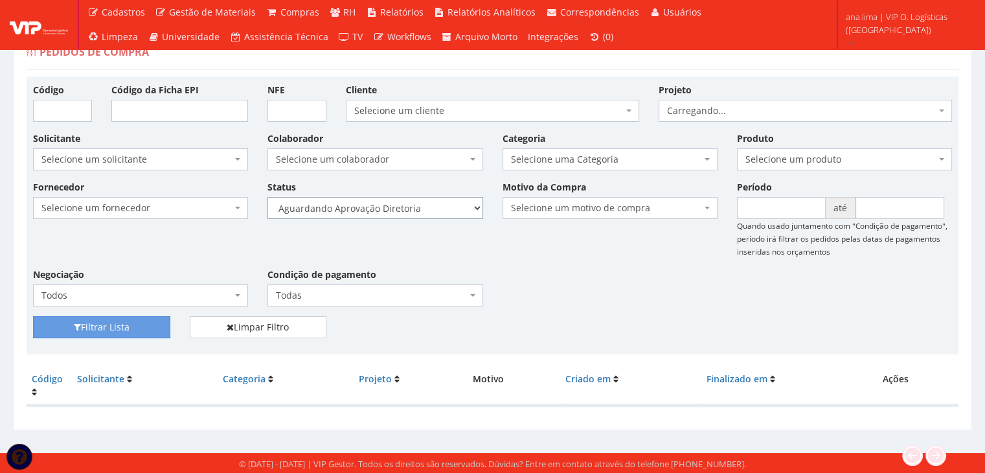
drag, startPoint x: 444, startPoint y: 207, endPoint x: 445, endPoint y: 215, distance: 7.9
click at [444, 207] on select "Selecione um status Cancelado Aguardando Aprovação Diretoria Pedido Aprovado Ag…" at bounding box center [374, 208] width 215 height 22
select select "4"
click at [267, 197] on select "Selecione um status Cancelado Aguardando Aprovação Diretoria Pedido Aprovado Ag…" at bounding box center [374, 208] width 215 height 22
drag, startPoint x: 145, startPoint y: 319, endPoint x: 357, endPoint y: 296, distance: 213.6
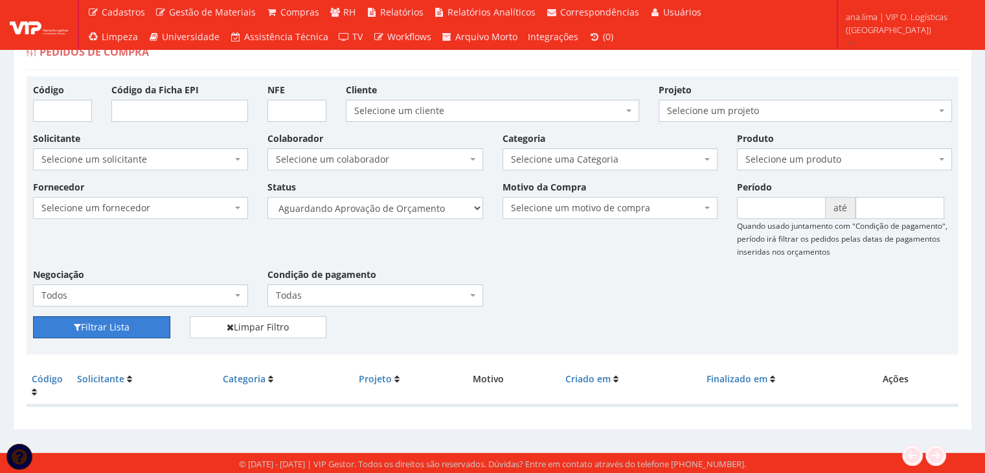
click at [145, 320] on button "Filtrar Lista" at bounding box center [101, 327] width 137 height 22
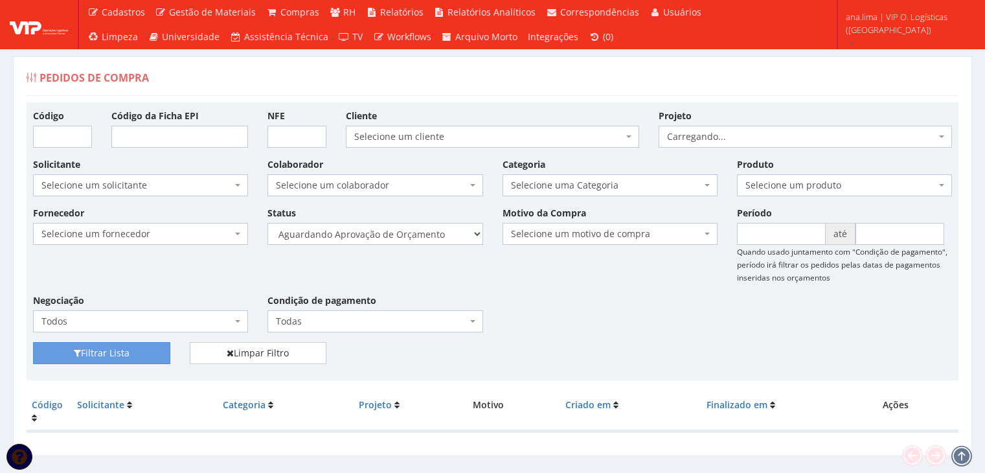
scroll to position [26, 0]
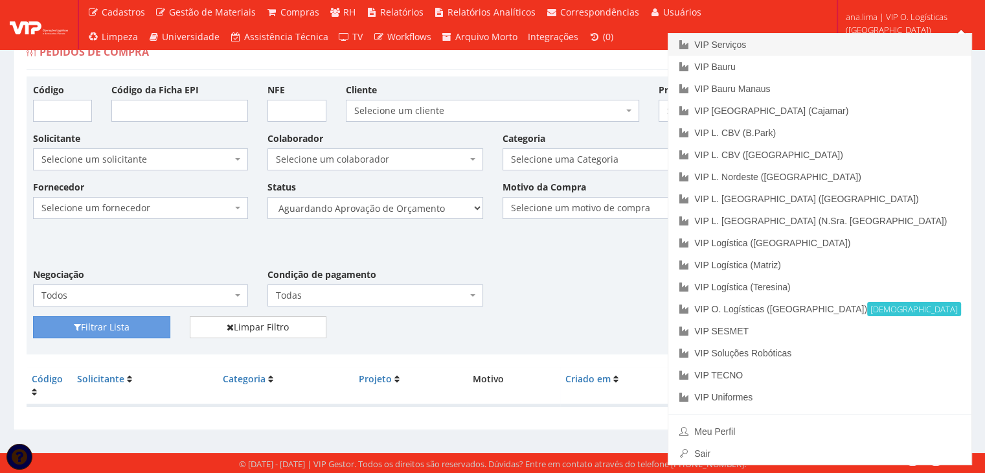
click at [847, 38] on link "VIP Serviços" at bounding box center [819, 45] width 303 height 22
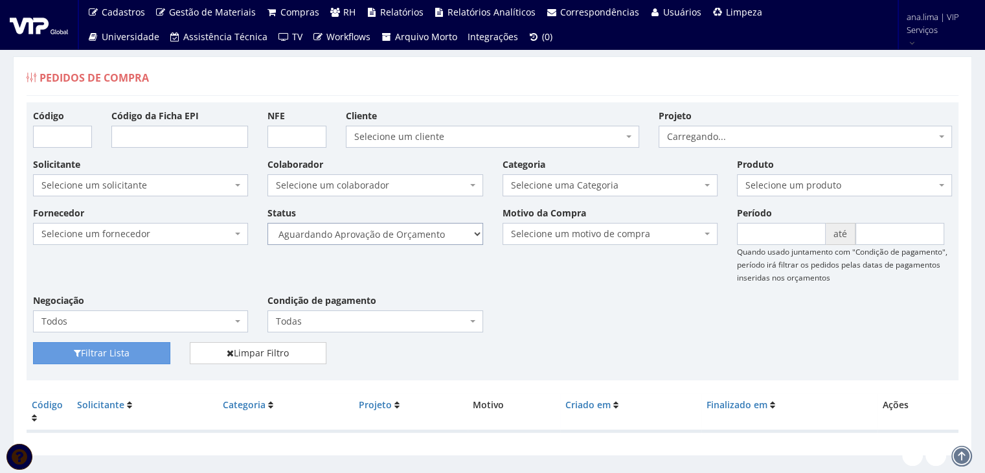
click at [412, 229] on select "Selecione um status Cancelado Aguardando Aprovação Diretoria Pedido Aprovado Ag…" at bounding box center [374, 234] width 215 height 22
select select "1"
click at [267, 223] on select "Selecione um status Cancelado Aguardando Aprovação Diretoria Pedido Aprovado Ag…" at bounding box center [374, 234] width 215 height 22
click at [148, 348] on button "Filtrar Lista" at bounding box center [101, 353] width 137 height 22
click at [421, 236] on select "Selecione um status Cancelado Aguardando Aprovação Diretoria Pedido Aprovado Ag…" at bounding box center [374, 234] width 215 height 22
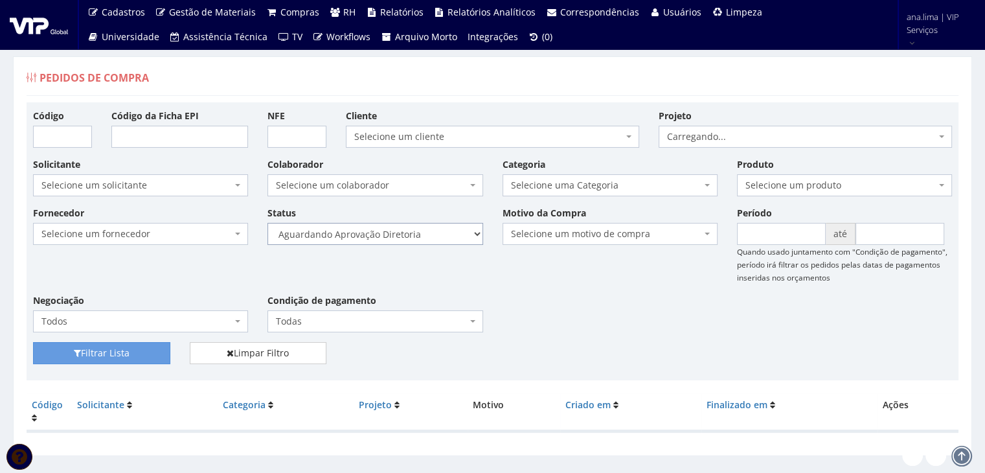
select select "4"
click at [267, 223] on select "Selecione um status Cancelado Aguardando Aprovação Diretoria Pedido Aprovado Ag…" at bounding box center [374, 234] width 215 height 22
click at [140, 355] on button "Filtrar Lista" at bounding box center [101, 353] width 137 height 22
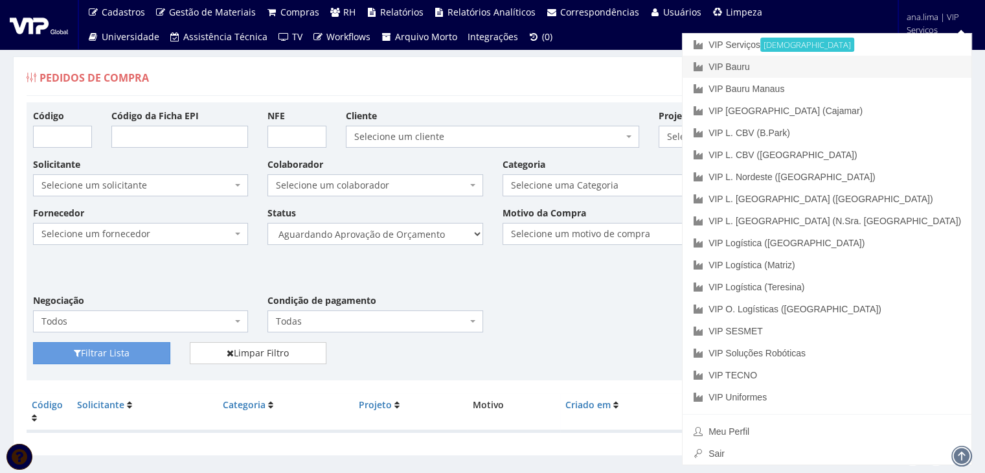
click at [900, 56] on link "VIP Bauru" at bounding box center [826, 67] width 289 height 22
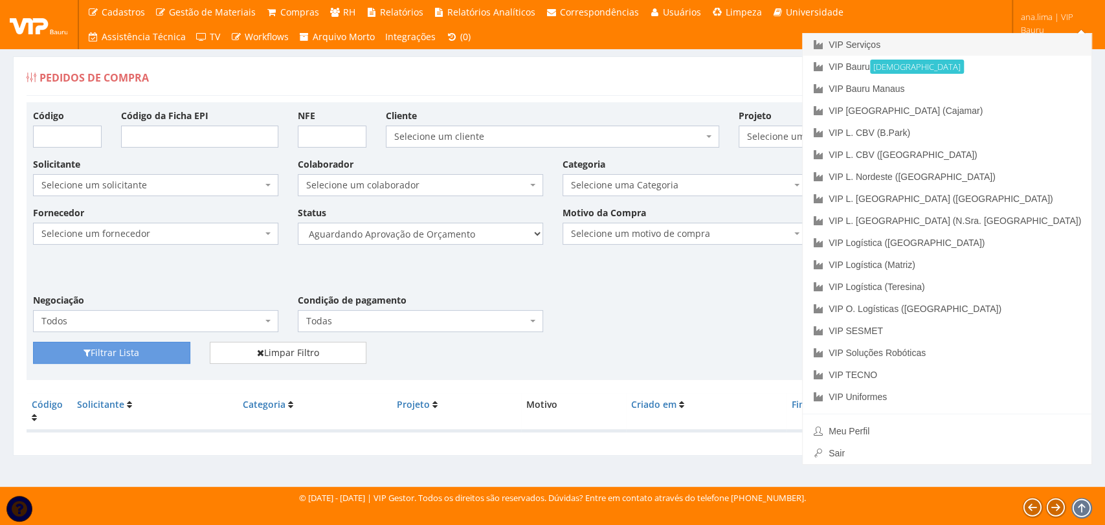
click at [1005, 40] on link "VIP Serviços" at bounding box center [947, 45] width 289 height 22
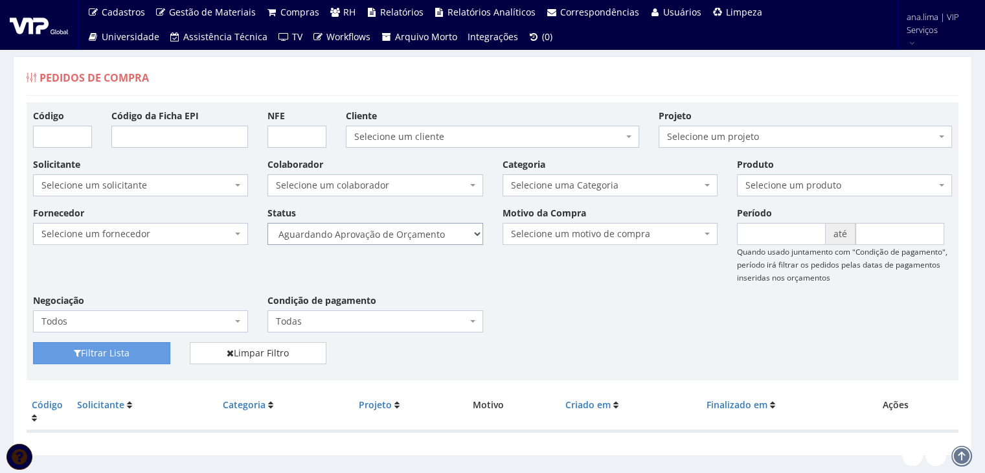
click at [382, 233] on select "Selecione um status Cancelado Aguardando Aprovação Diretoria Pedido Aprovado Ag…" at bounding box center [374, 234] width 215 height 22
select select "1"
click at [267, 223] on select "Selecione um status Cancelado Aguardando Aprovação Diretoria Pedido Aprovado Ag…" at bounding box center [374, 234] width 215 height 22
click at [104, 355] on button "Filtrar Lista" at bounding box center [101, 353] width 137 height 22
click at [388, 227] on select "Selecione um status Cancelado Aguardando Aprovação Diretoria Pedido Aprovado Ag…" at bounding box center [374, 234] width 215 height 22
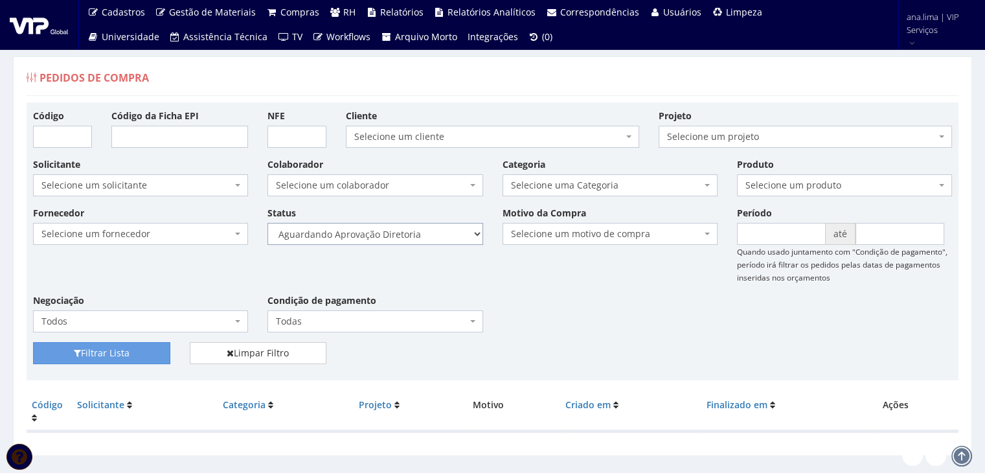
select select "4"
click at [267, 223] on select "Selecione um status Cancelado Aguardando Aprovação Diretoria Pedido Aprovado Ag…" at bounding box center [374, 234] width 215 height 22
click at [128, 350] on button "Filtrar Lista" at bounding box center [101, 353] width 137 height 22
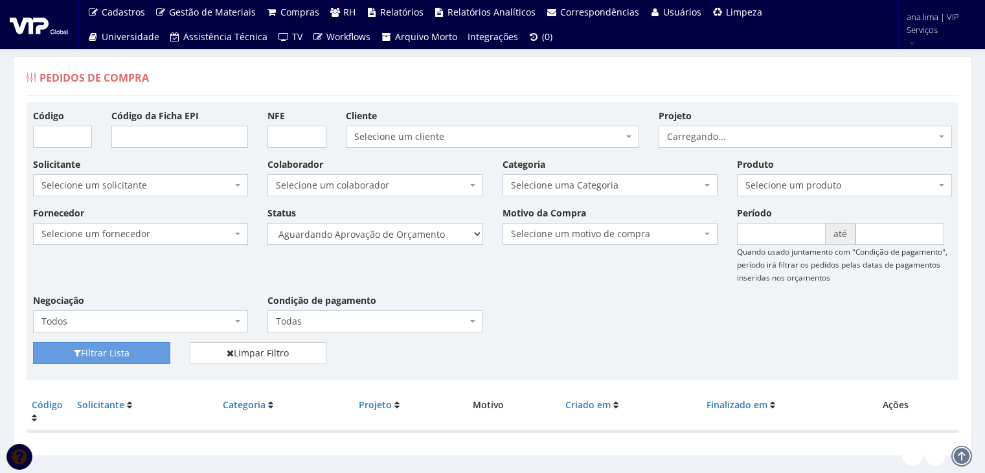
scroll to position [26, 0]
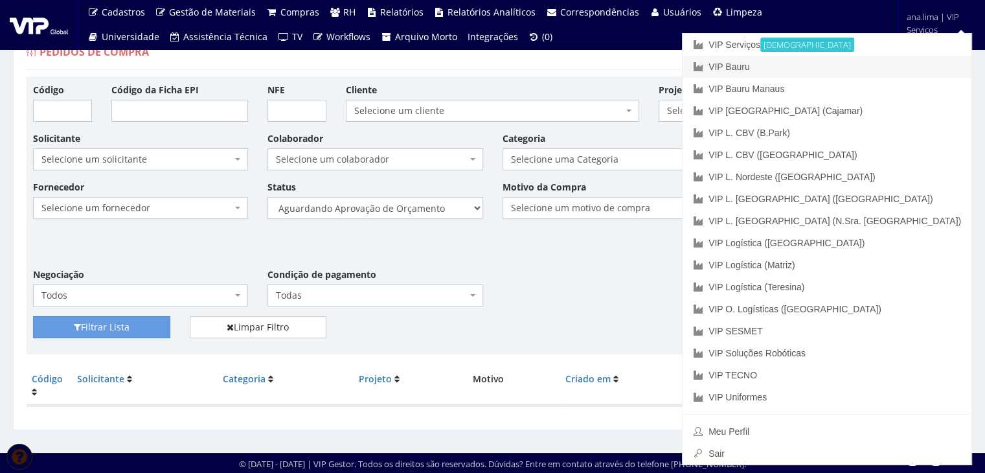
click at [885, 64] on link "VIP Bauru" at bounding box center [826, 67] width 289 height 22
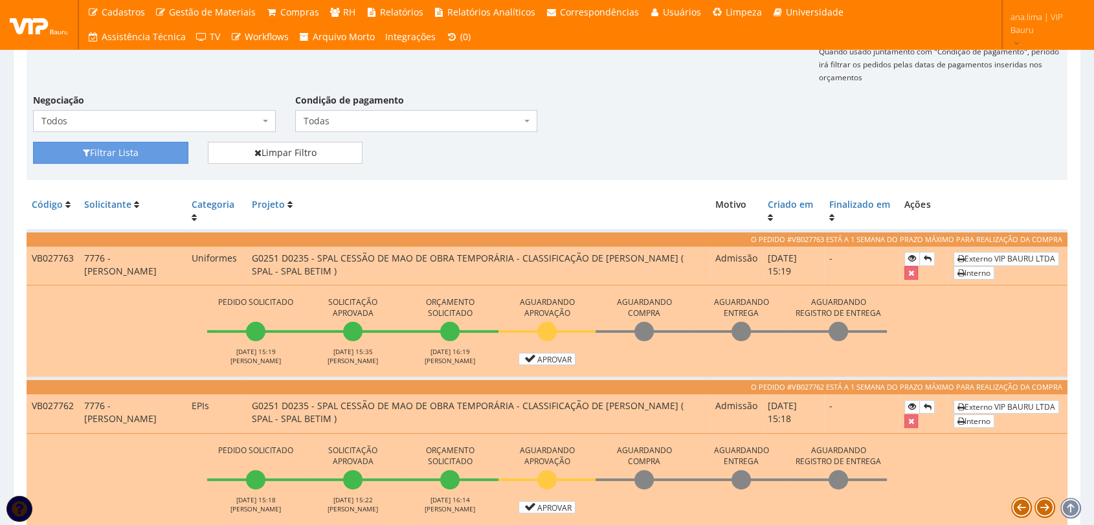
scroll to position [216, 0]
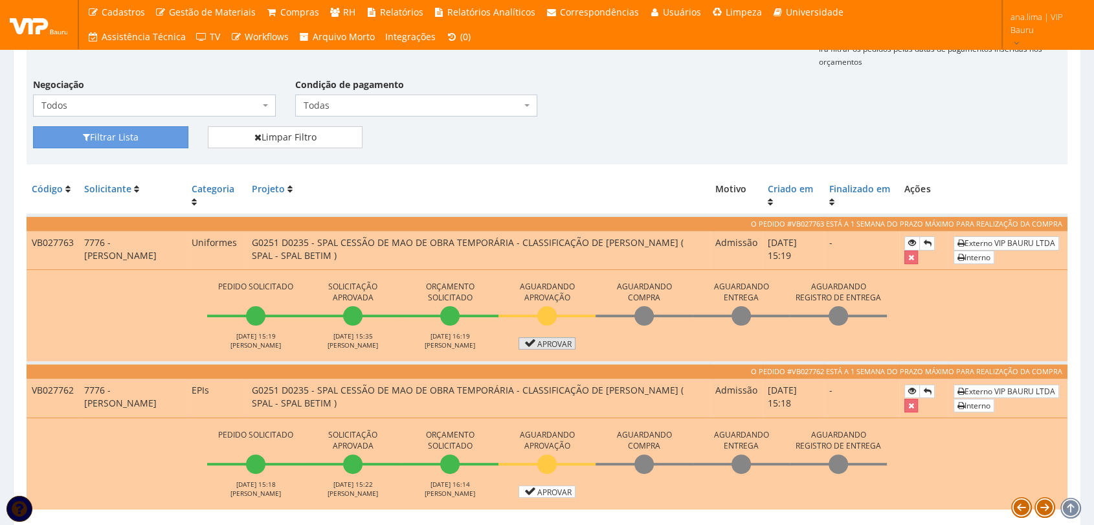
click at [550, 339] on link "Aprovar" at bounding box center [547, 343] width 57 height 12
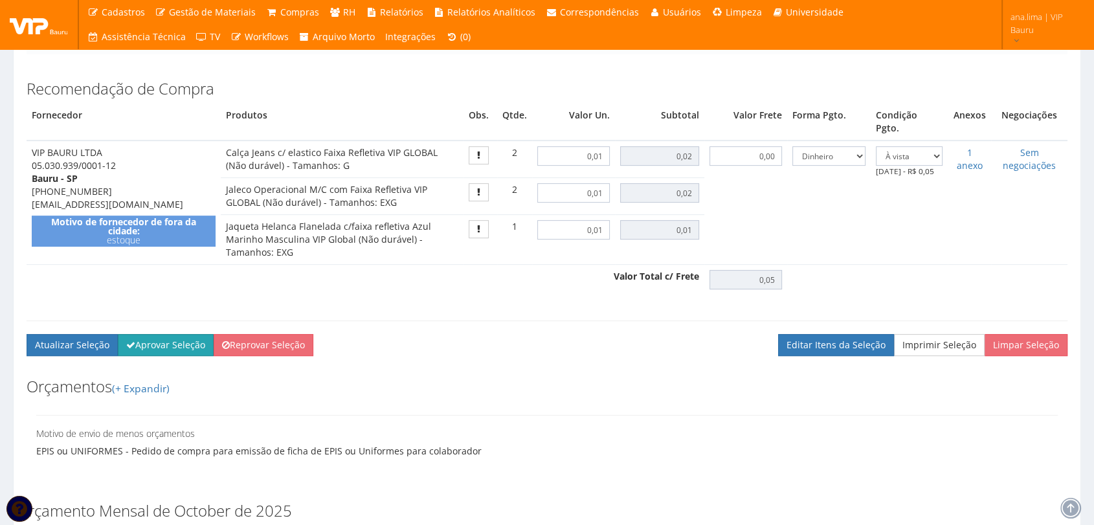
click at [189, 334] on button "Aprovar Seleção" at bounding box center [166, 345] width 96 height 22
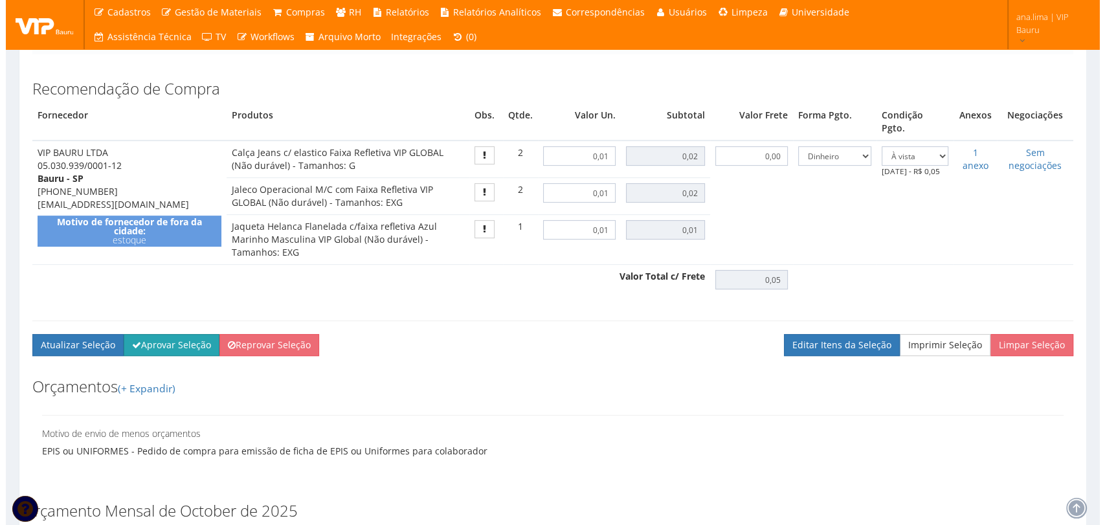
scroll to position [419, 0]
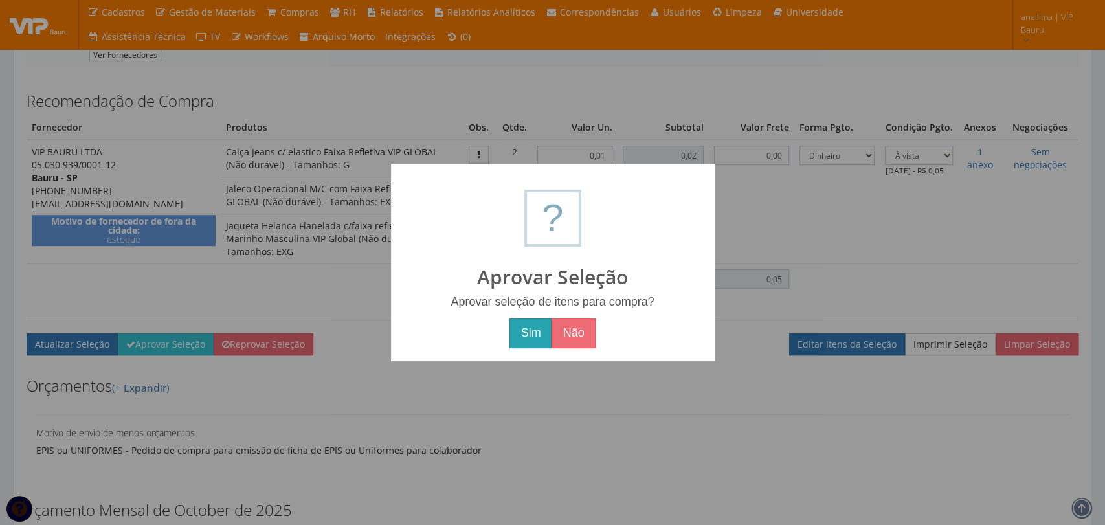
drag, startPoint x: 533, startPoint y: 336, endPoint x: 447, endPoint y: 357, distance: 88.1
click at [532, 336] on button "Sim" at bounding box center [531, 334] width 42 height 30
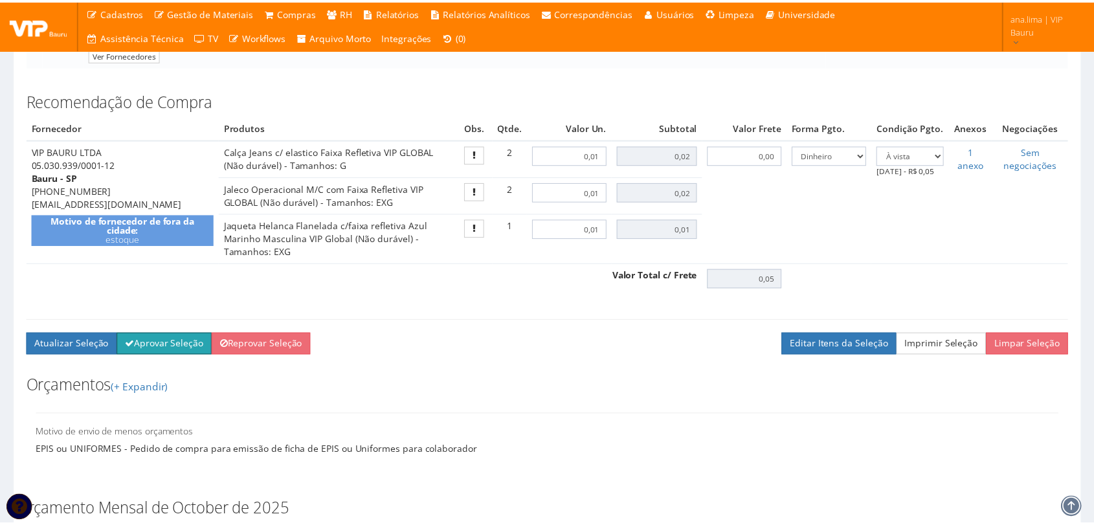
scroll to position [431, 0]
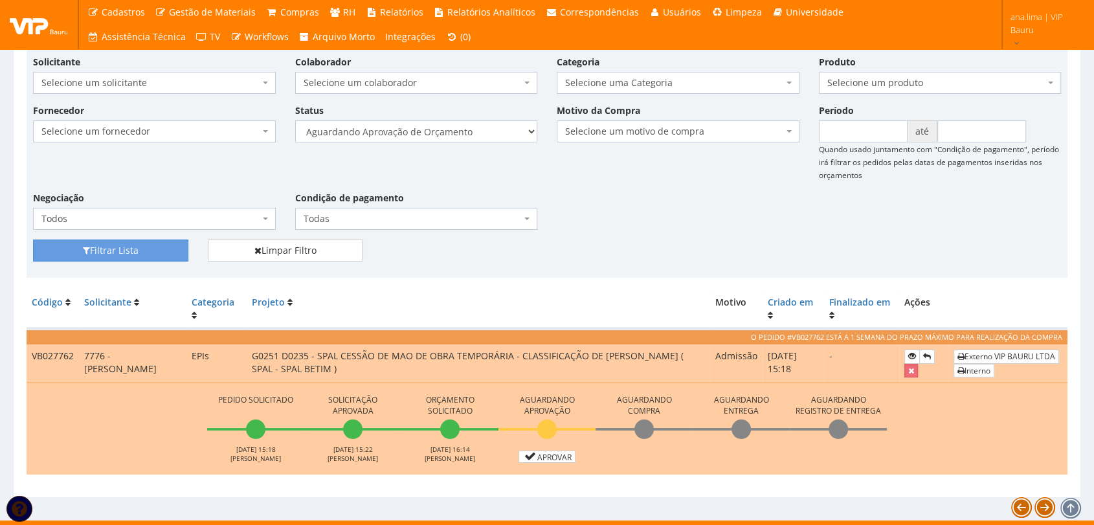
scroll to position [165, 0]
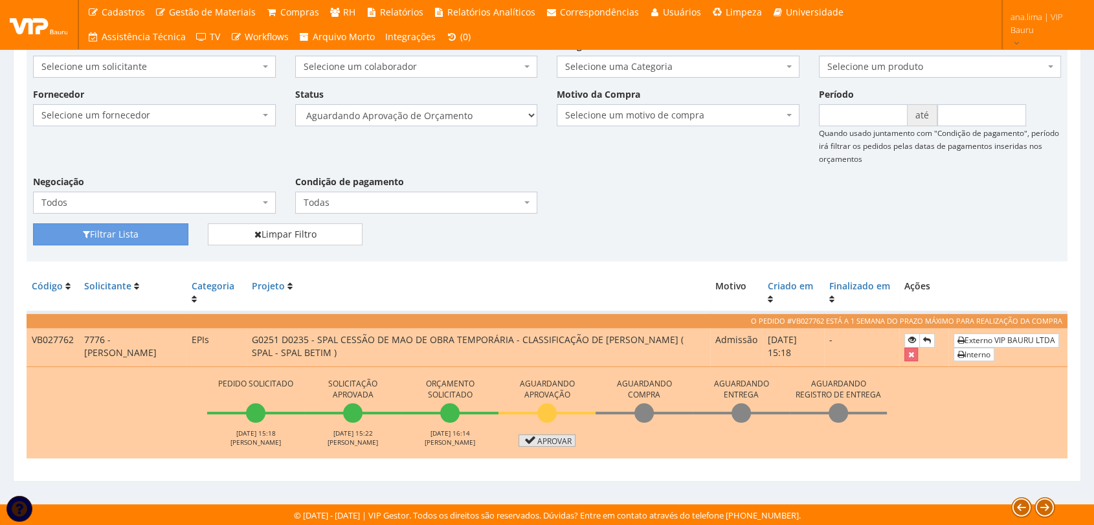
click at [561, 442] on link "Aprovar" at bounding box center [547, 440] width 57 height 12
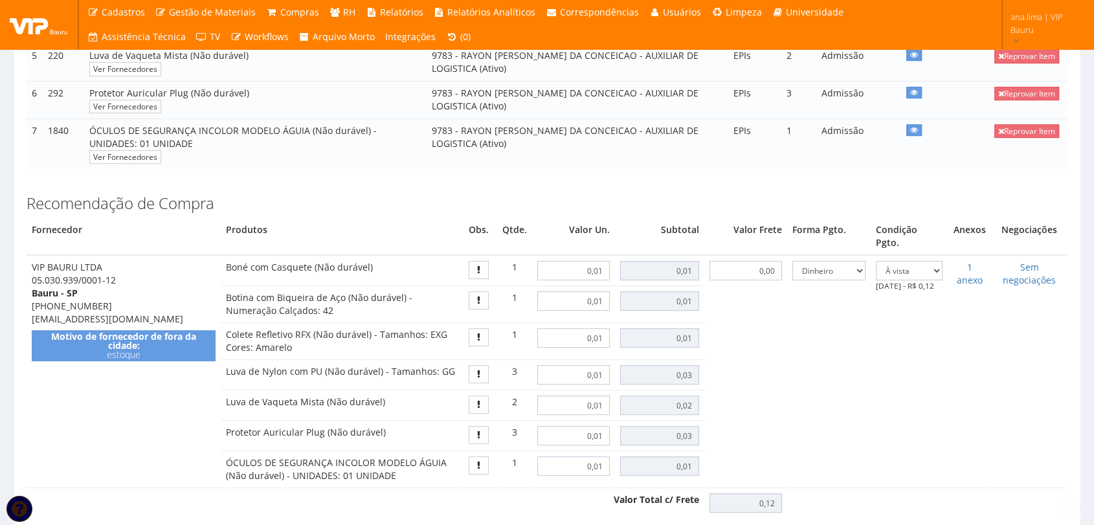
scroll to position [647, 0]
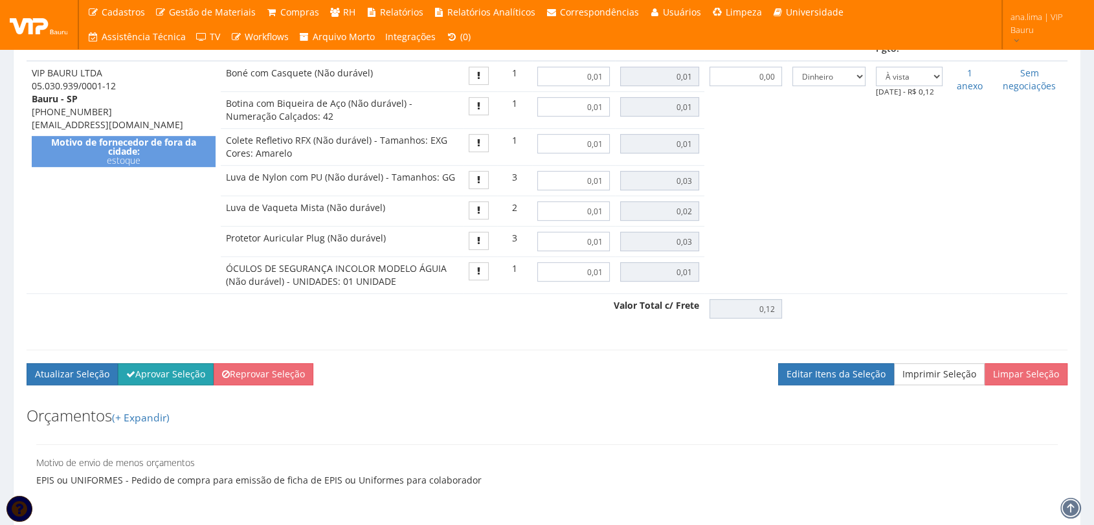
click at [161, 363] on button "Aprovar Seleção" at bounding box center [166, 374] width 96 height 22
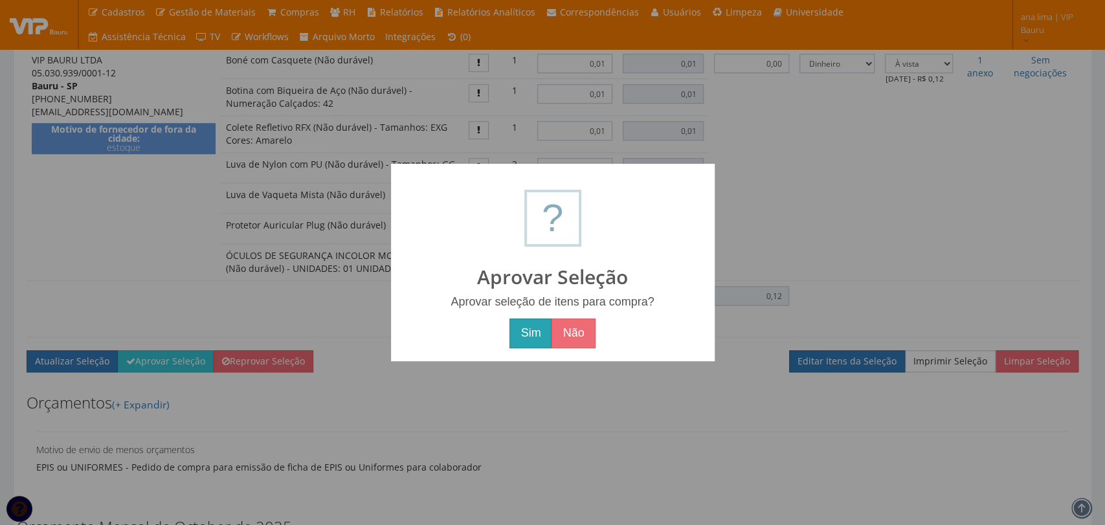
click at [543, 337] on button "Sim" at bounding box center [531, 334] width 42 height 30
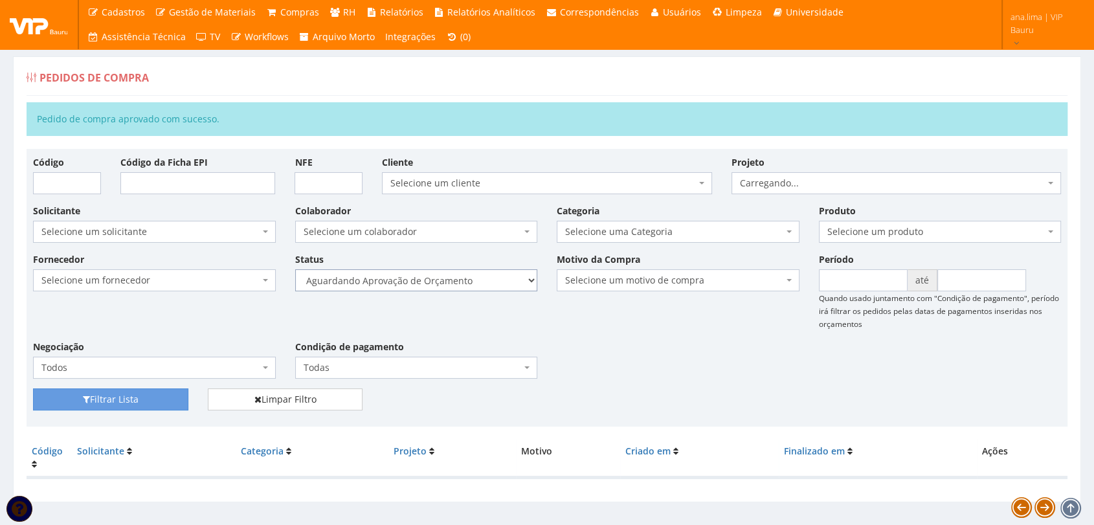
drag, startPoint x: 484, startPoint y: 279, endPoint x: 478, endPoint y: 289, distance: 11.3
click at [484, 279] on select "Selecione um status Cancelado Aguardando Aprovação Diretoria Pedido Aprovado Ag…" at bounding box center [416, 280] width 243 height 22
select select "1"
click at [295, 269] on select "Selecione um status Cancelado Aguardando Aprovação Diretoria Pedido Aprovado Ag…" at bounding box center [416, 280] width 243 height 22
click at [153, 397] on button "Filtrar Lista" at bounding box center [110, 399] width 155 height 22
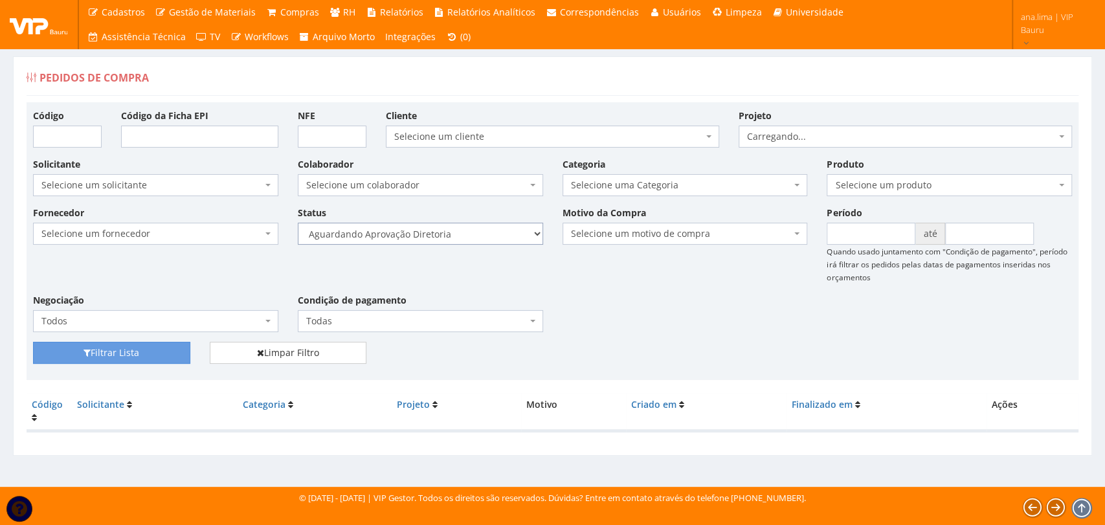
click at [456, 229] on select "Selecione um status Cancelado Aguardando Aprovação Diretoria Pedido Aprovado Ag…" at bounding box center [420, 234] width 245 height 22
select select "4"
click at [298, 223] on select "Selecione um status Cancelado Aguardando Aprovação Diretoria Pedido Aprovado Ag…" at bounding box center [420, 234] width 245 height 22
click at [139, 359] on button "Filtrar Lista" at bounding box center [111, 353] width 157 height 22
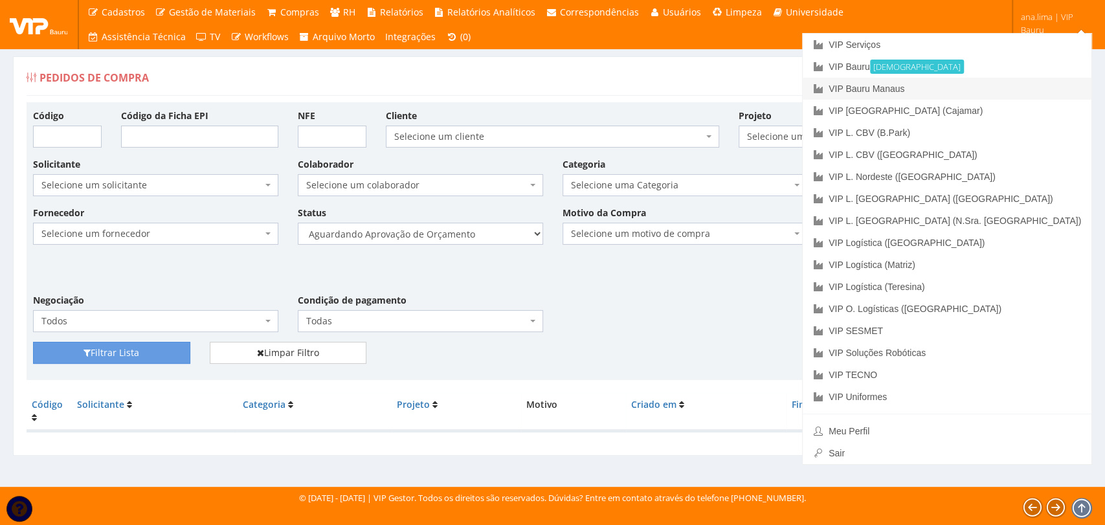
click at [1013, 84] on link "VIP Bauru Manaus" at bounding box center [947, 89] width 289 height 22
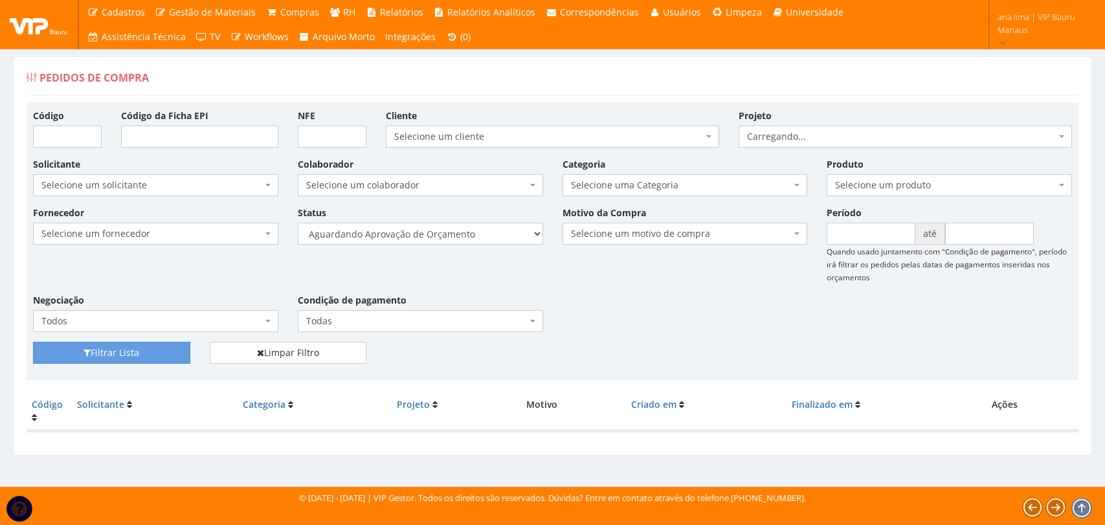
click at [484, 234] on select "Selecione um status Cancelado Aguardando Aprovação Diretoria Pedido Aprovado Ag…" at bounding box center [420, 234] width 245 height 22
select select "1"
click at [298, 223] on select "Selecione um status Cancelado Aguardando Aprovação Diretoria Pedido Aprovado Ag…" at bounding box center [420, 234] width 245 height 22
click at [161, 351] on button "Filtrar Lista" at bounding box center [111, 353] width 157 height 22
click at [471, 230] on select "Selecione um status Cancelado Aguardando Aprovação Diretoria Pedido Aprovado Ag…" at bounding box center [420, 234] width 245 height 22
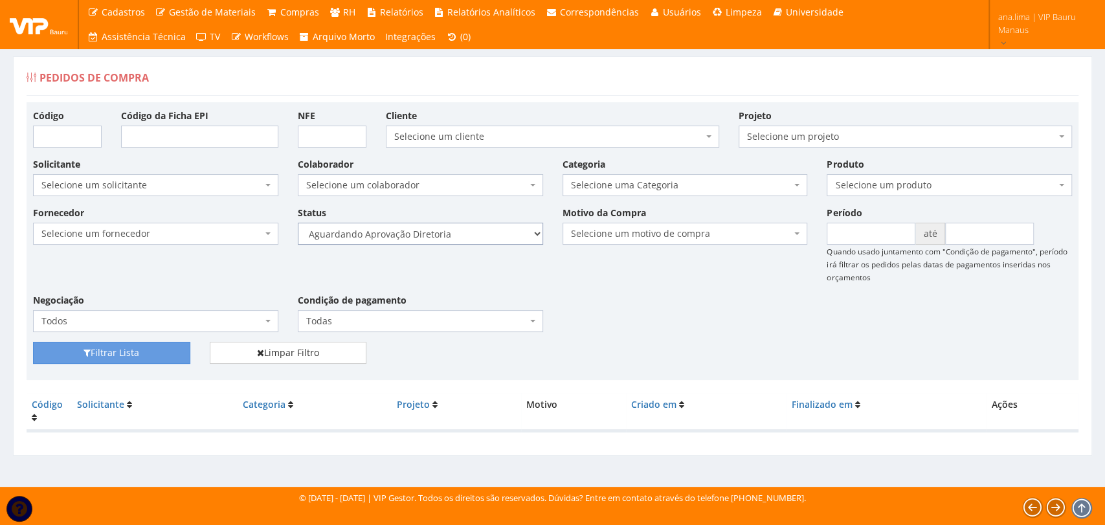
select select "4"
click at [298, 223] on select "Selecione um status Cancelado Aguardando Aprovação Diretoria Pedido Aprovado Ag…" at bounding box center [420, 234] width 245 height 22
click at [176, 359] on button "Filtrar Lista" at bounding box center [111, 353] width 157 height 22
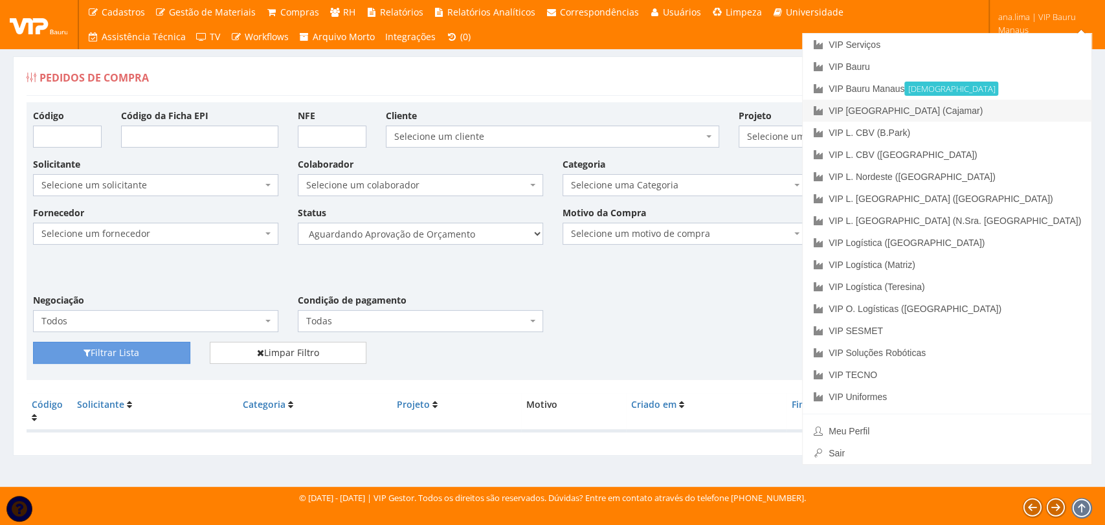
click at [1024, 104] on link "VIP [GEOGRAPHIC_DATA] (Cajamar)" at bounding box center [947, 111] width 289 height 22
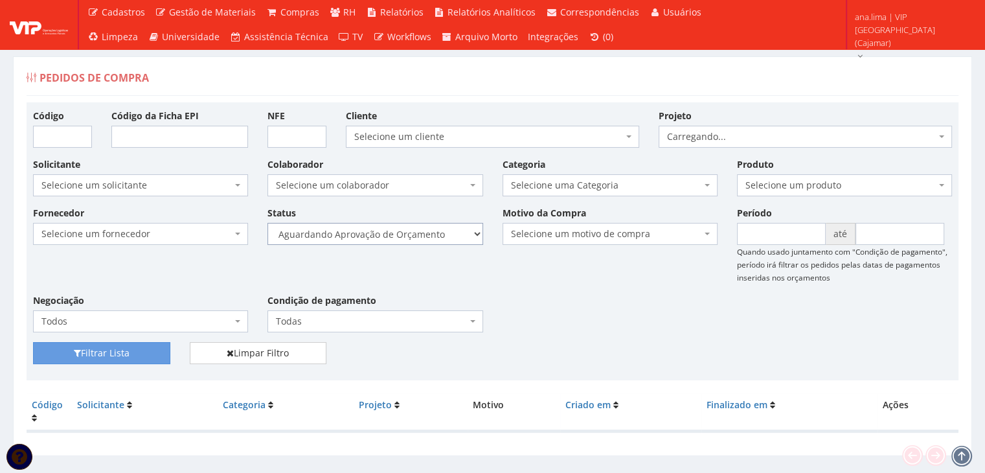
click at [435, 236] on select "Selecione um status Cancelado Aguardando Aprovação Diretoria Pedido Aprovado Ag…" at bounding box center [374, 234] width 215 height 22
select select "1"
click at [267, 223] on select "Selecione um status Cancelado Aguardando Aprovação Diretoria Pedido Aprovado Ag…" at bounding box center [374, 234] width 215 height 22
click at [142, 346] on button "Filtrar Lista" at bounding box center [101, 353] width 137 height 22
click at [438, 227] on select "Selecione um status Cancelado Aguardando Aprovação Diretoria Pedido Aprovado Ag…" at bounding box center [374, 234] width 215 height 22
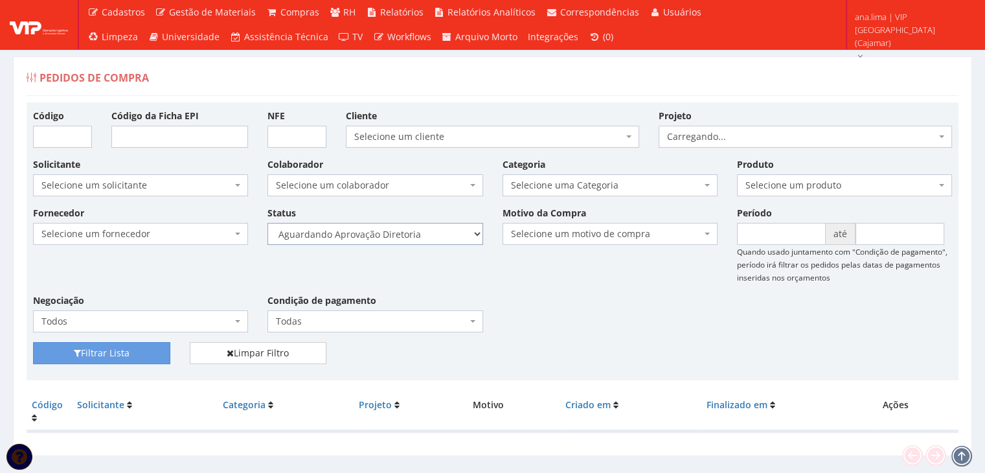
select select "4"
click at [267, 223] on select "Selecione um status Cancelado Aguardando Aprovação Diretoria Pedido Aprovado Ag…" at bounding box center [374, 234] width 215 height 22
drag, startPoint x: 164, startPoint y: 356, endPoint x: 243, endPoint y: 334, distance: 82.0
click at [164, 357] on button "Filtrar Lista" at bounding box center [101, 353] width 137 height 22
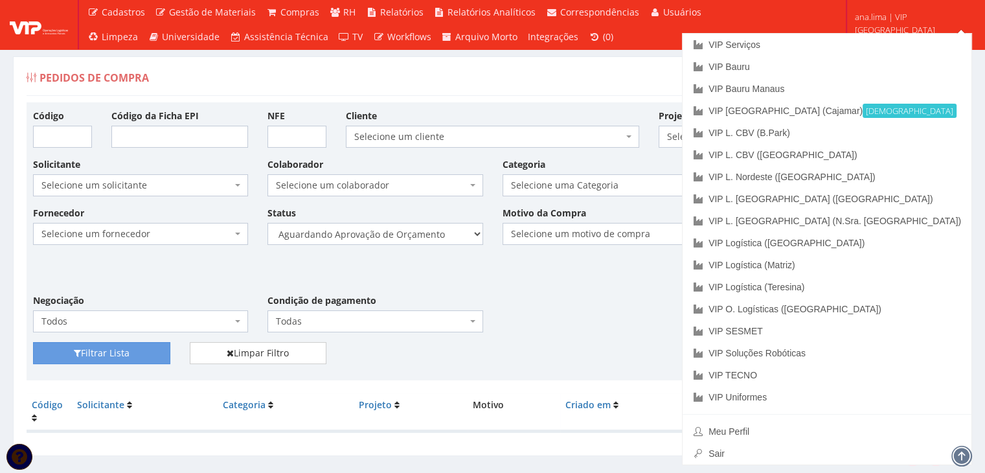
click at [401, 218] on div "Status Selecione um status Cancelado Aguardando Aprovação Diretoria Pedido Apro…" at bounding box center [375, 225] width 234 height 39
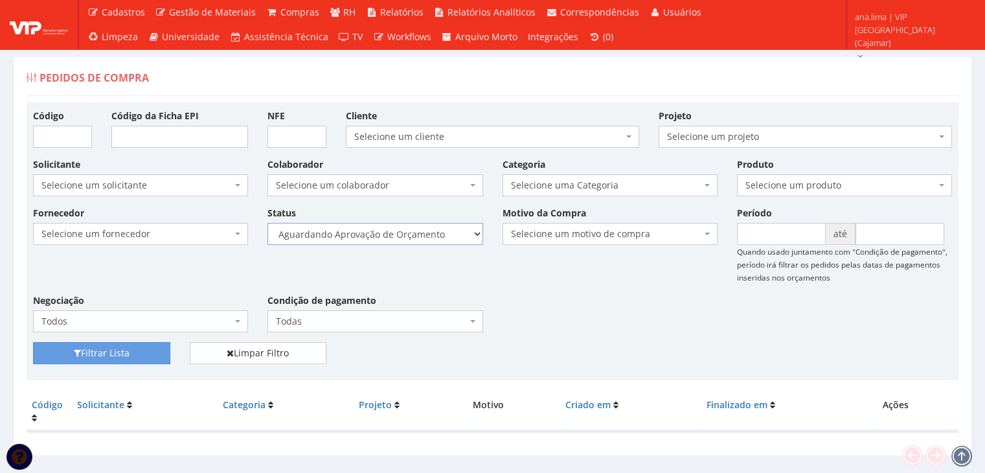
drag, startPoint x: 399, startPoint y: 234, endPoint x: 399, endPoint y: 241, distance: 7.8
click at [399, 234] on select "Selecione um status Cancelado Aguardando Aprovação Diretoria Pedido Aprovado Ag…" at bounding box center [374, 234] width 215 height 22
select select "2"
click at [267, 223] on select "Selecione um status Cancelado Aguardando Aprovação Diretoria Pedido Aprovado Ag…" at bounding box center [374, 234] width 215 height 22
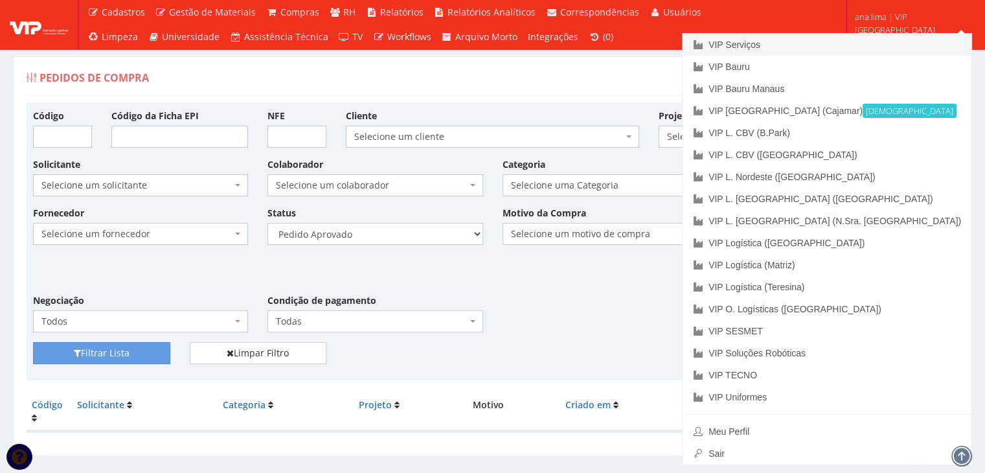
click at [897, 44] on link "VIP Serviços" at bounding box center [826, 45] width 289 height 22
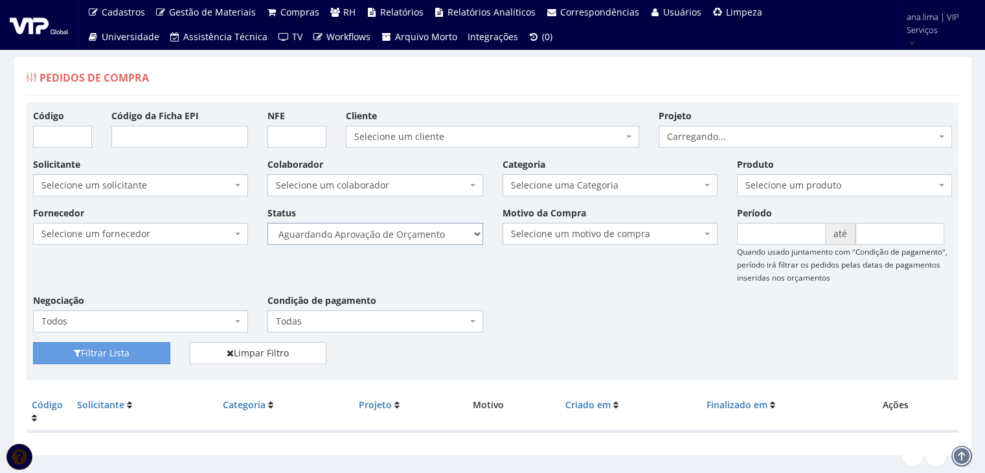
click at [420, 240] on select "Selecione um status Cancelado Aguardando Aprovação Diretoria Pedido Aprovado Ag…" at bounding box center [374, 234] width 215 height 22
select select "1"
click at [267, 223] on select "Selecione um status Cancelado Aguardando Aprovação Diretoria Pedido Aprovado Ag…" at bounding box center [374, 234] width 215 height 22
click at [96, 356] on button "Filtrar Lista" at bounding box center [101, 353] width 137 height 22
drag, startPoint x: 0, startPoint y: 0, endPoint x: 421, endPoint y: 240, distance: 484.8
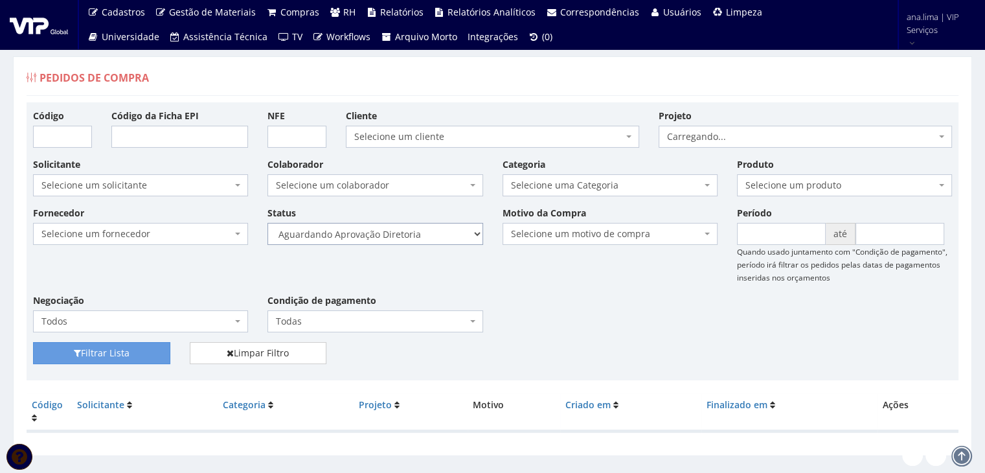
click at [422, 234] on select "Selecione um status Cancelado Aguardando Aprovação Diretoria Pedido Aprovado Ag…" at bounding box center [374, 234] width 215 height 22
select select "4"
click at [267, 223] on select "Selecione um status Cancelado Aguardando Aprovação Diretoria Pedido Aprovado Ag…" at bounding box center [374, 234] width 215 height 22
click at [163, 350] on button "Filtrar Lista" at bounding box center [101, 353] width 137 height 22
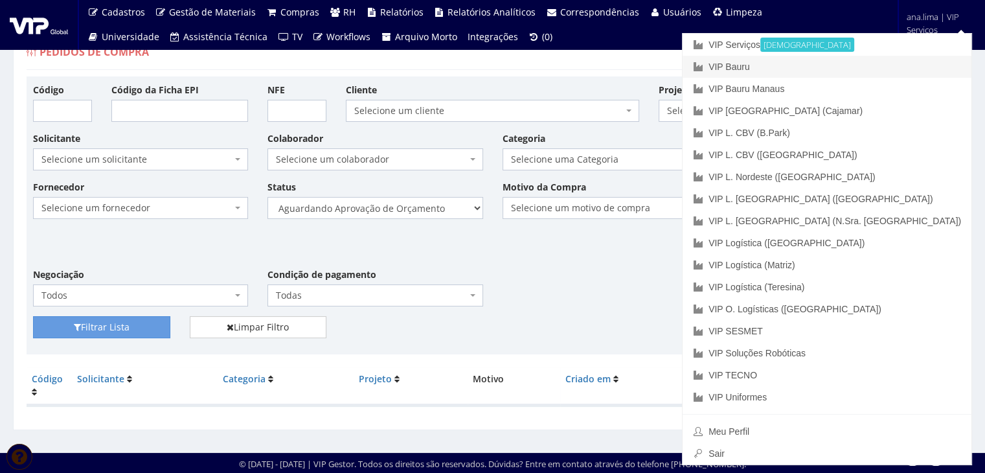
click at [893, 72] on link "VIP Bauru" at bounding box center [826, 67] width 289 height 22
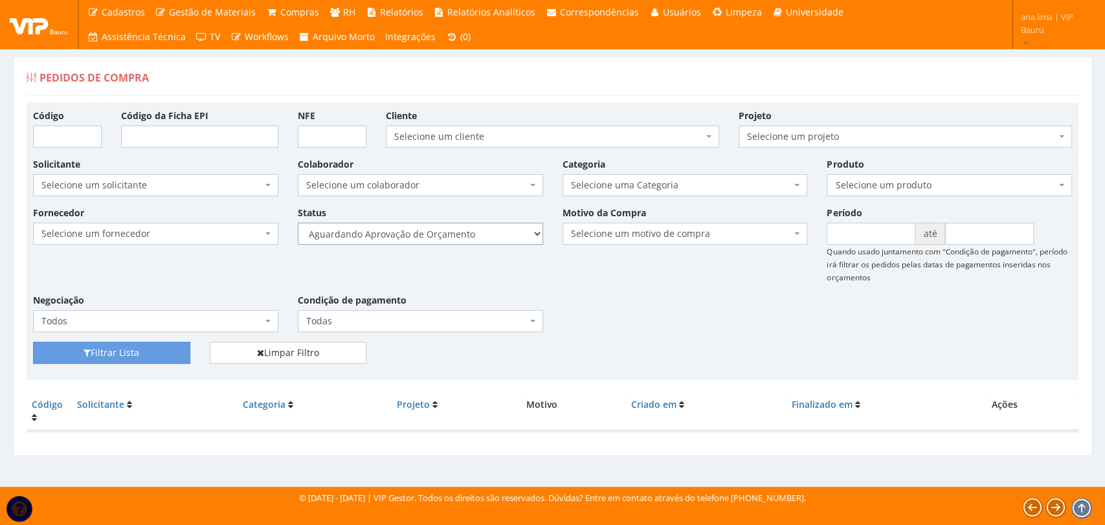
click at [489, 234] on select "Selecione um status Cancelado Aguardando Aprovação Diretoria Pedido Aprovado Ag…" at bounding box center [420, 234] width 245 height 22
click at [298, 223] on select "Selecione um status Cancelado Aguardando Aprovação Diretoria Pedido Aprovado Ag…" at bounding box center [420, 234] width 245 height 22
click at [474, 226] on select "Selecione um status Cancelado Aguardando Aprovação Diretoria Pedido Aprovado Ag…" at bounding box center [420, 234] width 245 height 22
select select "1"
click at [298, 223] on select "Selecione um status Cancelado Aguardando Aprovação Diretoria Pedido Aprovado Ag…" at bounding box center [420, 234] width 245 height 22
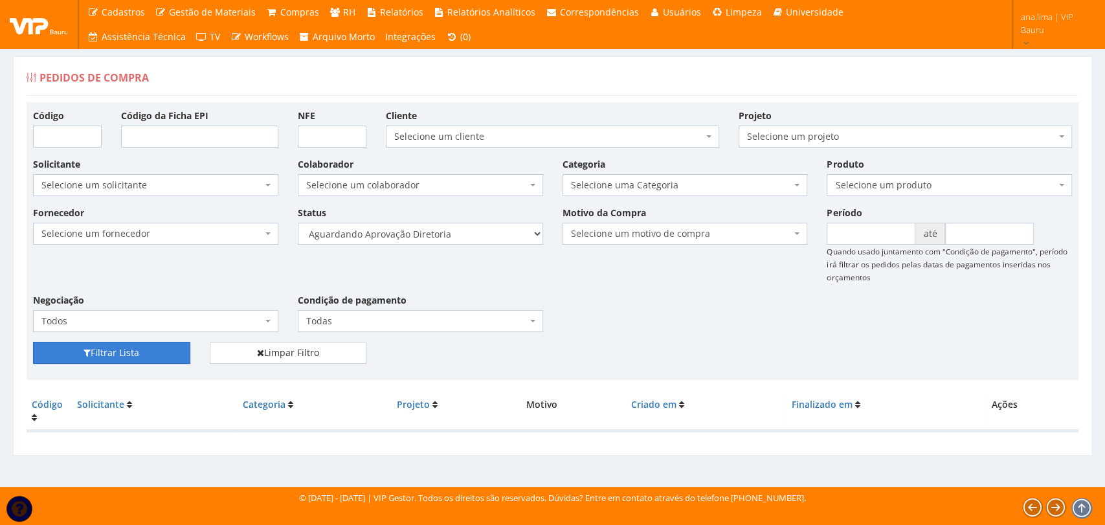
click at [114, 356] on button "Filtrar Lista" at bounding box center [111, 353] width 157 height 22
click at [479, 234] on select "Selecione um status Cancelado Aguardando Aprovação Diretoria Pedido Aprovado Ag…" at bounding box center [420, 234] width 245 height 22
select select "4"
click at [298, 223] on select "Selecione um status Cancelado Aguardando Aprovação Diretoria Pedido Aprovado Ag…" at bounding box center [420, 234] width 245 height 22
click at [139, 361] on button "Filtrar Lista" at bounding box center [111, 353] width 157 height 22
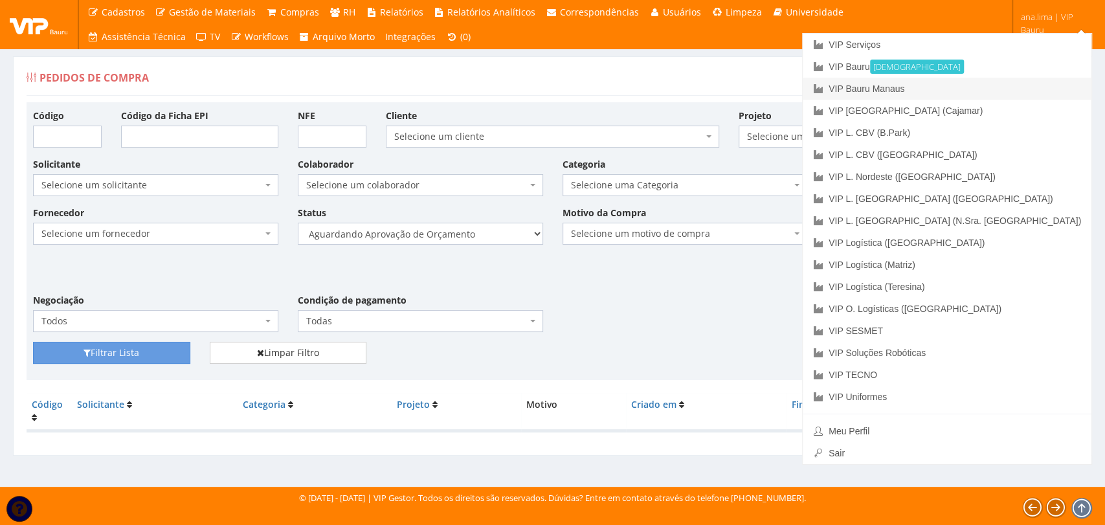
click at [1015, 93] on link "VIP Bauru Manaus" at bounding box center [947, 89] width 289 height 22
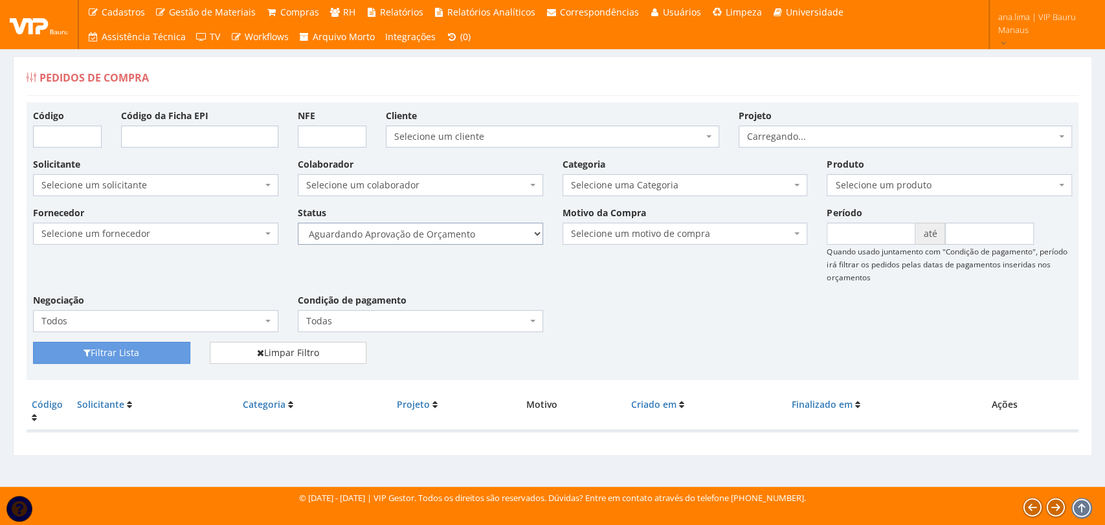
click at [515, 238] on select "Selecione um status Cancelado Aguardando Aprovação Diretoria Pedido Aprovado Ag…" at bounding box center [420, 234] width 245 height 22
select select "1"
click at [298, 223] on select "Selecione um status Cancelado Aguardando Aprovação Diretoria Pedido Aprovado Ag…" at bounding box center [420, 234] width 245 height 22
click at [162, 348] on button "Filtrar Lista" at bounding box center [111, 353] width 157 height 22
click at [472, 234] on select "Selecione um status Cancelado Aguardando Aprovação Diretoria Pedido Aprovado Ag…" at bounding box center [420, 234] width 245 height 22
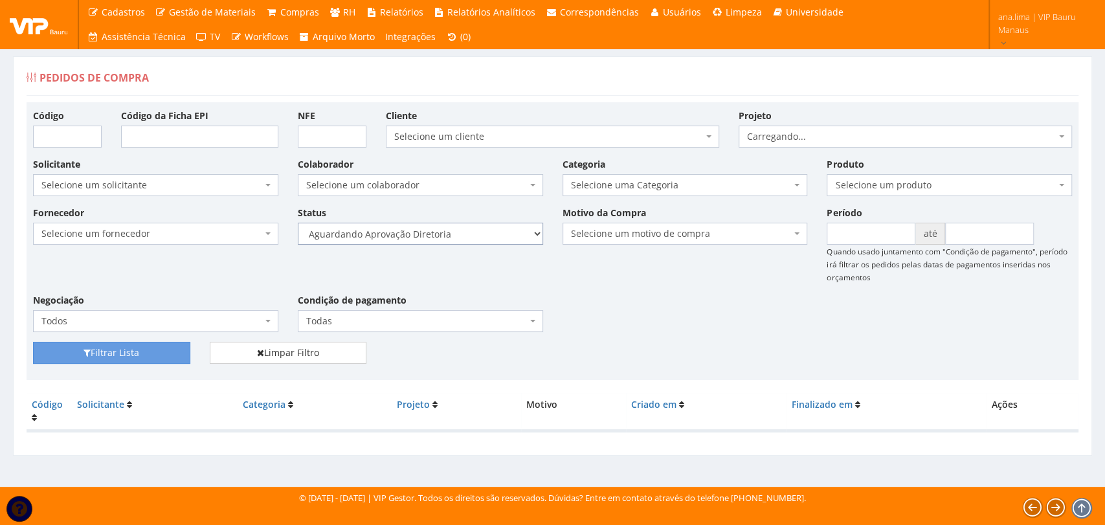
select select "4"
click at [298, 223] on select "Selecione um status Cancelado Aguardando Aprovação Diretoria Pedido Aprovado Ag…" at bounding box center [420, 234] width 245 height 22
click at [152, 350] on button "Filtrar Lista" at bounding box center [111, 353] width 157 height 22
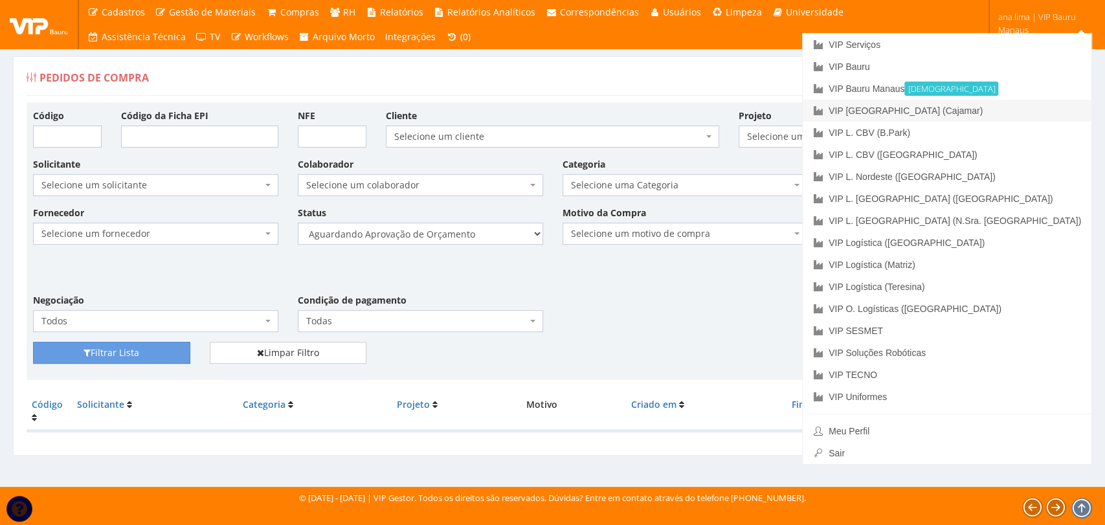
click at [1031, 107] on link "VIP [GEOGRAPHIC_DATA] (Cajamar)" at bounding box center [947, 111] width 289 height 22
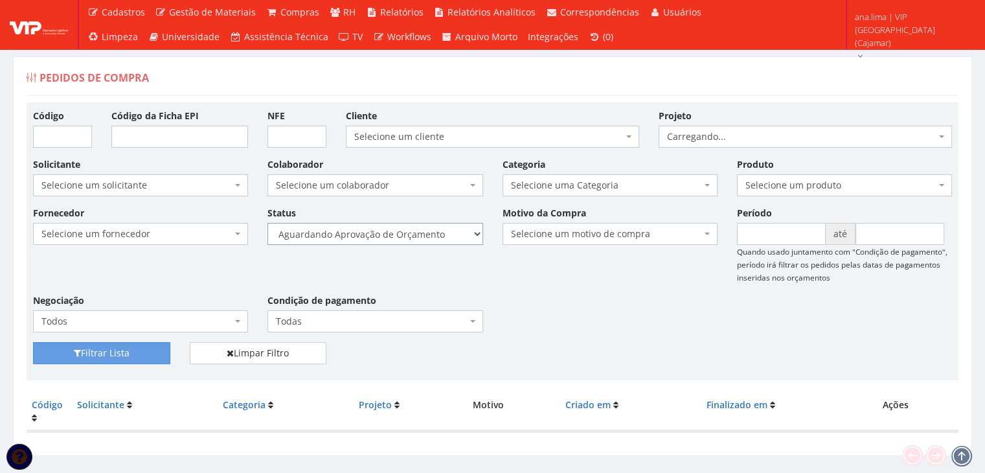
click at [449, 230] on select "Selecione um status Cancelado Aguardando Aprovação Diretoria Pedido Aprovado Ag…" at bounding box center [374, 234] width 215 height 22
select select "1"
click at [267, 223] on select "Selecione um status Cancelado Aguardando Aprovação Diretoria Pedido Aprovado Ag…" at bounding box center [374, 234] width 215 height 22
click at [126, 348] on button "Filtrar Lista" at bounding box center [101, 353] width 137 height 22
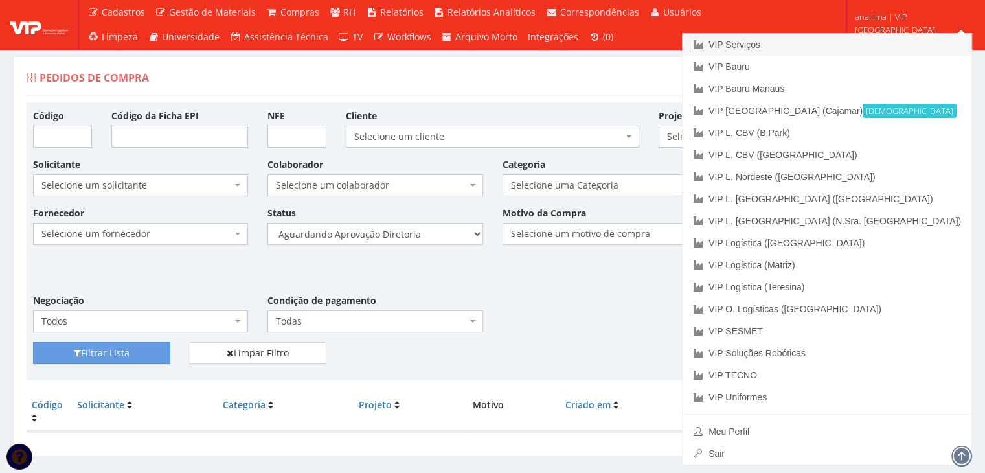
click at [865, 45] on link "VIP Serviços" at bounding box center [826, 45] width 289 height 22
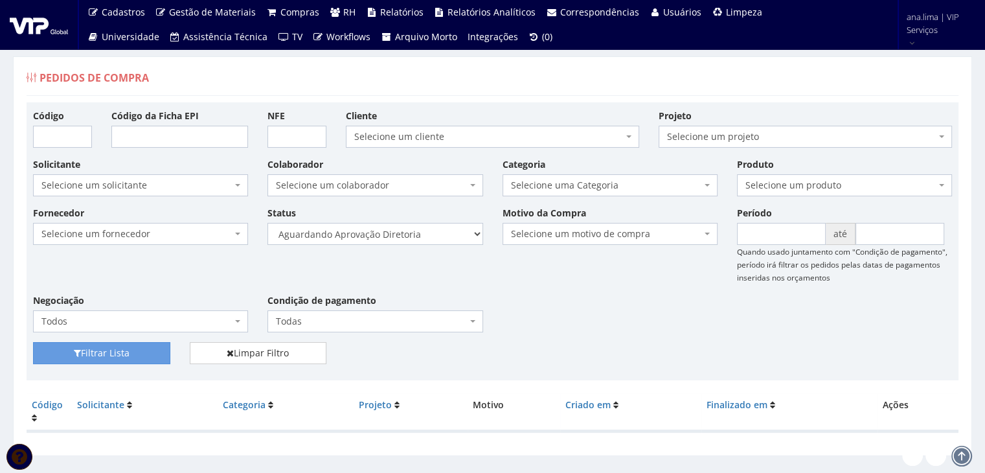
click at [919, 93] on div "Pedidos de Compra" at bounding box center [493, 80] width 932 height 31
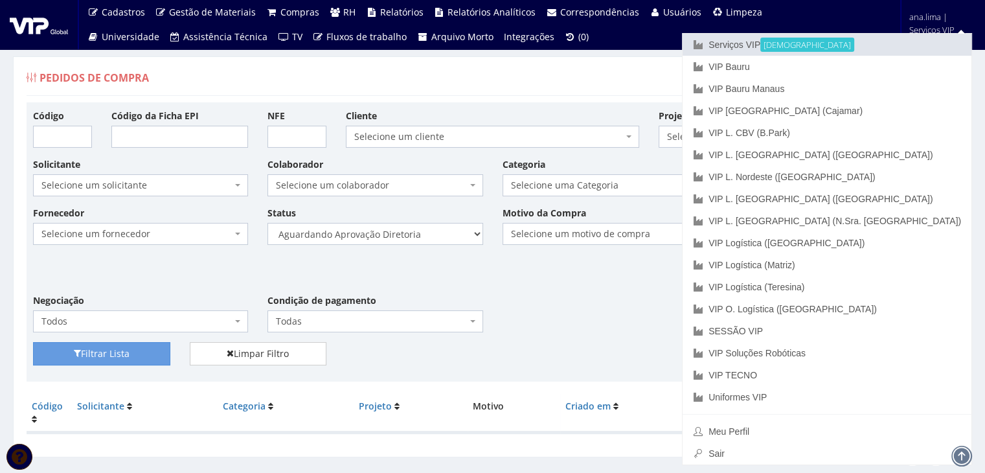
drag, startPoint x: 872, startPoint y: 39, endPoint x: 860, endPoint y: 49, distance: 15.7
click at [760, 39] on font "Serviços VIP" at bounding box center [734, 44] width 52 height 10
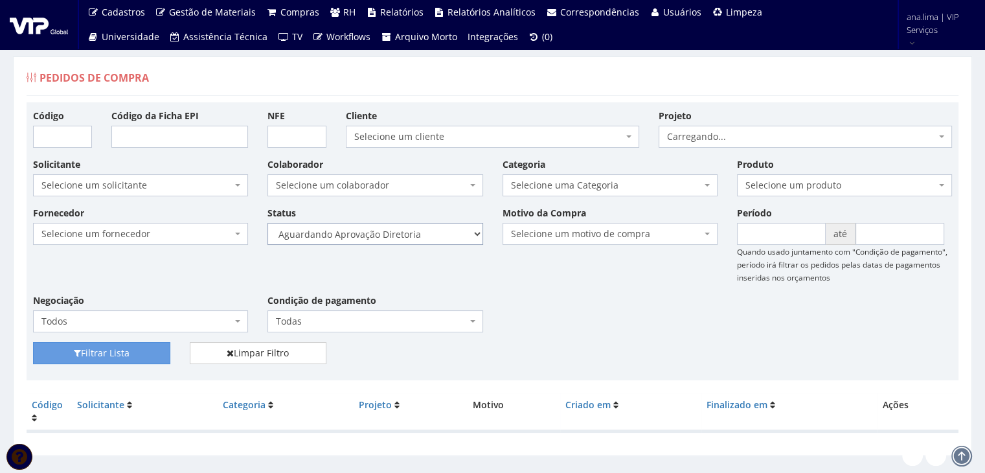
drag, startPoint x: 0, startPoint y: 0, endPoint x: 401, endPoint y: 242, distance: 468.8
click at [402, 239] on select "Selecione um status Cancelado Aguardando Aprovação Diretoria Pedido Aprovado Ag…" at bounding box center [374, 234] width 215 height 22
click at [267, 223] on select "Selecione um status Cancelado Aguardando Aprovação Diretoria Pedido Aprovado Ag…" at bounding box center [374, 234] width 215 height 22
drag, startPoint x: 124, startPoint y: 352, endPoint x: 194, endPoint y: 317, distance: 77.9
click at [124, 352] on button "Filtrar Lista" at bounding box center [101, 353] width 137 height 22
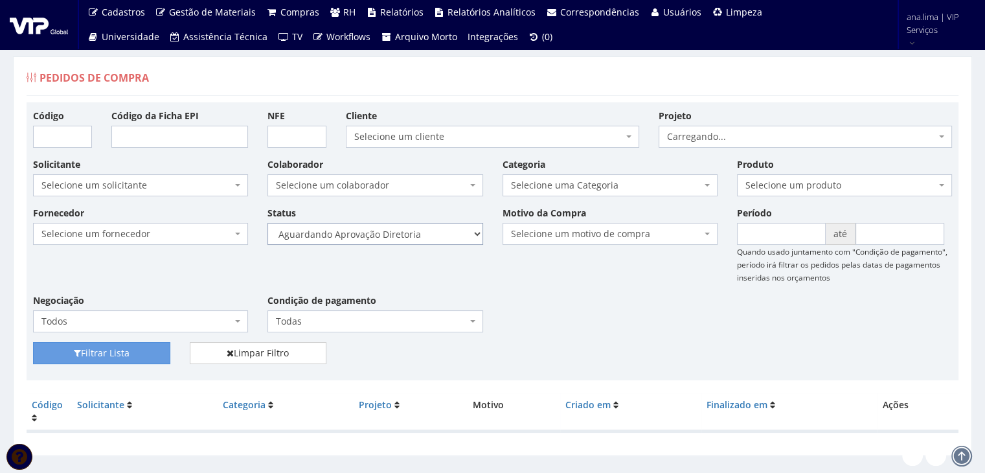
drag, startPoint x: 0, startPoint y: 0, endPoint x: 394, endPoint y: 234, distance: 458.4
click at [394, 234] on select "Selecione um status Cancelado Aguardando Aprovação Diretoria Pedido Aprovado Ag…" at bounding box center [374, 234] width 215 height 22
select select "4"
click at [267, 223] on select "Selecione um status Cancelado Aguardando Aprovação Diretoria Pedido Aprovado Ag…" at bounding box center [374, 234] width 215 height 22
click at [150, 343] on button "Filtrar Lista" at bounding box center [101, 353] width 137 height 22
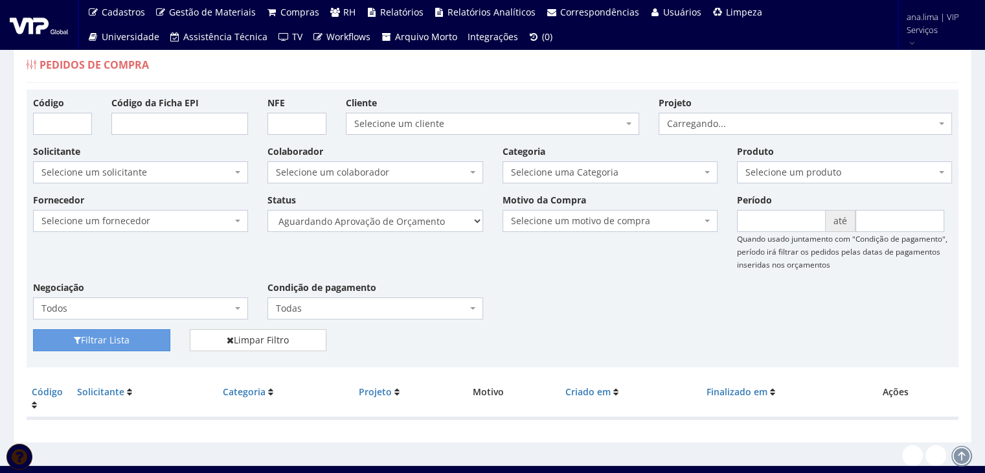
scroll to position [26, 0]
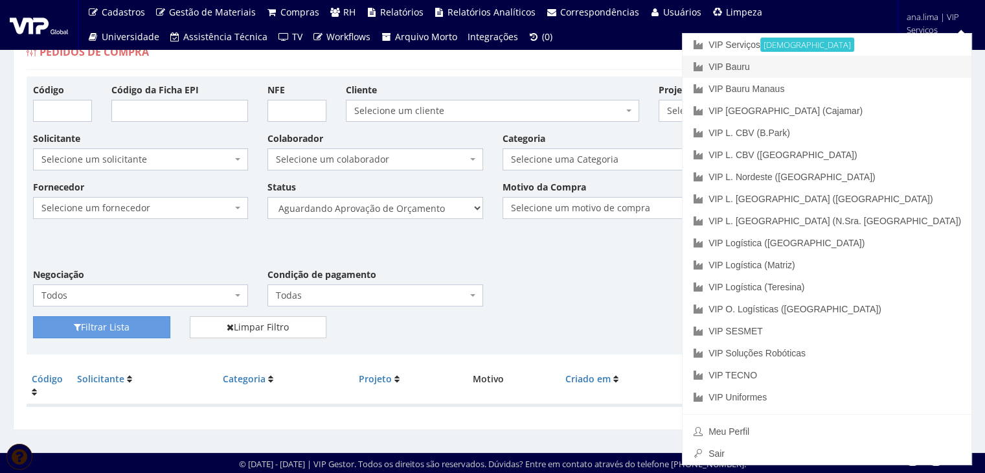
click at [895, 63] on link "VIP Bauru" at bounding box center [826, 67] width 289 height 22
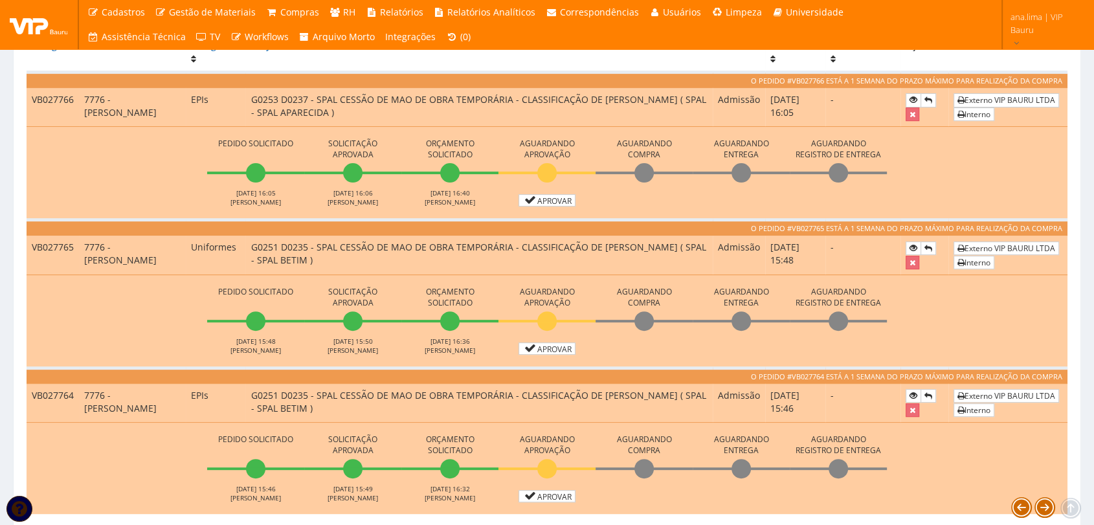
scroll to position [359, 0]
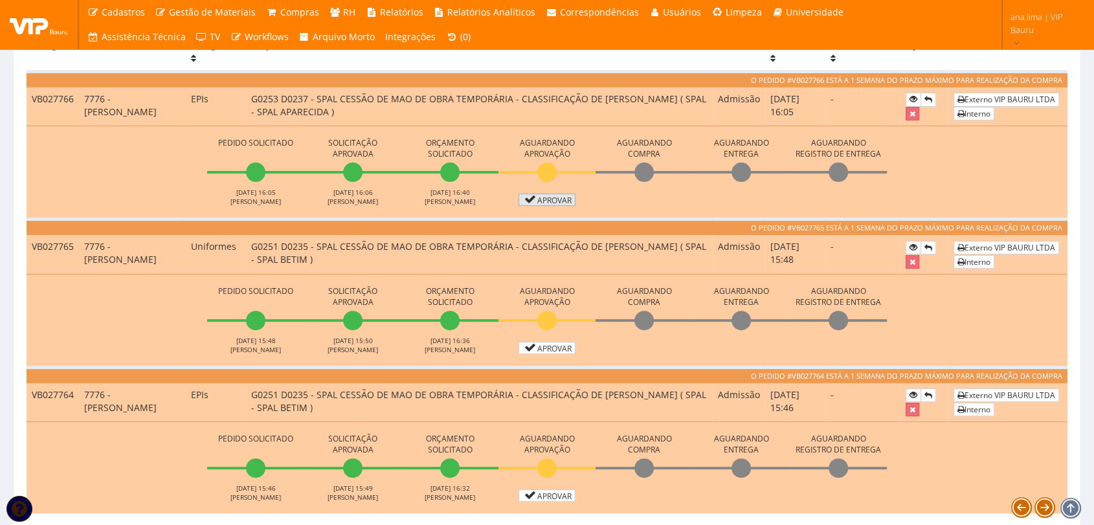
click at [542, 196] on link "Aprovar" at bounding box center [547, 200] width 57 height 12
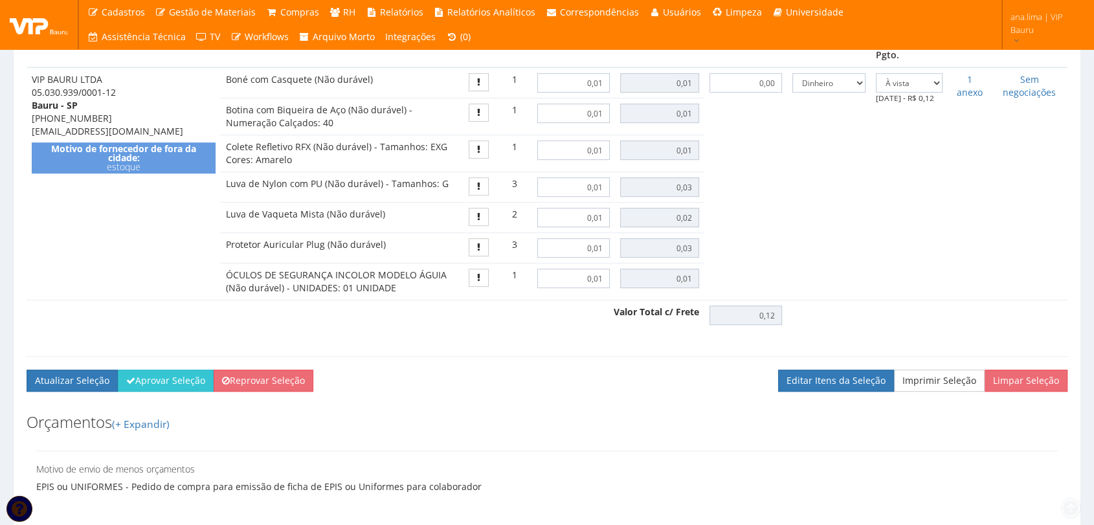
scroll to position [647, 0]
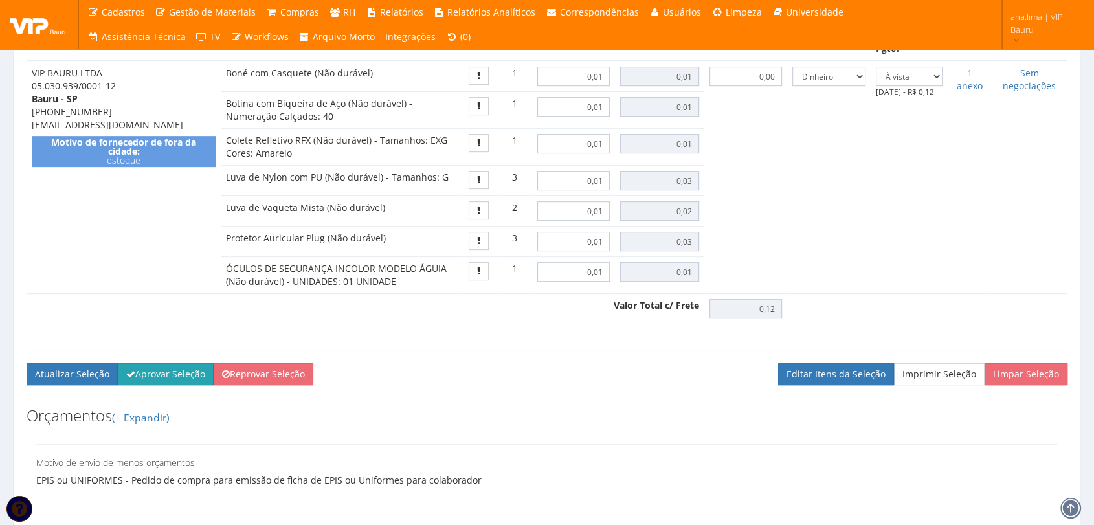
click at [171, 363] on button "Aprovar Seleção" at bounding box center [166, 374] width 96 height 22
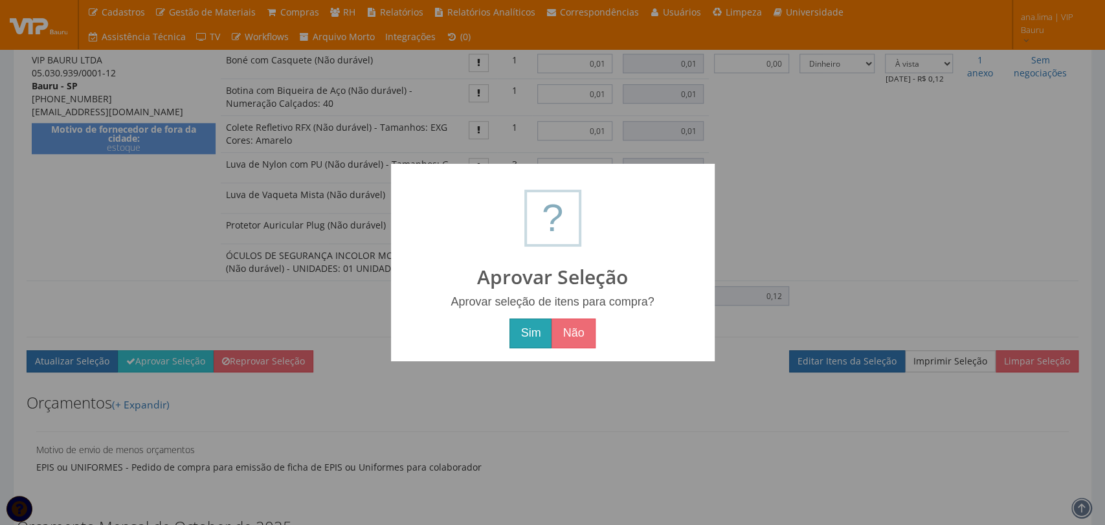
click at [524, 333] on button "Sim" at bounding box center [531, 334] width 42 height 30
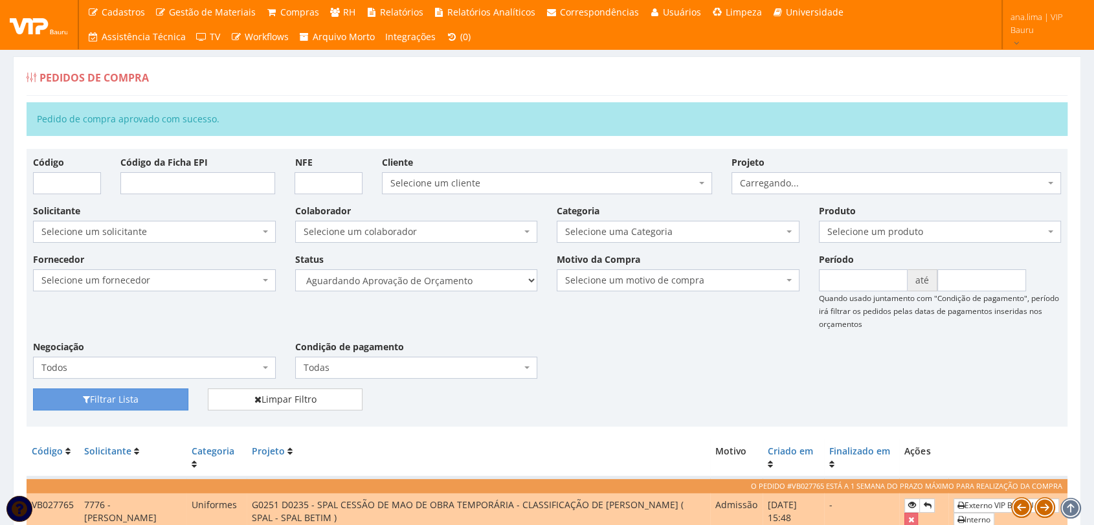
scroll to position [216, 0]
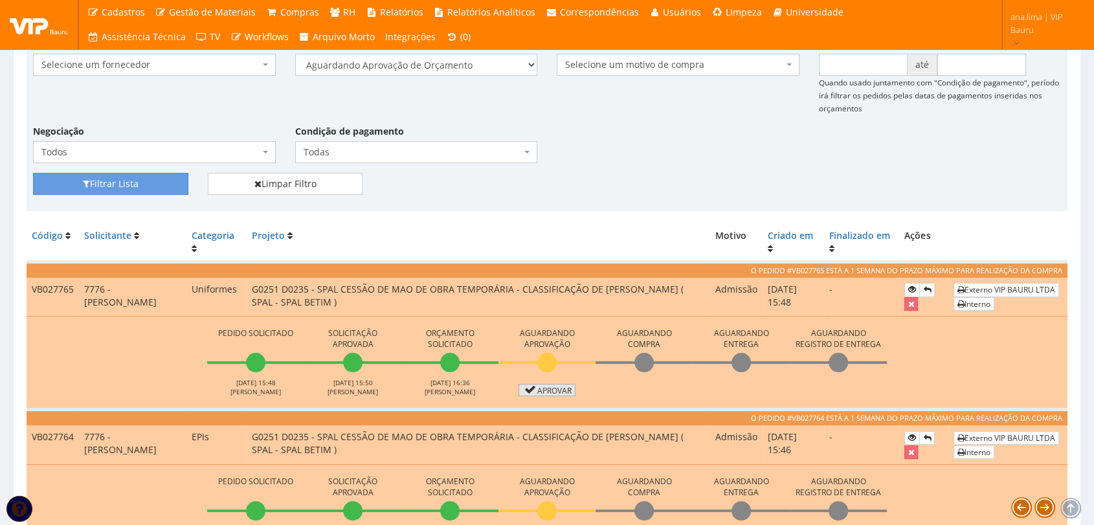
click at [537, 388] on link "Aprovar" at bounding box center [547, 390] width 57 height 12
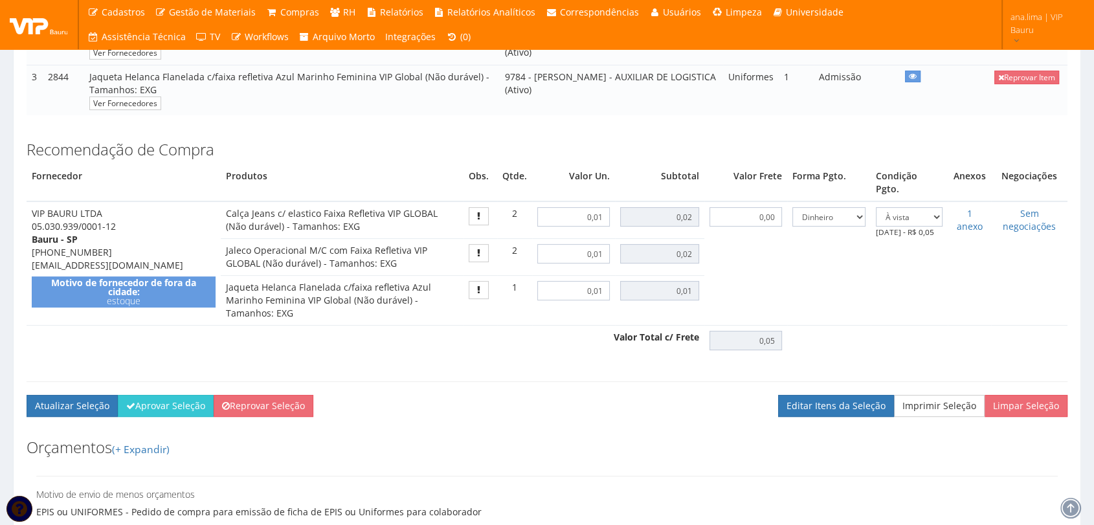
scroll to position [359, 0]
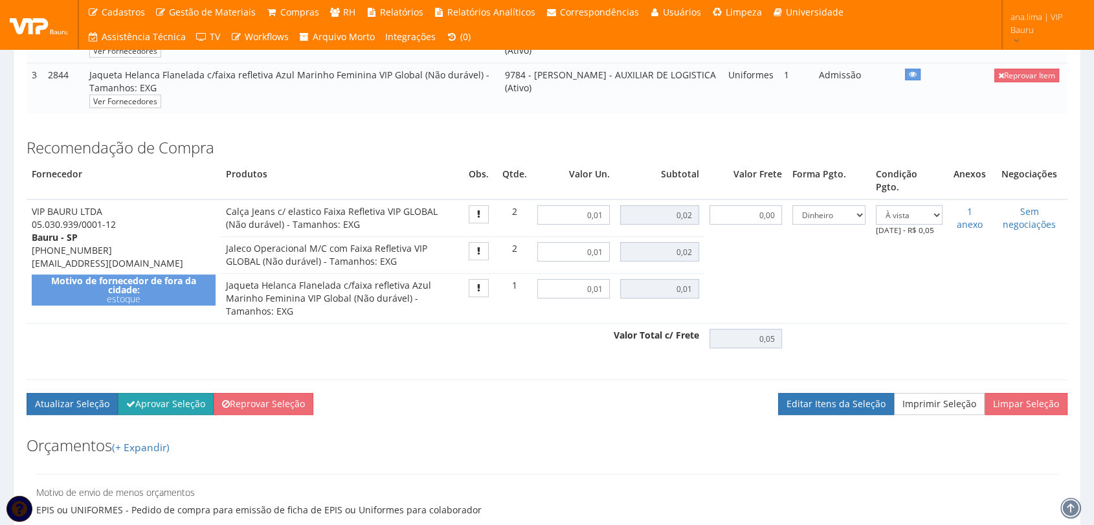
click at [187, 393] on button "Aprovar Seleção" at bounding box center [166, 404] width 96 height 22
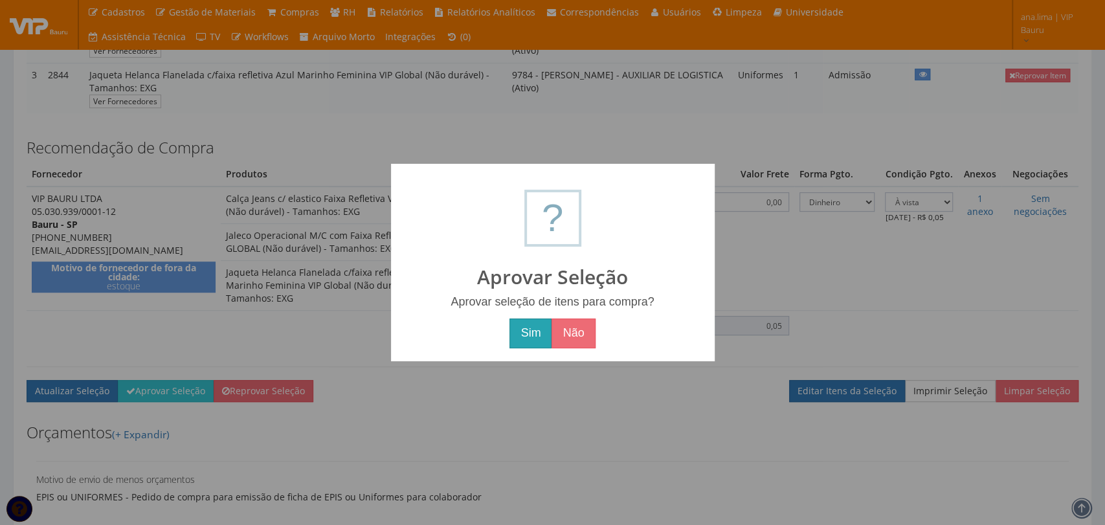
click at [530, 341] on button "Sim" at bounding box center [531, 334] width 42 height 30
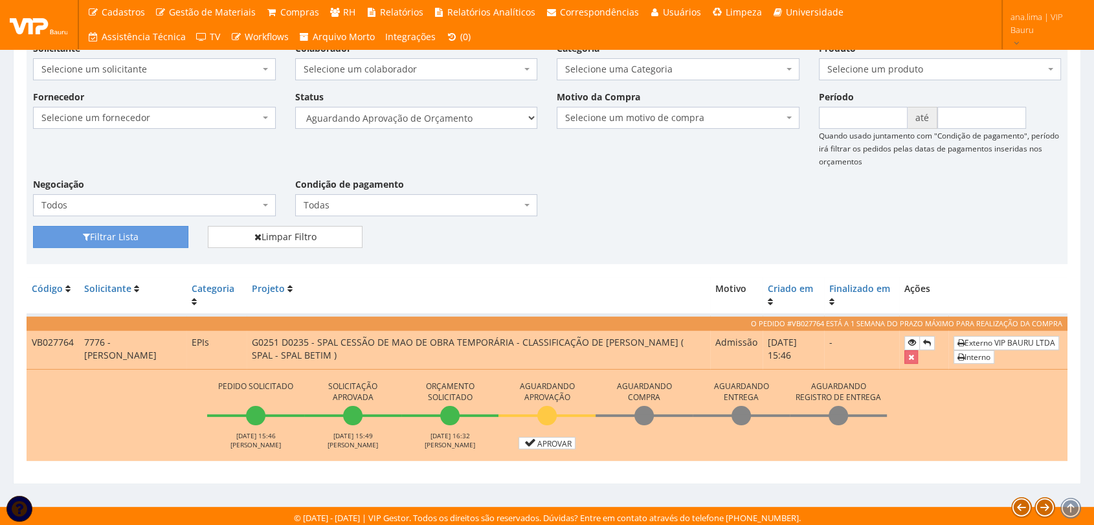
scroll to position [165, 0]
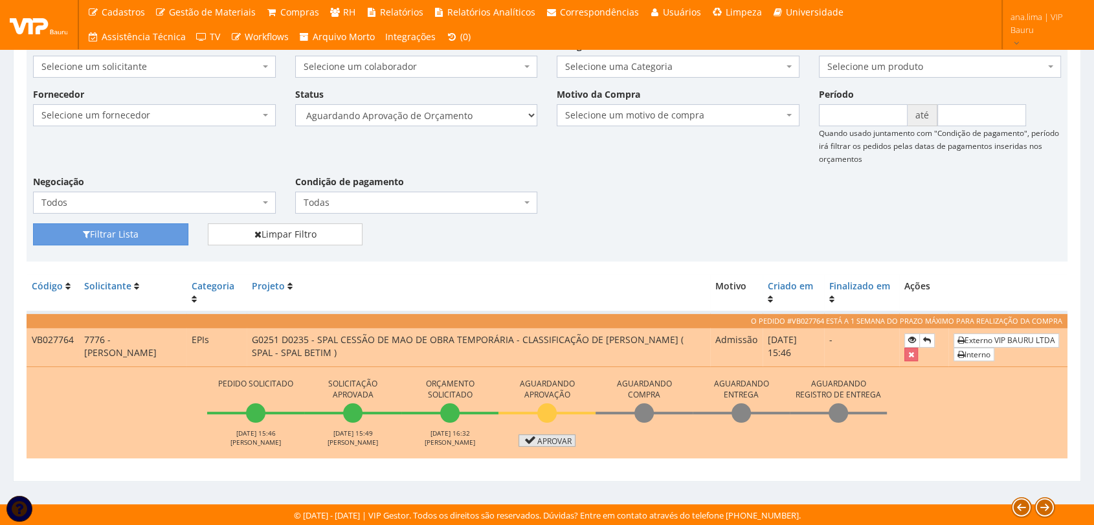
click at [541, 442] on link "Aprovar" at bounding box center [547, 440] width 57 height 12
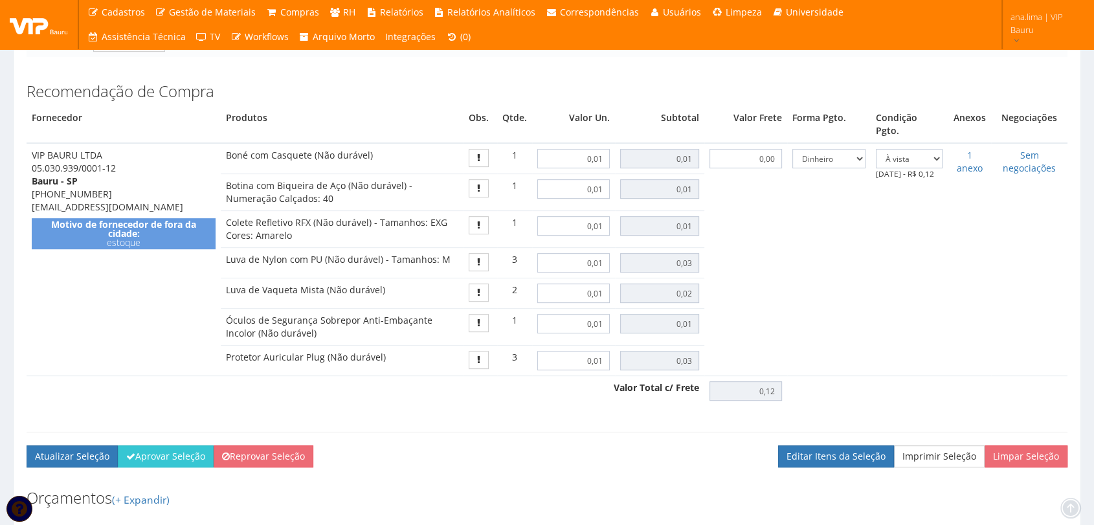
scroll to position [765, 0]
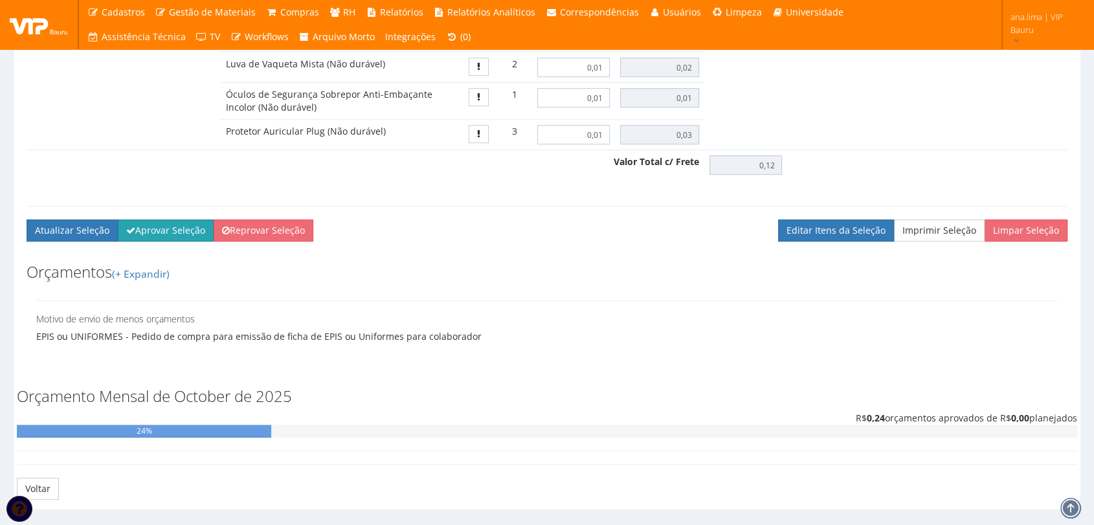
click at [169, 219] on button "Aprovar Seleção" at bounding box center [166, 230] width 96 height 22
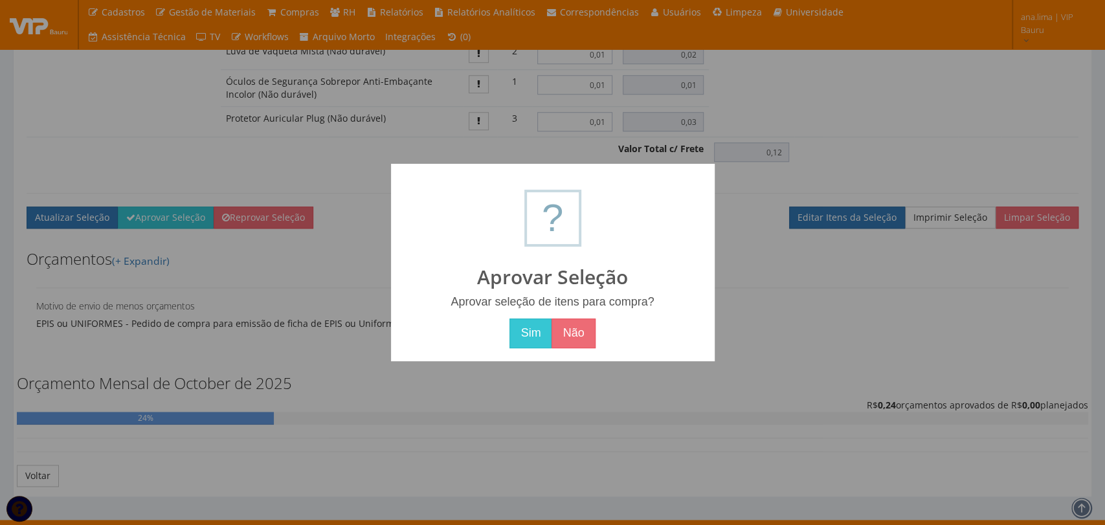
click at [528, 327] on button "Sim" at bounding box center [531, 334] width 42 height 30
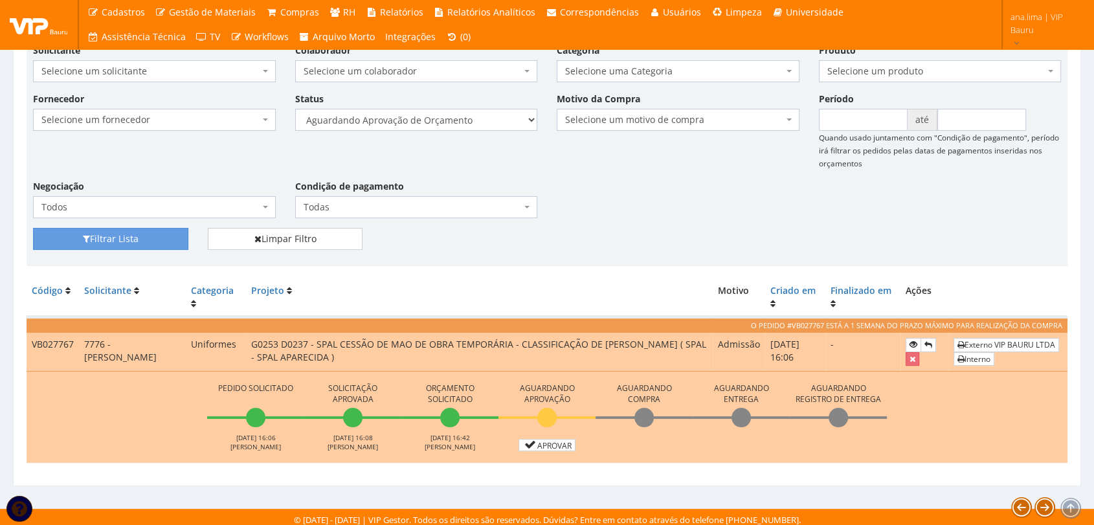
scroll to position [165, 0]
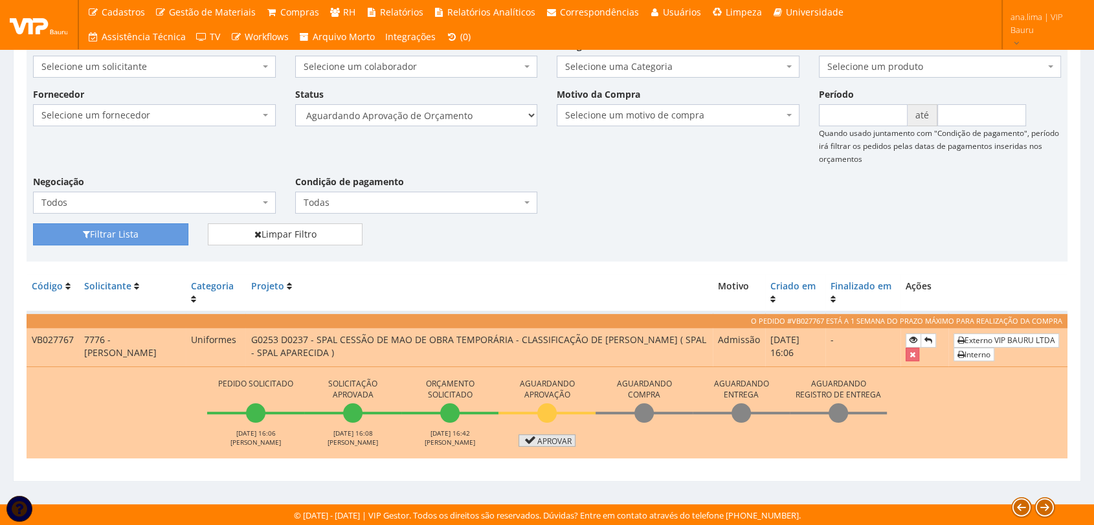
click at [557, 438] on link "Aprovar" at bounding box center [547, 440] width 57 height 12
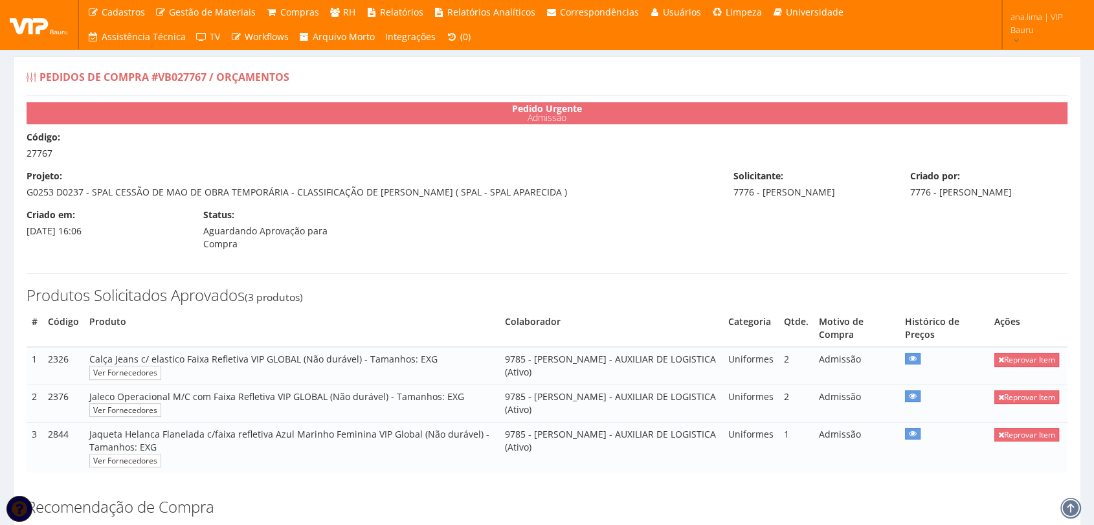
scroll to position [359, 0]
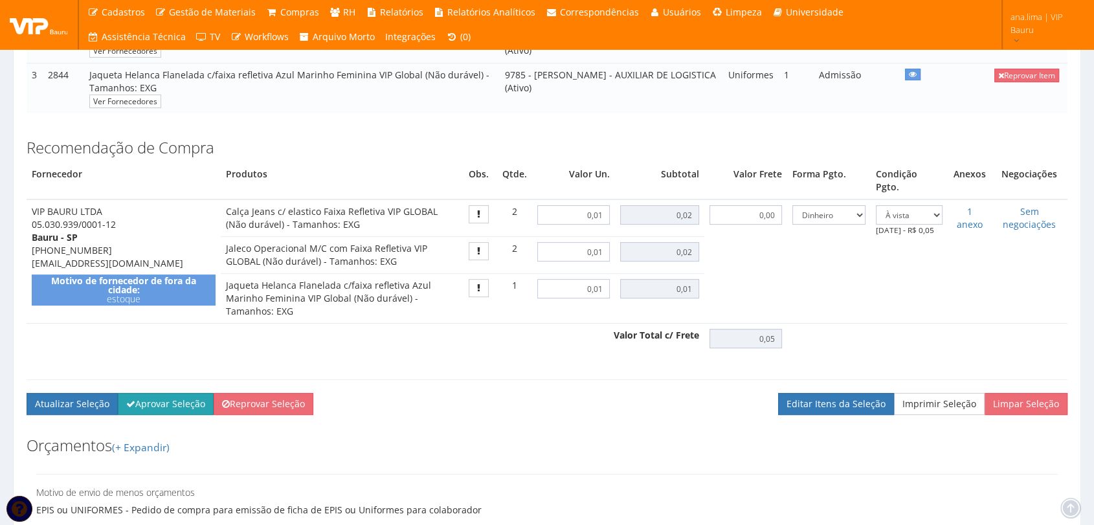
click at [178, 393] on button "Aprovar Seleção" at bounding box center [166, 404] width 96 height 22
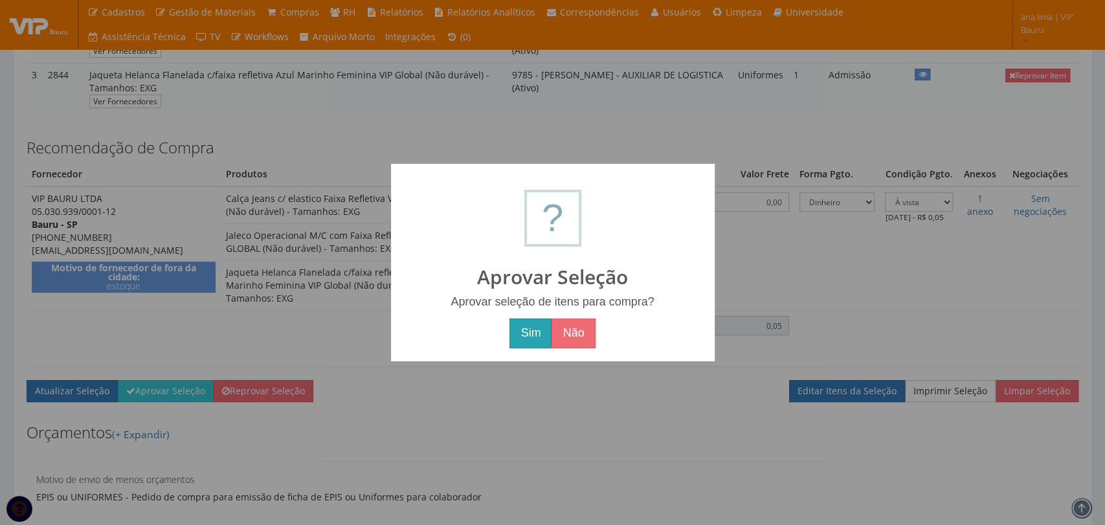
click at [523, 332] on button "Sim" at bounding box center [531, 334] width 42 height 30
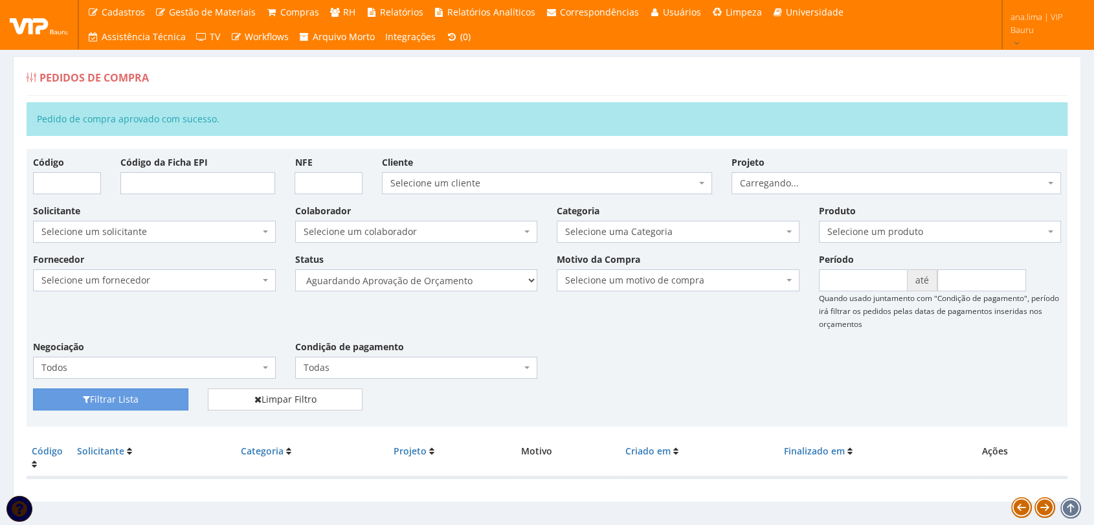
scroll to position [21, 0]
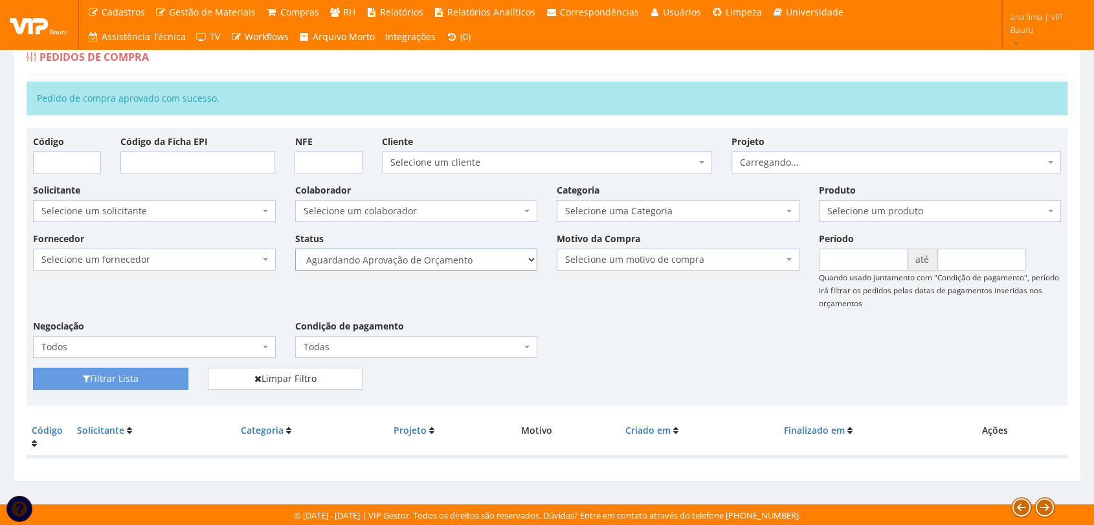
click at [471, 254] on select "Selecione um status Cancelado Aguardando Aprovação Diretoria Pedido Aprovado Ag…" at bounding box center [416, 260] width 243 height 22
select select "1"
click at [295, 249] on select "Selecione um status Cancelado Aguardando Aprovação Diretoria Pedido Aprovado Ag…" at bounding box center [416, 260] width 243 height 22
drag, startPoint x: 130, startPoint y: 370, endPoint x: 150, endPoint y: 365, distance: 20.1
click at [133, 368] on button "Filtrar Lista" at bounding box center [110, 379] width 155 height 22
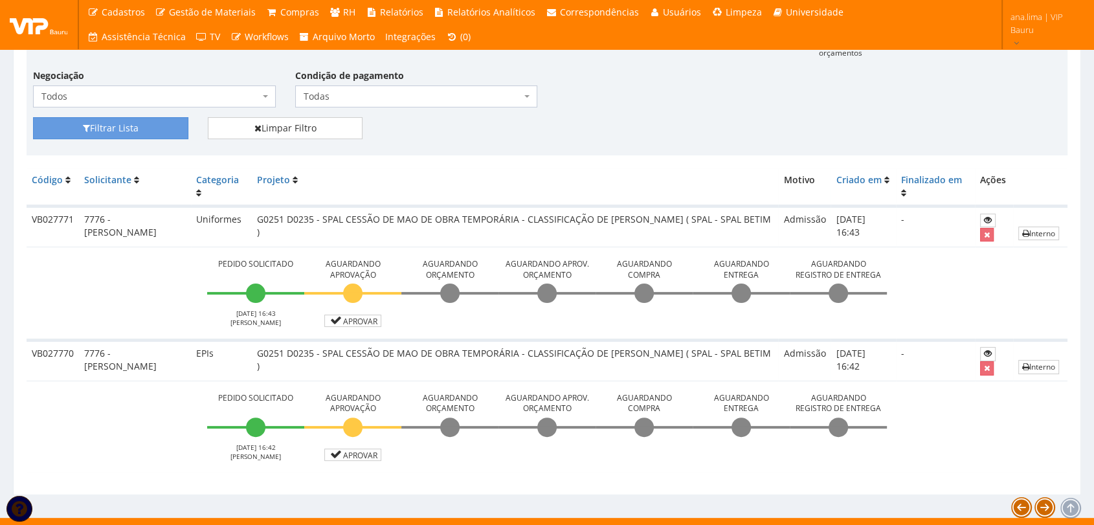
scroll to position [238, 0]
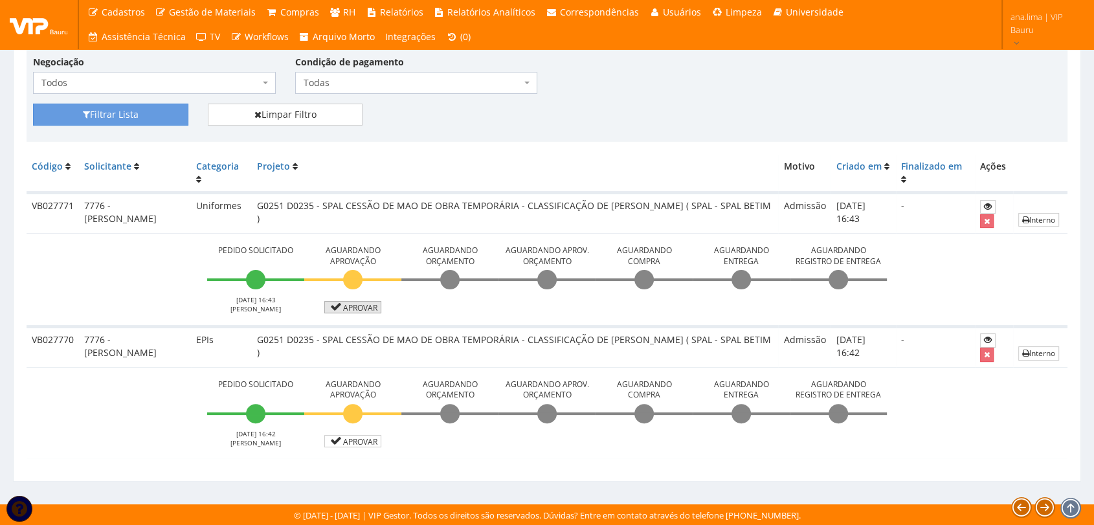
click at [362, 304] on link "Aprovar" at bounding box center [352, 307] width 57 height 12
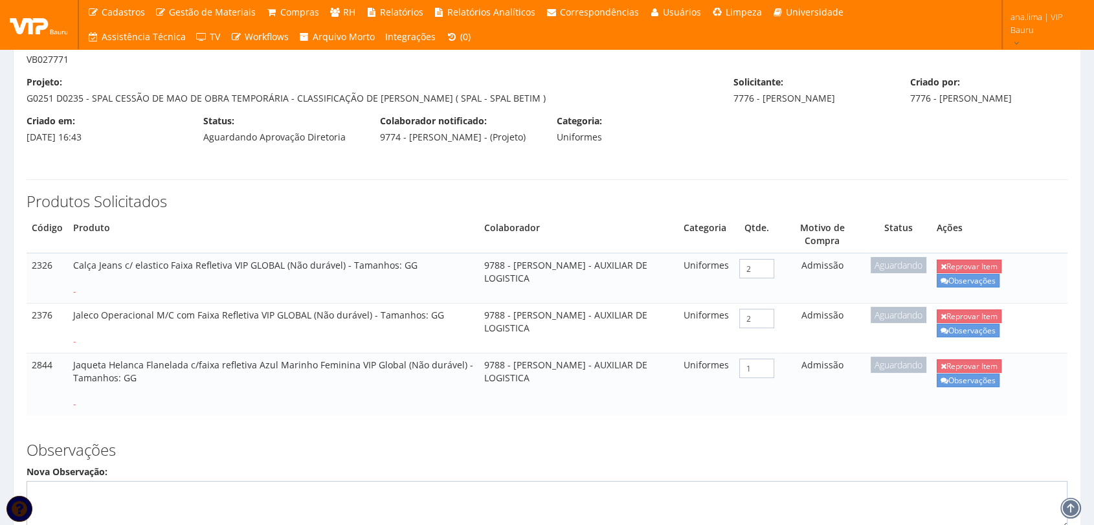
scroll to position [425, 0]
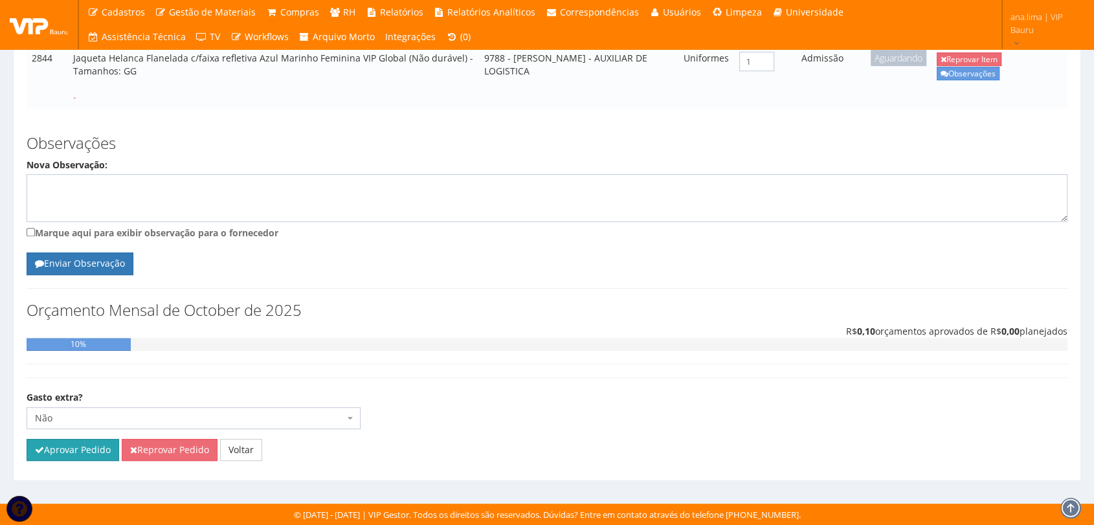
click at [87, 454] on button "Aprovar Pedido" at bounding box center [73, 450] width 93 height 22
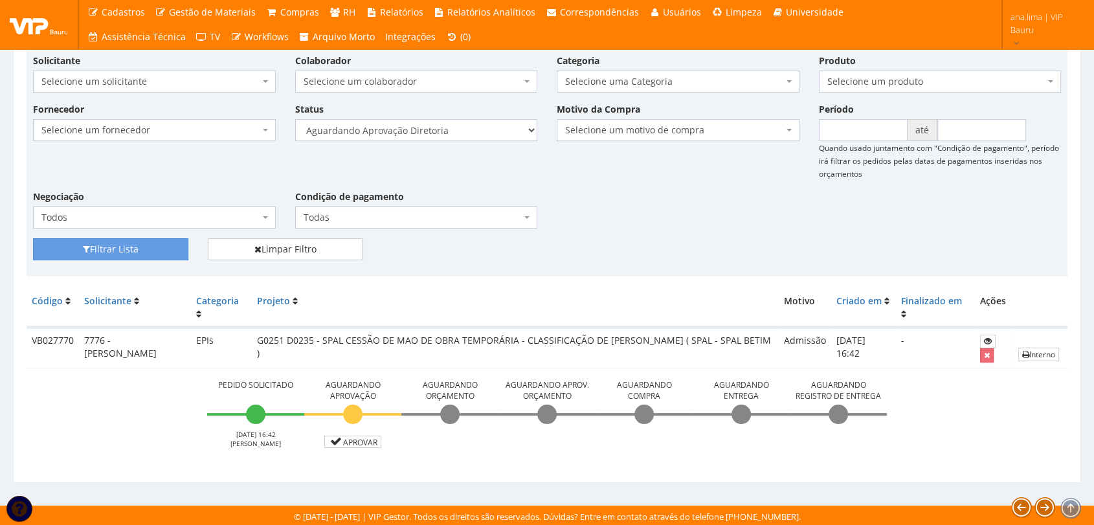
scroll to position [151, 0]
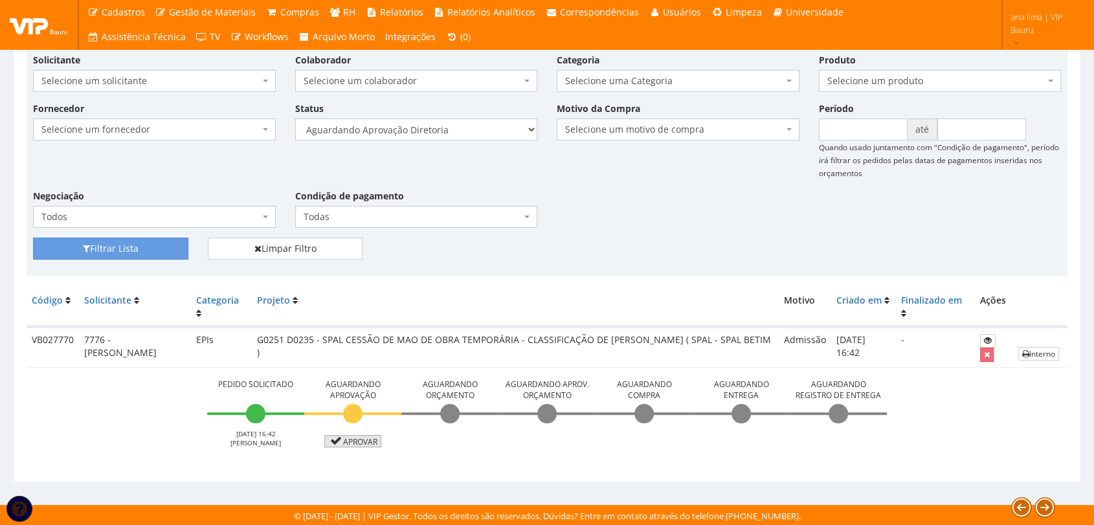
click at [352, 436] on link "Aprovar" at bounding box center [352, 441] width 57 height 12
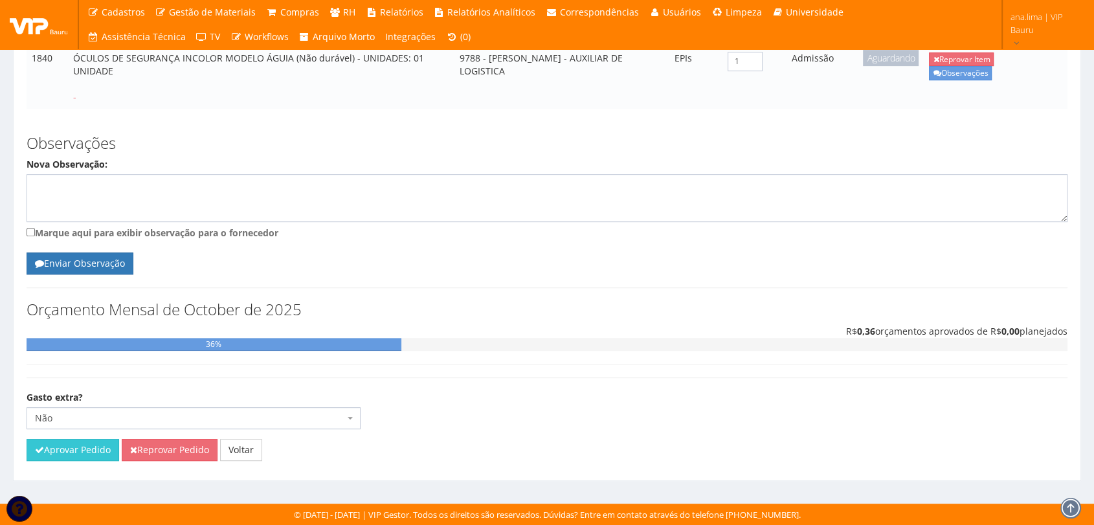
scroll to position [611, 0]
click at [76, 459] on button "Aprovar Pedido" at bounding box center [73, 450] width 93 height 22
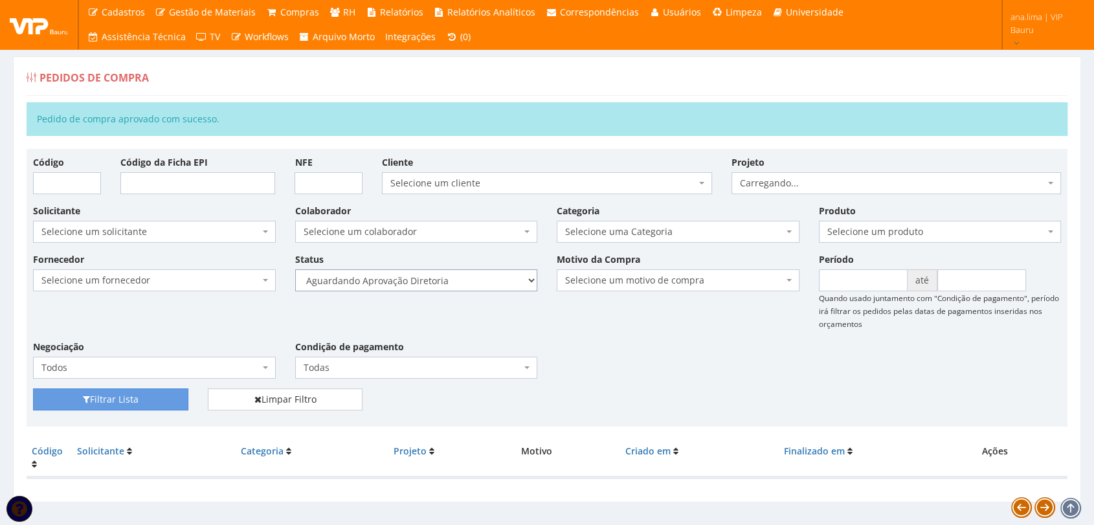
click at [477, 285] on select "Selecione um status Cancelado Aguardando Aprovação Diretoria Pedido Aprovado Ag…" at bounding box center [416, 280] width 243 height 22
click at [295, 269] on select "Selecione um status Cancelado Aguardando Aprovação Diretoria Pedido Aprovado Ag…" at bounding box center [416, 280] width 243 height 22
click at [143, 401] on button "Filtrar Lista" at bounding box center [110, 399] width 155 height 22
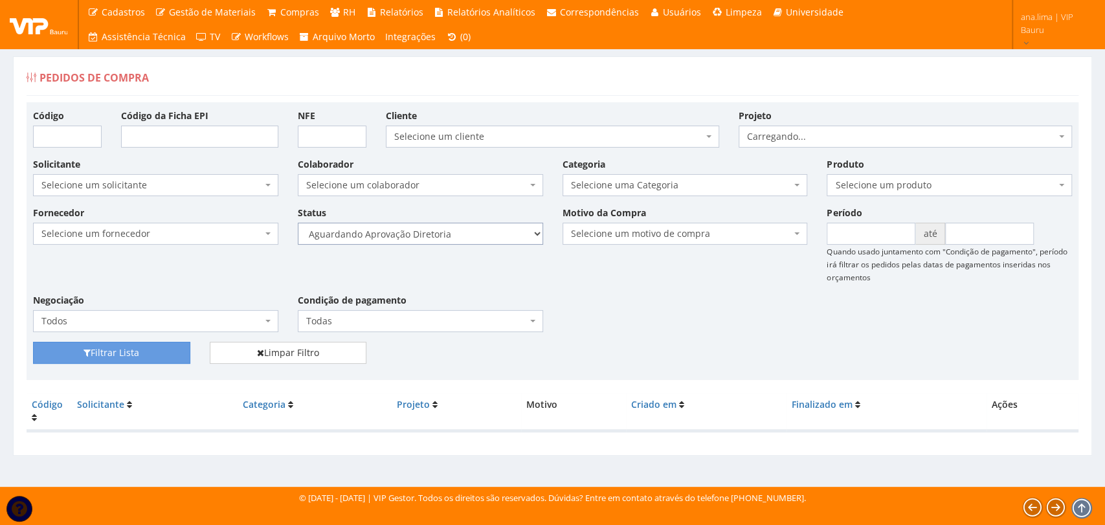
click at [482, 239] on select "Selecione um status Cancelado Aguardando Aprovação Diretoria Pedido Aprovado Ag…" at bounding box center [420, 234] width 245 height 22
select select "4"
click at [298, 223] on select "Selecione um status Cancelado Aguardando Aprovação Diretoria Pedido Aprovado Ag…" at bounding box center [420, 234] width 245 height 22
click at [162, 357] on button "Filtrar Lista" at bounding box center [111, 353] width 157 height 22
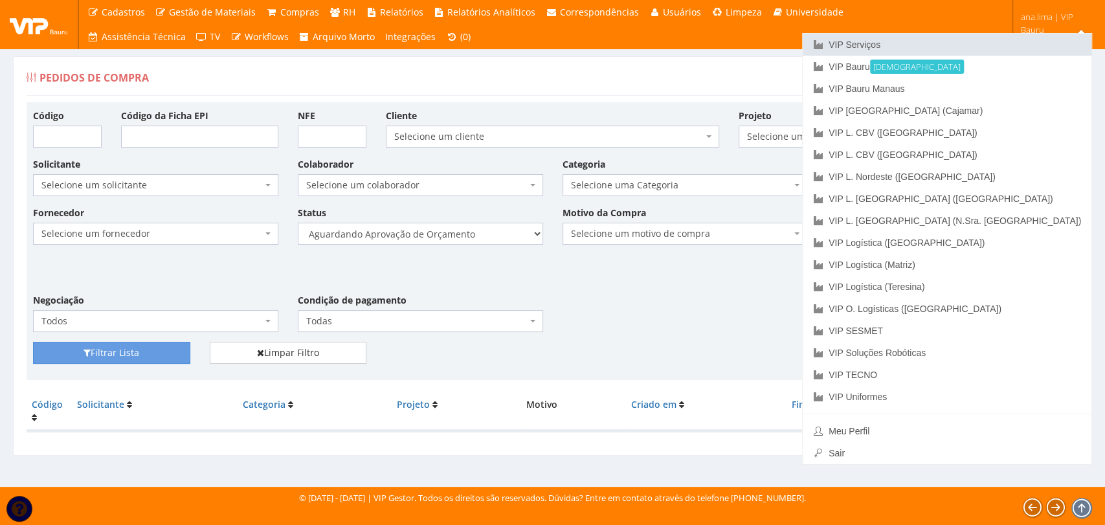
click at [1002, 38] on link "VIP Serviços" at bounding box center [947, 45] width 289 height 22
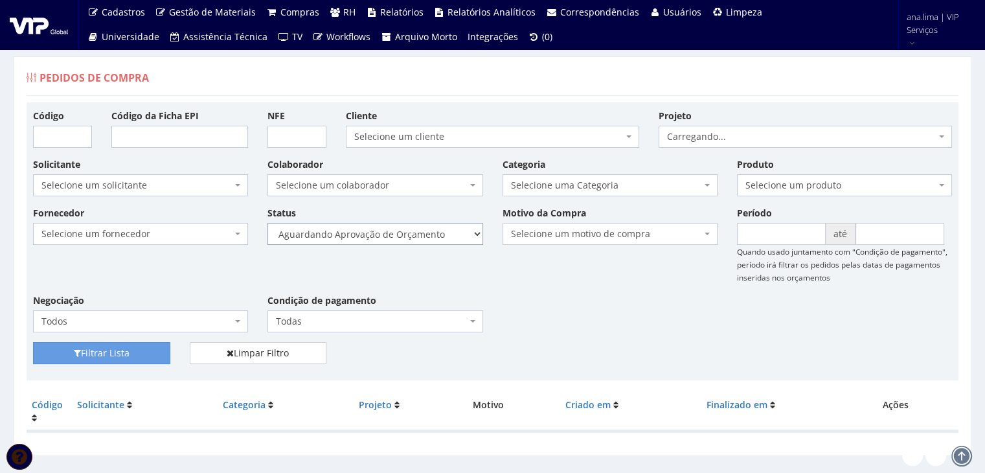
click at [408, 236] on select "Selecione um status Cancelado Aguardando Aprovação Diretoria Pedido Aprovado Ag…" at bounding box center [374, 234] width 215 height 22
select select "1"
click at [267, 223] on select "Selecione um status Cancelado Aguardando Aprovação Diretoria Pedido Aprovado Ag…" at bounding box center [374, 234] width 215 height 22
click at [154, 353] on button "Filtrar Lista" at bounding box center [101, 353] width 137 height 22
click at [430, 224] on select "Selecione um status Cancelado Aguardando Aprovação Diretoria Pedido Aprovado Ag…" at bounding box center [374, 234] width 215 height 22
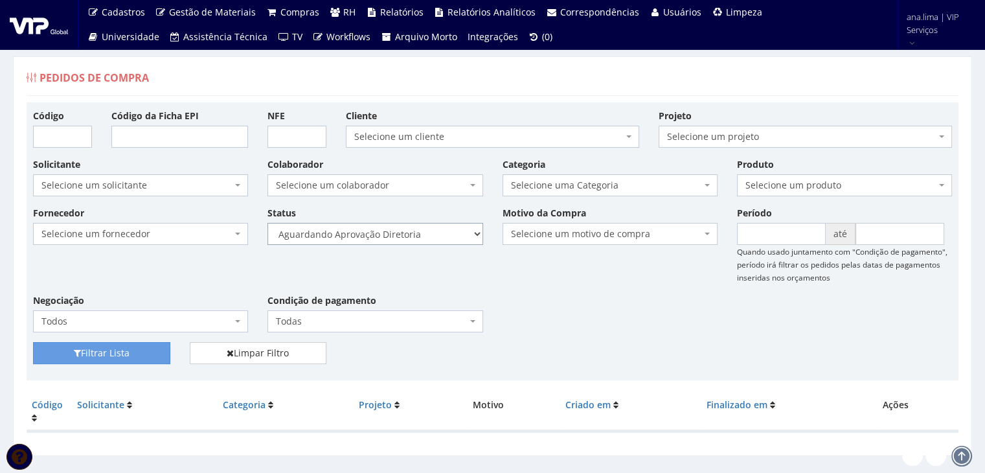
select select "4"
click at [267, 223] on select "Selecione um status Cancelado Aguardando Aprovação Diretoria Pedido Aprovado Ag…" at bounding box center [374, 234] width 215 height 22
click at [113, 362] on button "Filtrar Lista" at bounding box center [101, 353] width 137 height 22
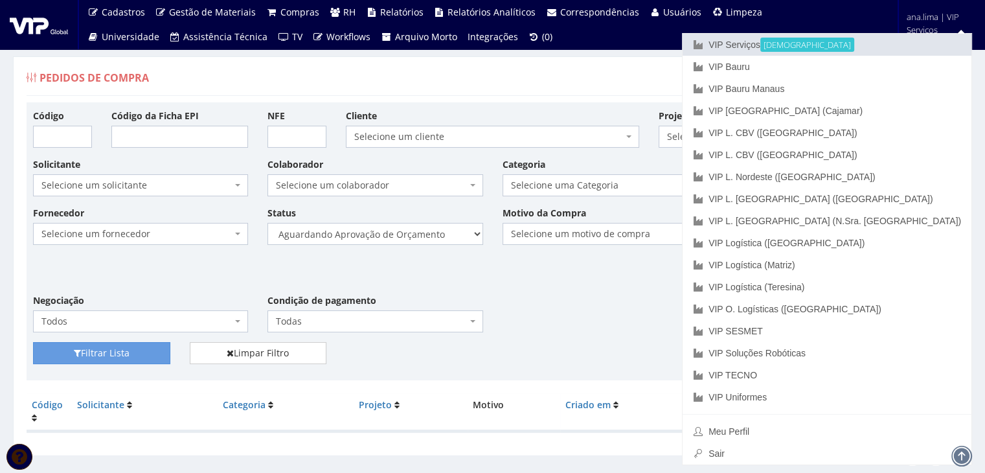
click at [844, 49] on link "VIP Serviços Ativa" at bounding box center [826, 45] width 289 height 22
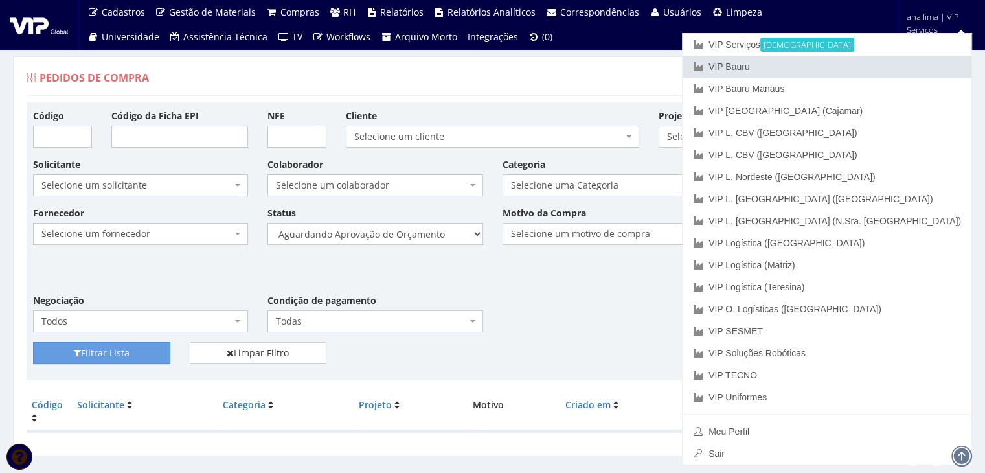
drag, startPoint x: 882, startPoint y: 62, endPoint x: 769, endPoint y: 91, distance: 117.2
click at [882, 62] on link "VIP Bauru" at bounding box center [826, 67] width 289 height 22
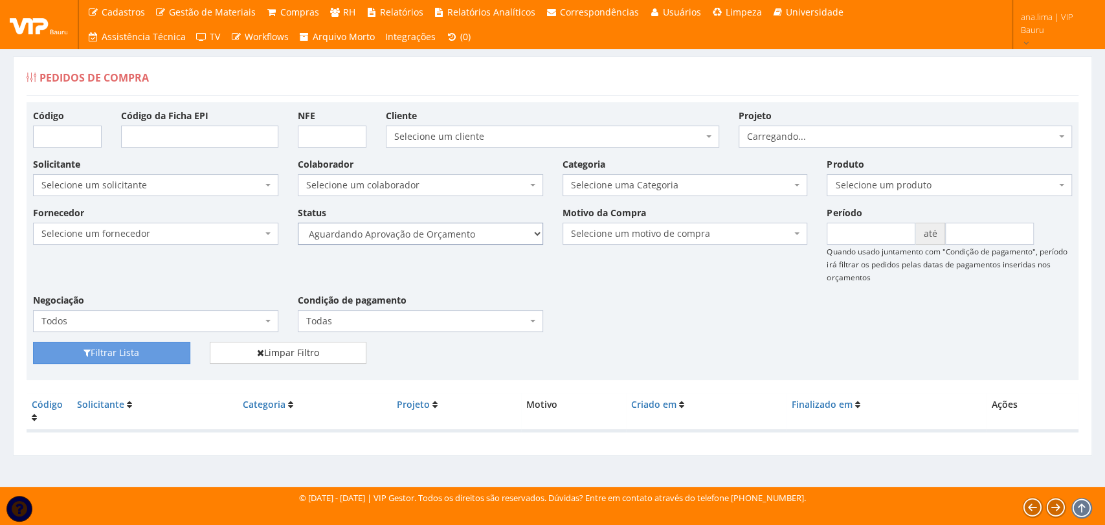
click at [462, 234] on select "Selecione um status Cancelado Aguardando Aprovação Diretoria Pedido Aprovado Ag…" at bounding box center [420, 234] width 245 height 22
select select "1"
click at [298, 223] on select "Selecione um status Cancelado Aguardando Aprovação Diretoria Pedido Aprovado Ag…" at bounding box center [420, 234] width 245 height 22
click at [138, 354] on button "Filtrar Lista" at bounding box center [111, 353] width 157 height 22
click at [434, 233] on select "Selecione um status Cancelado Aguardando Aprovação Diretoria Pedido Aprovado Ag…" at bounding box center [420, 234] width 245 height 22
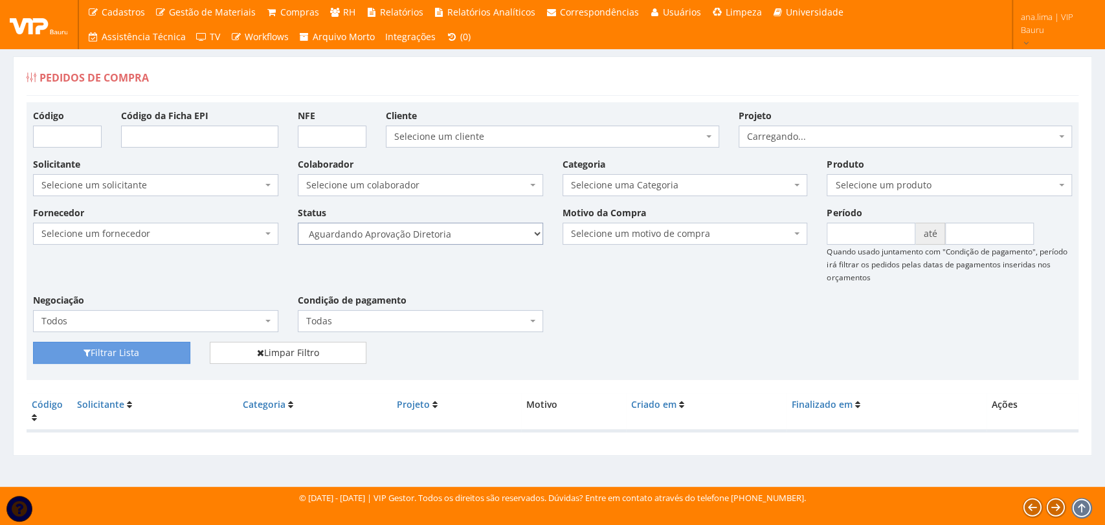
select select "4"
click at [298, 223] on select "Selecione um status Cancelado Aguardando Aprovação Diretoria Pedido Aprovado Ag…" at bounding box center [420, 234] width 245 height 22
click at [186, 348] on button "Filtrar Lista" at bounding box center [111, 353] width 157 height 22
